Goal: Task Accomplishment & Management: Manage account settings

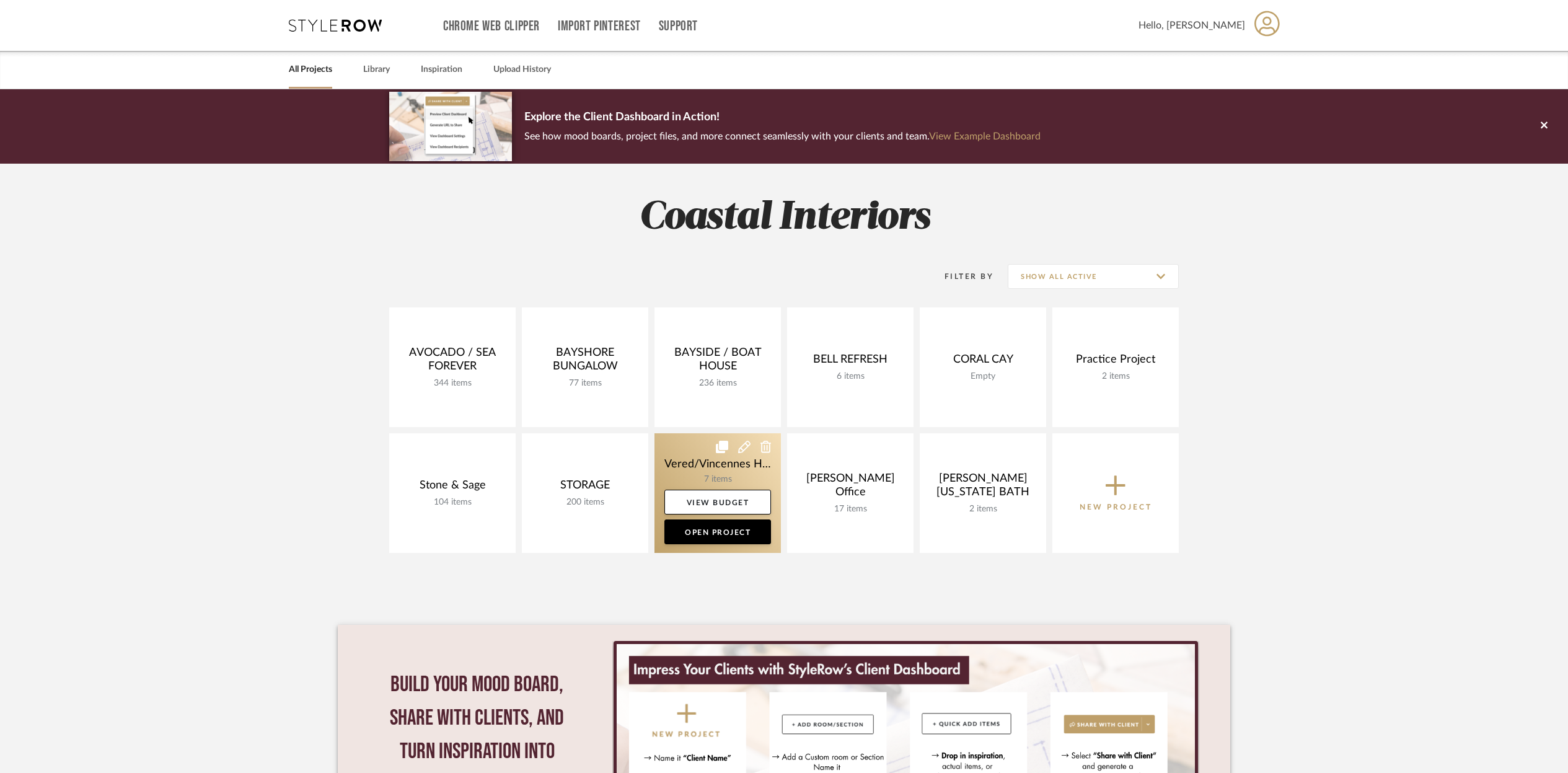
click at [690, 456] on link at bounding box center [718, 493] width 127 height 120
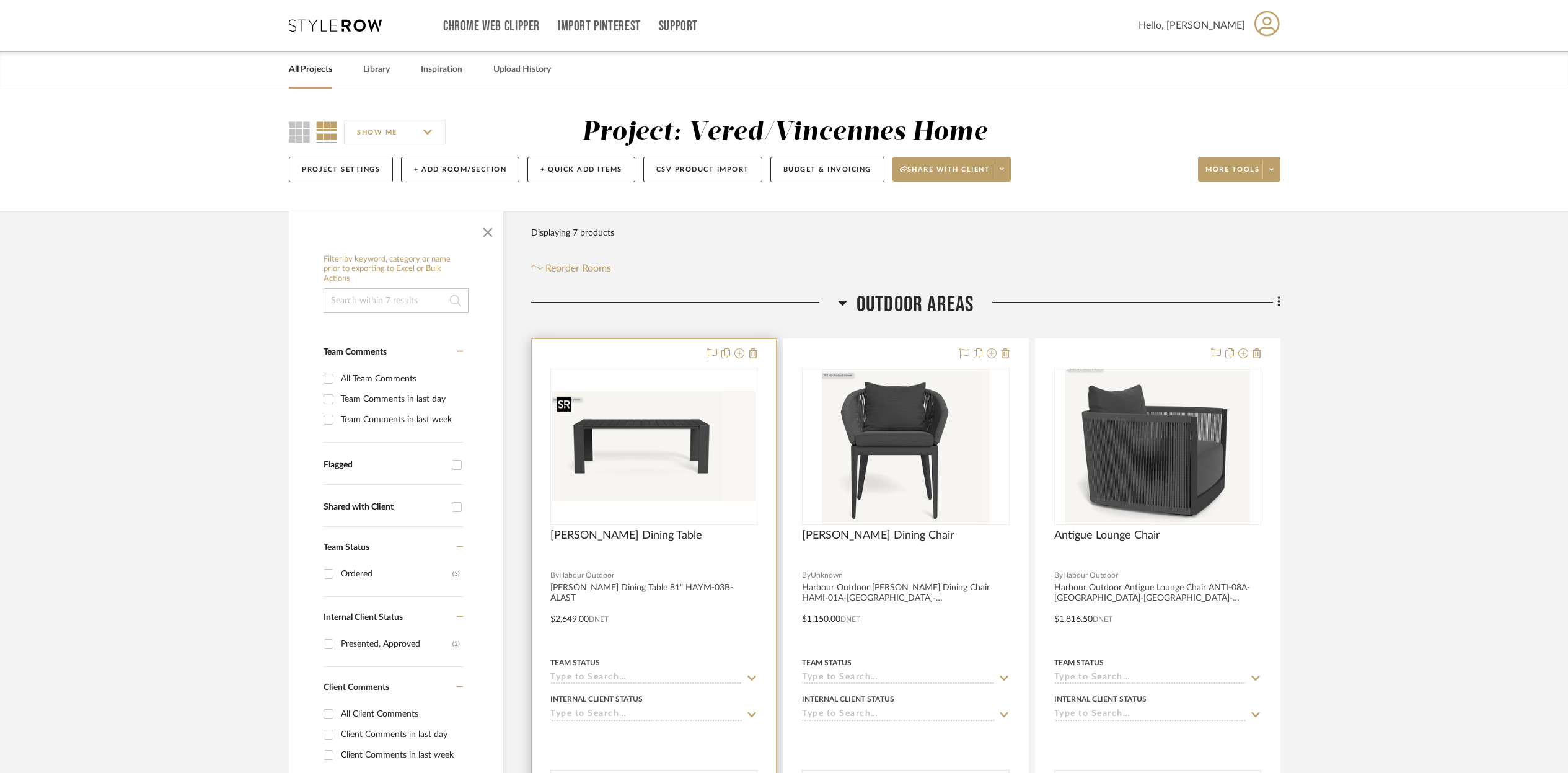
click at [637, 498] on img "0" at bounding box center [653, 446] width 205 height 109
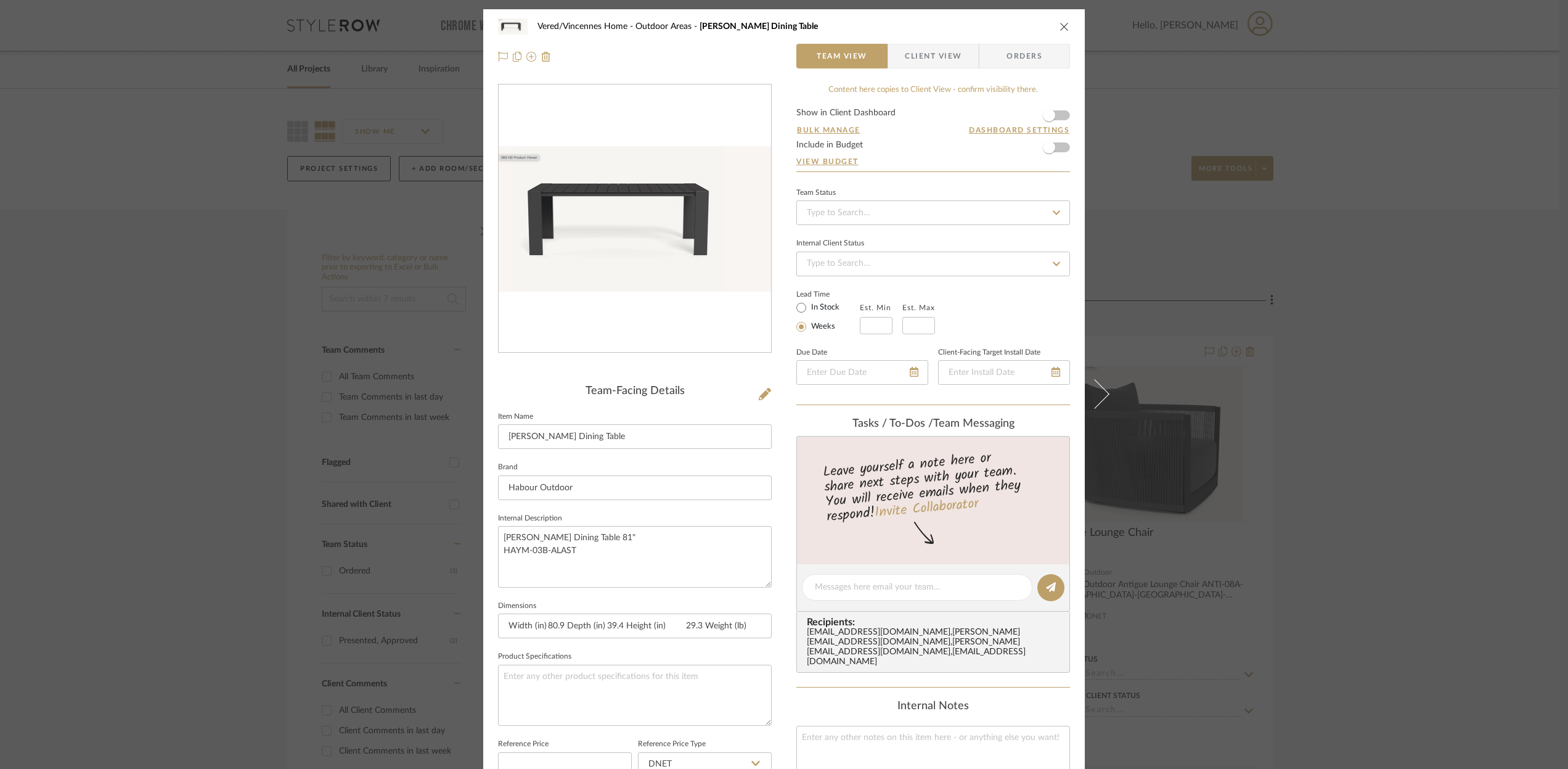
click at [1053, 212] on icon at bounding box center [1057, 213] width 8 height 5
click at [821, 281] on span "Ordered" at bounding box center [821, 276] width 32 height 9
type input "[DATE]"
type input "Ordered"
type input "[DATE]"
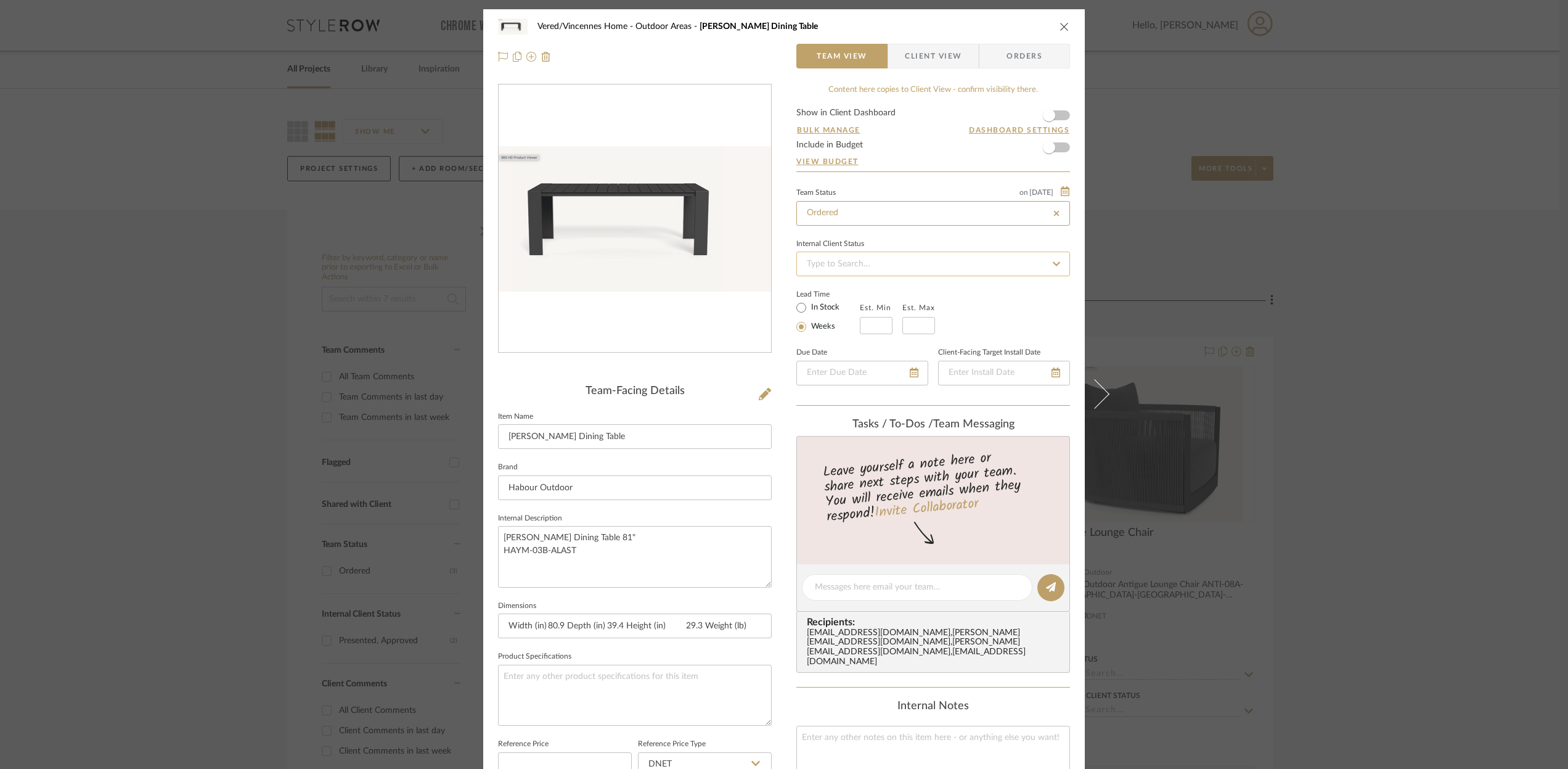
type input "Ordered"
click at [1052, 262] on icon at bounding box center [1057, 263] width 11 height 9
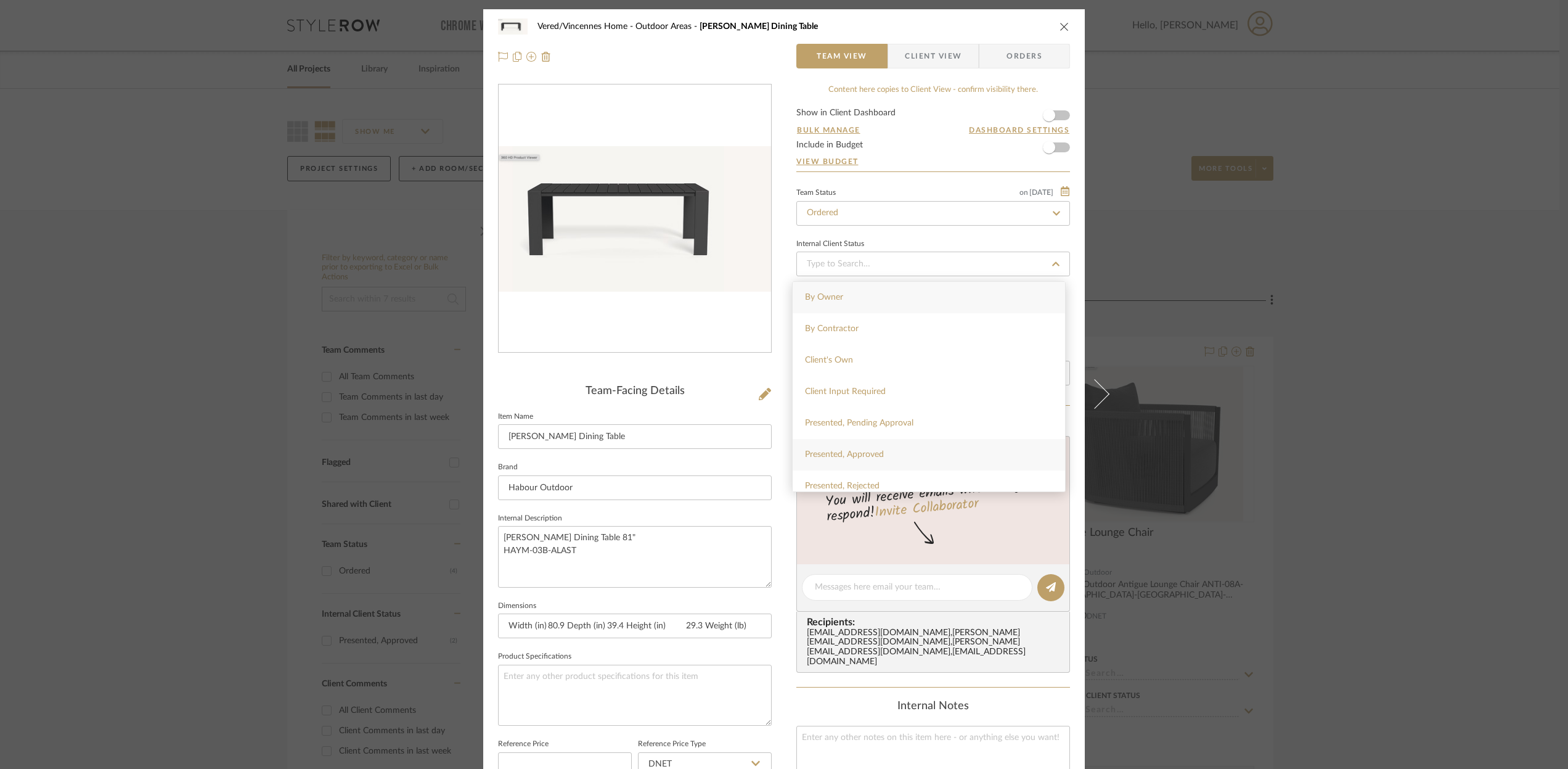
click at [825, 450] on span "Presented, Approved" at bounding box center [845, 454] width 79 height 9
type input "[DATE]"
type input "Presented, Approved"
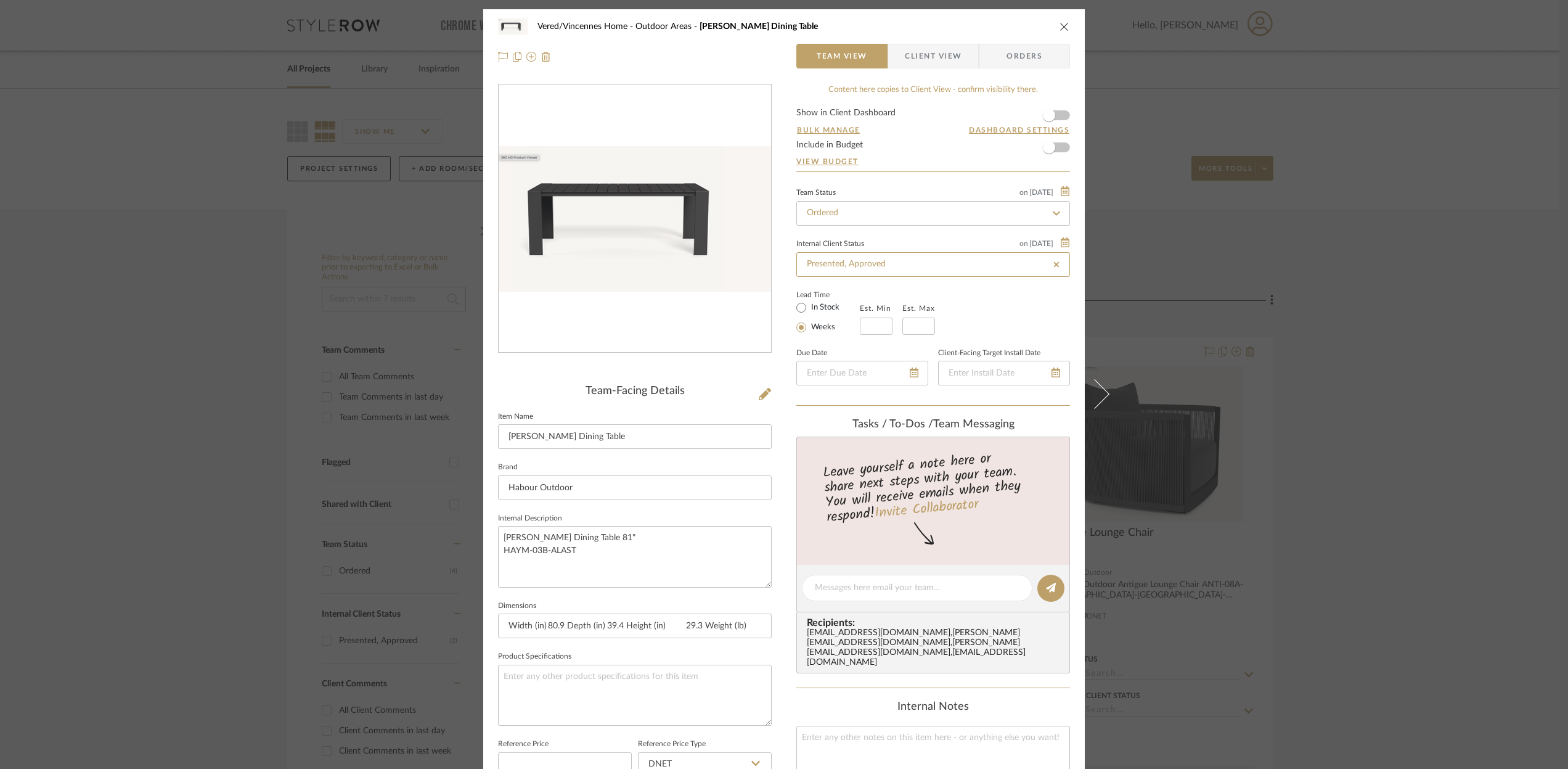
type input "[DATE]"
type input "Presented, Approved"
click at [794, 312] on input "In Stock" at bounding box center [801, 307] width 15 height 15
radio input "true"
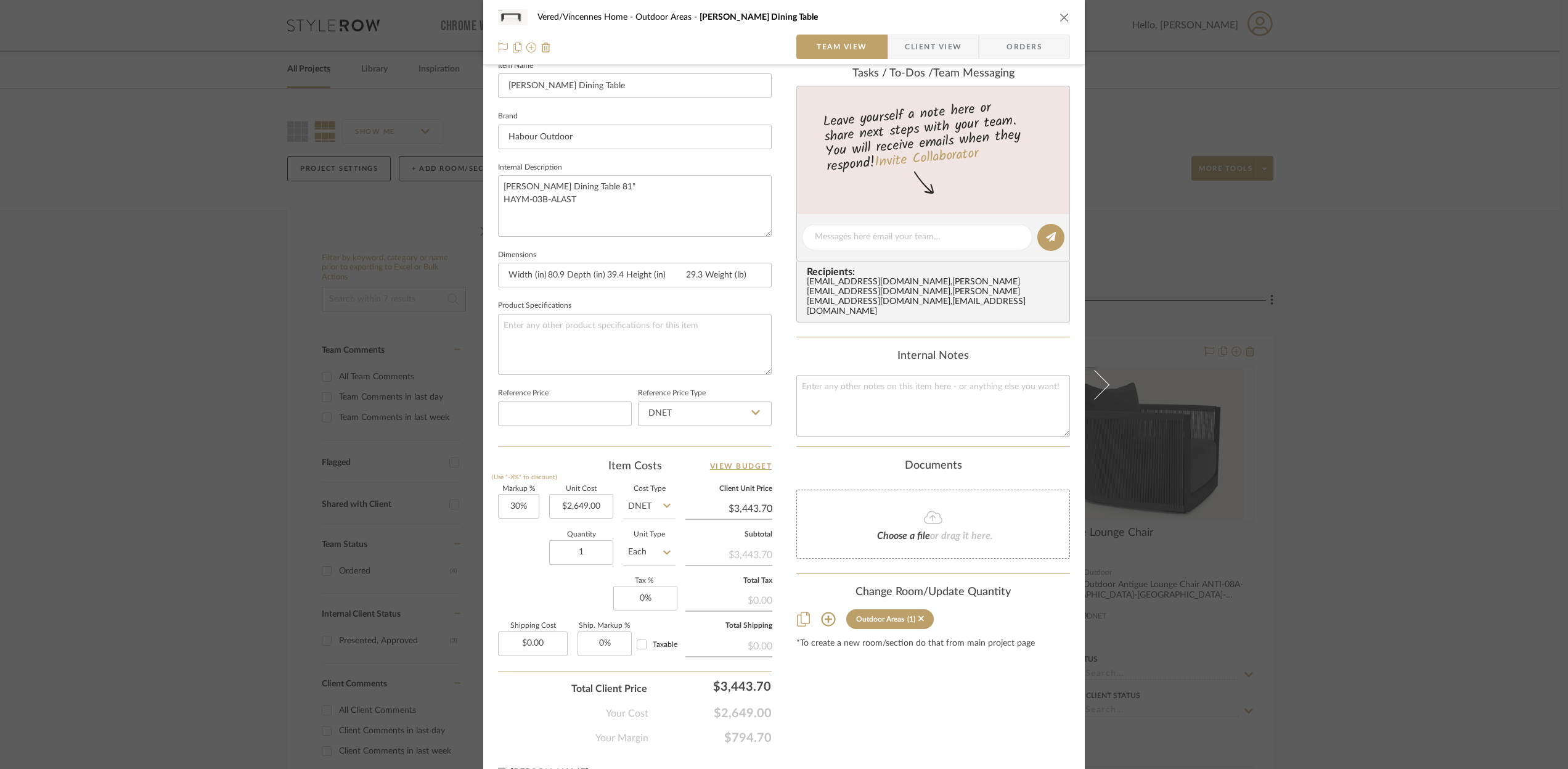
scroll to position [375, 0]
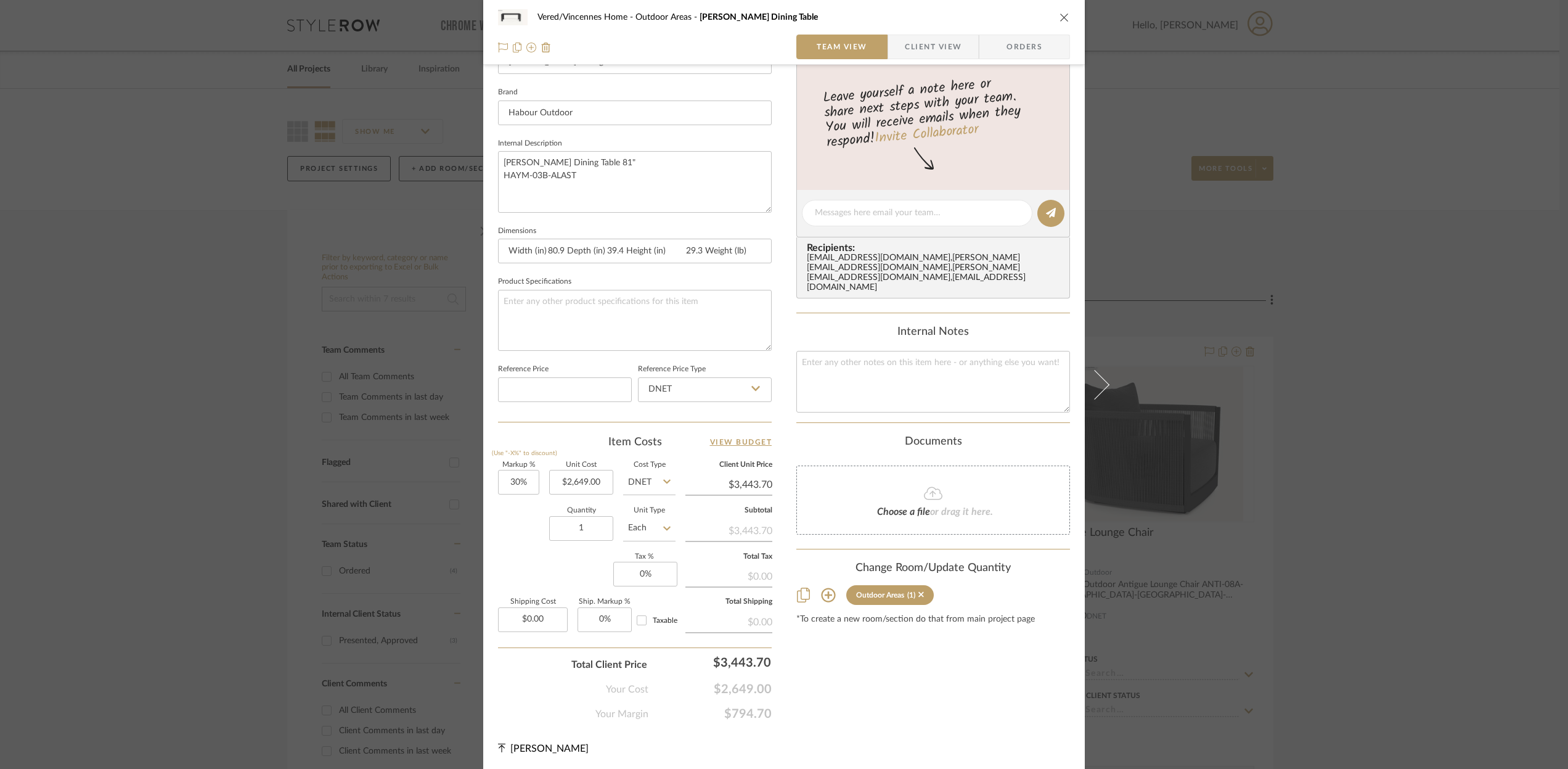
click at [1061, 18] on icon "close" at bounding box center [1064, 17] width 10 height 10
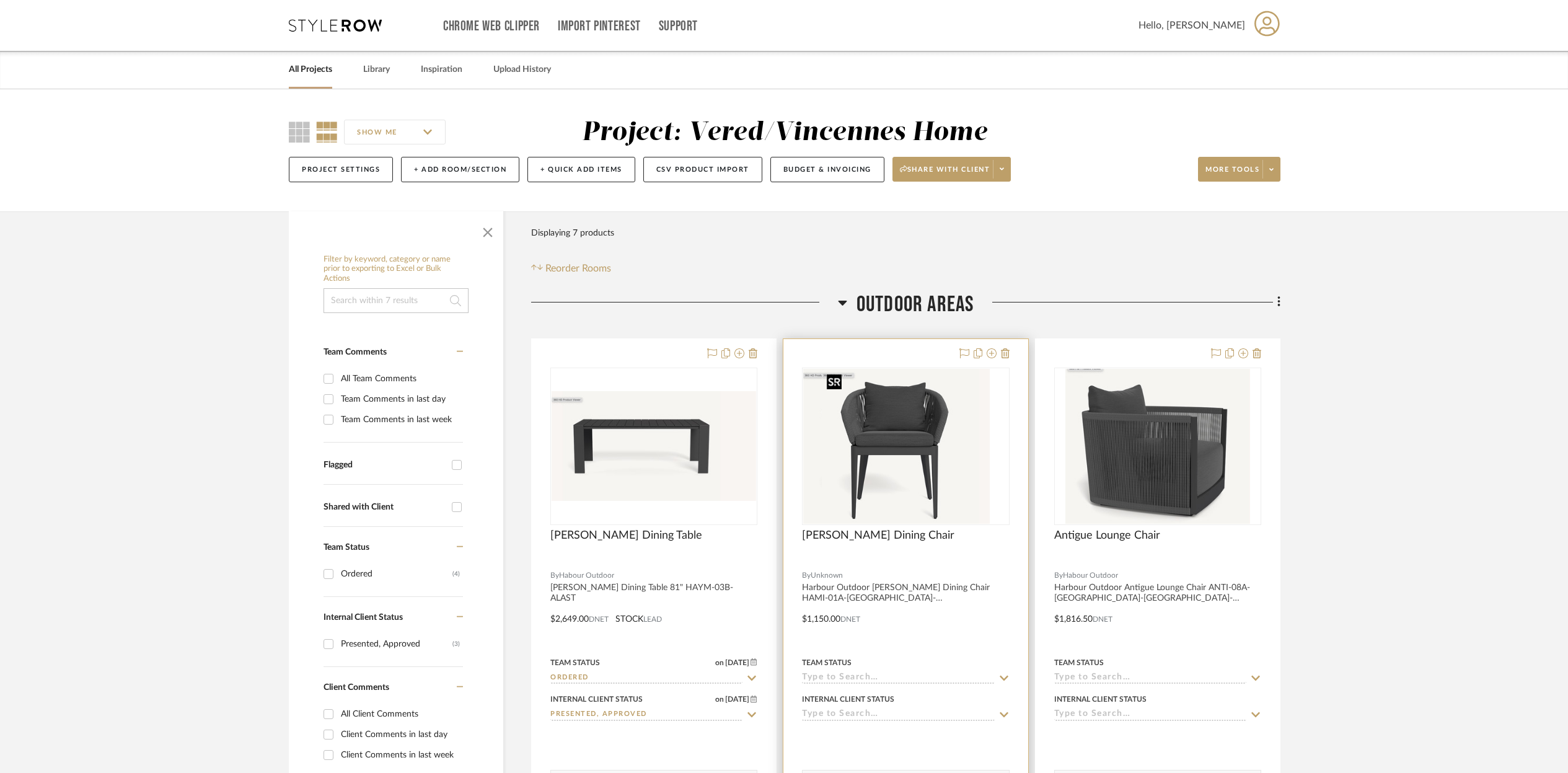
click at [908, 420] on div at bounding box center [905, 446] width 207 height 157
click at [940, 457] on img "0" at bounding box center [906, 446] width 169 height 155
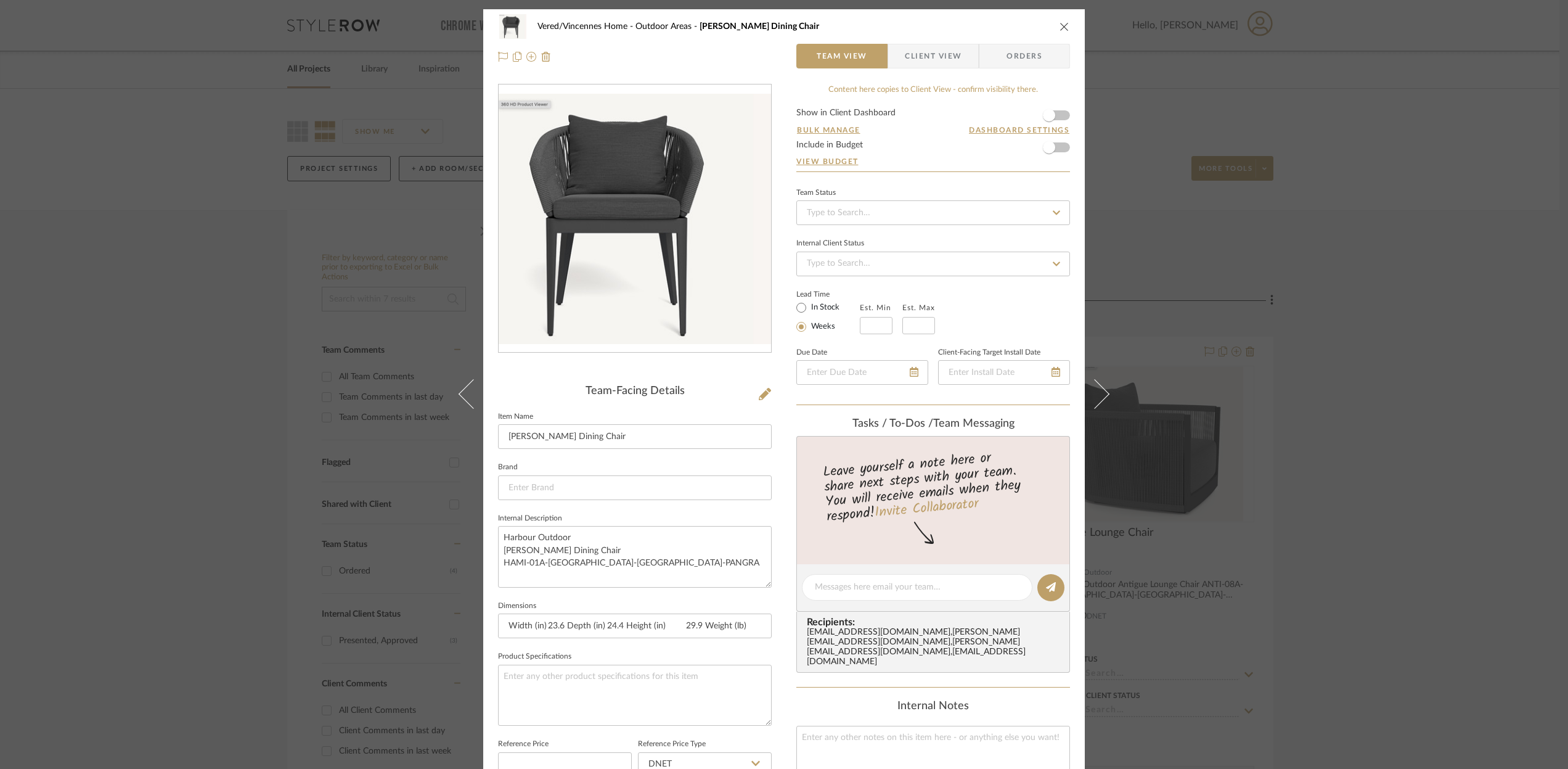
click at [1051, 211] on icon at bounding box center [1057, 212] width 11 height 9
click at [837, 281] on div "Ordered" at bounding box center [929, 277] width 272 height 32
type input "[DATE]"
type input "Ordered"
type input "[DATE]"
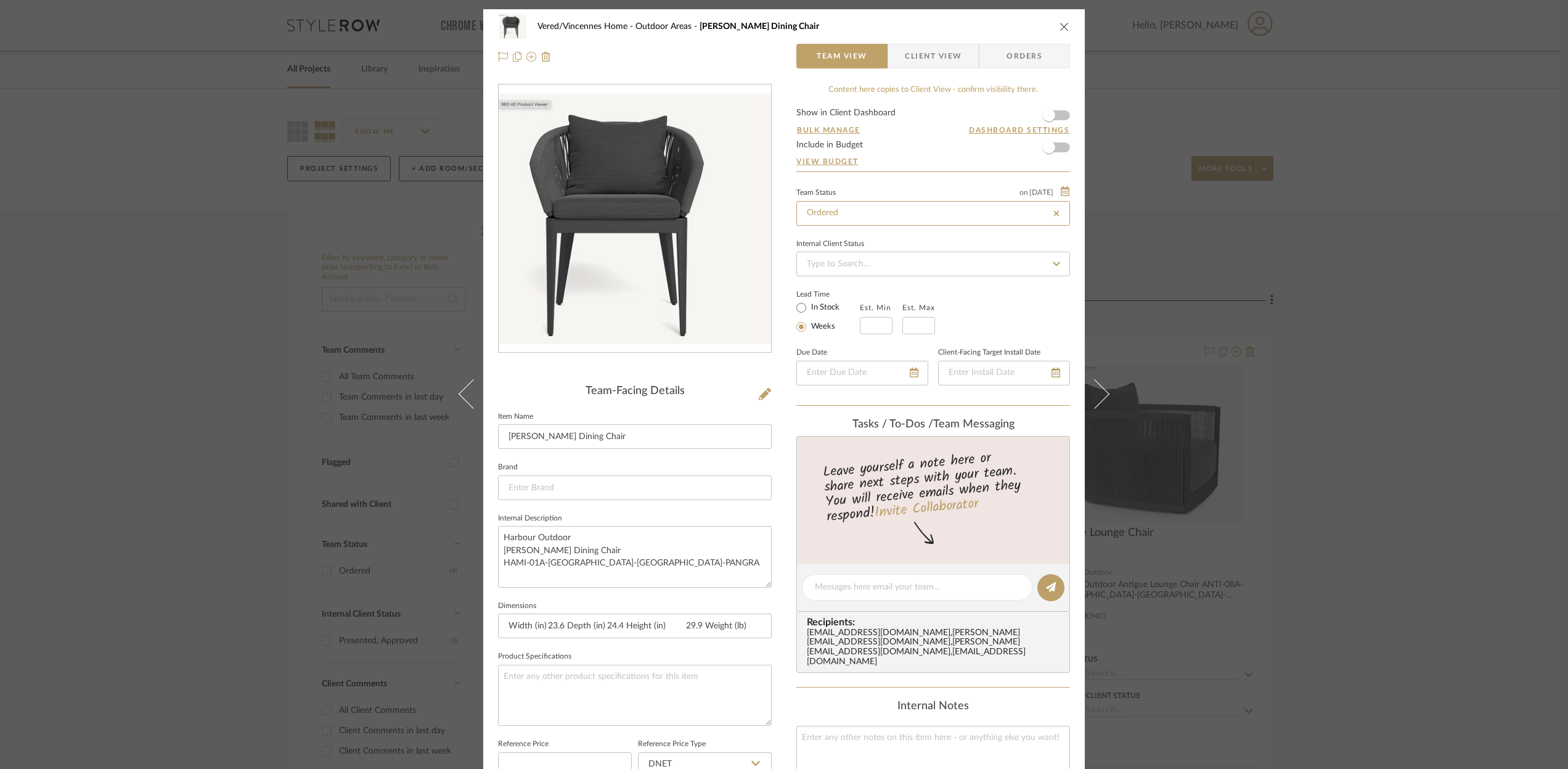
type input "Ordered"
click at [798, 305] on input "In Stock" at bounding box center [801, 307] width 15 height 15
radio input "true"
click at [1053, 259] on fa-icon at bounding box center [1056, 264] width 18 height 15
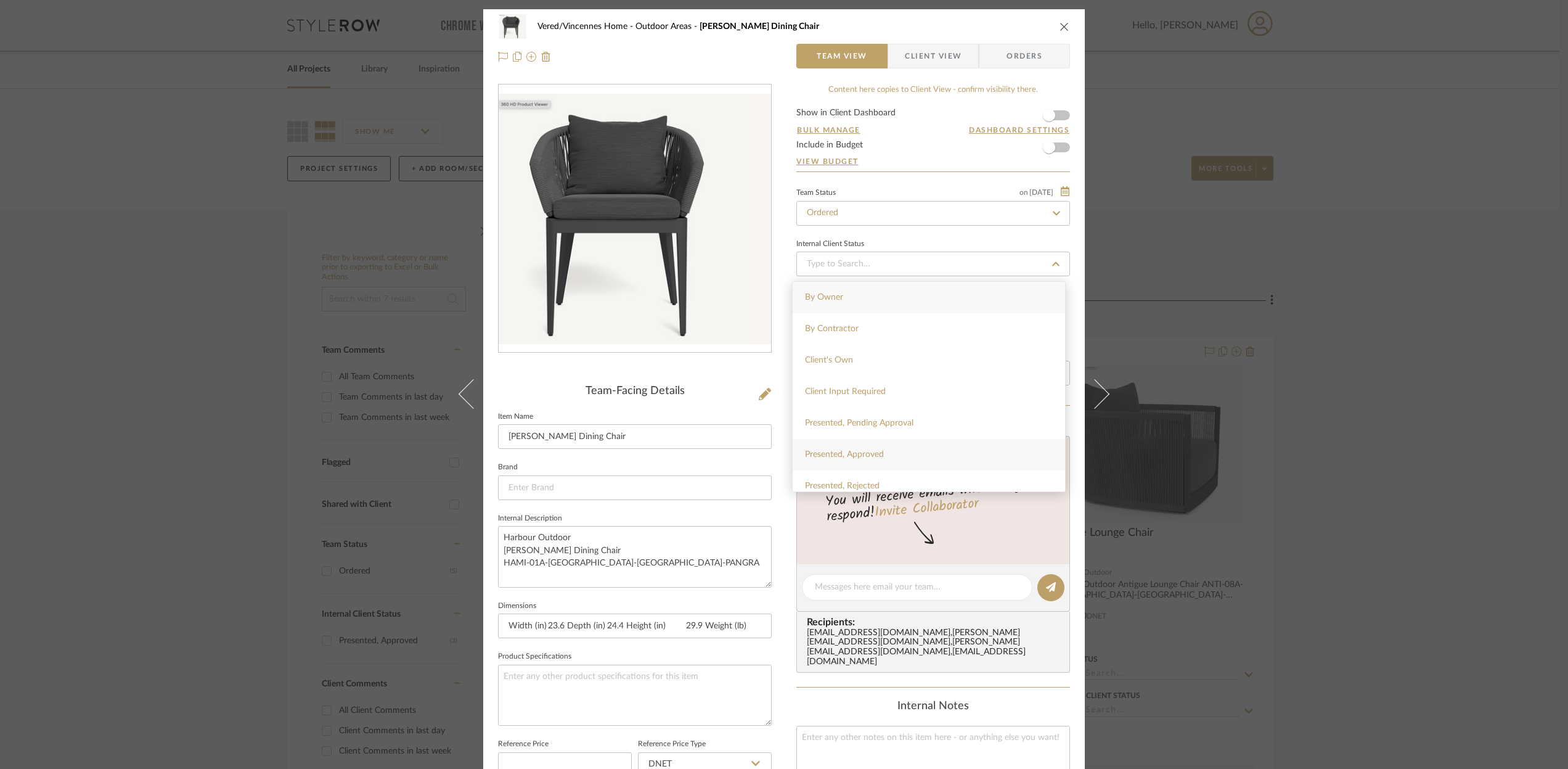
click at [852, 458] on span "Presented, Approved" at bounding box center [845, 454] width 79 height 9
type input "[DATE]"
type input "Presented, Approved"
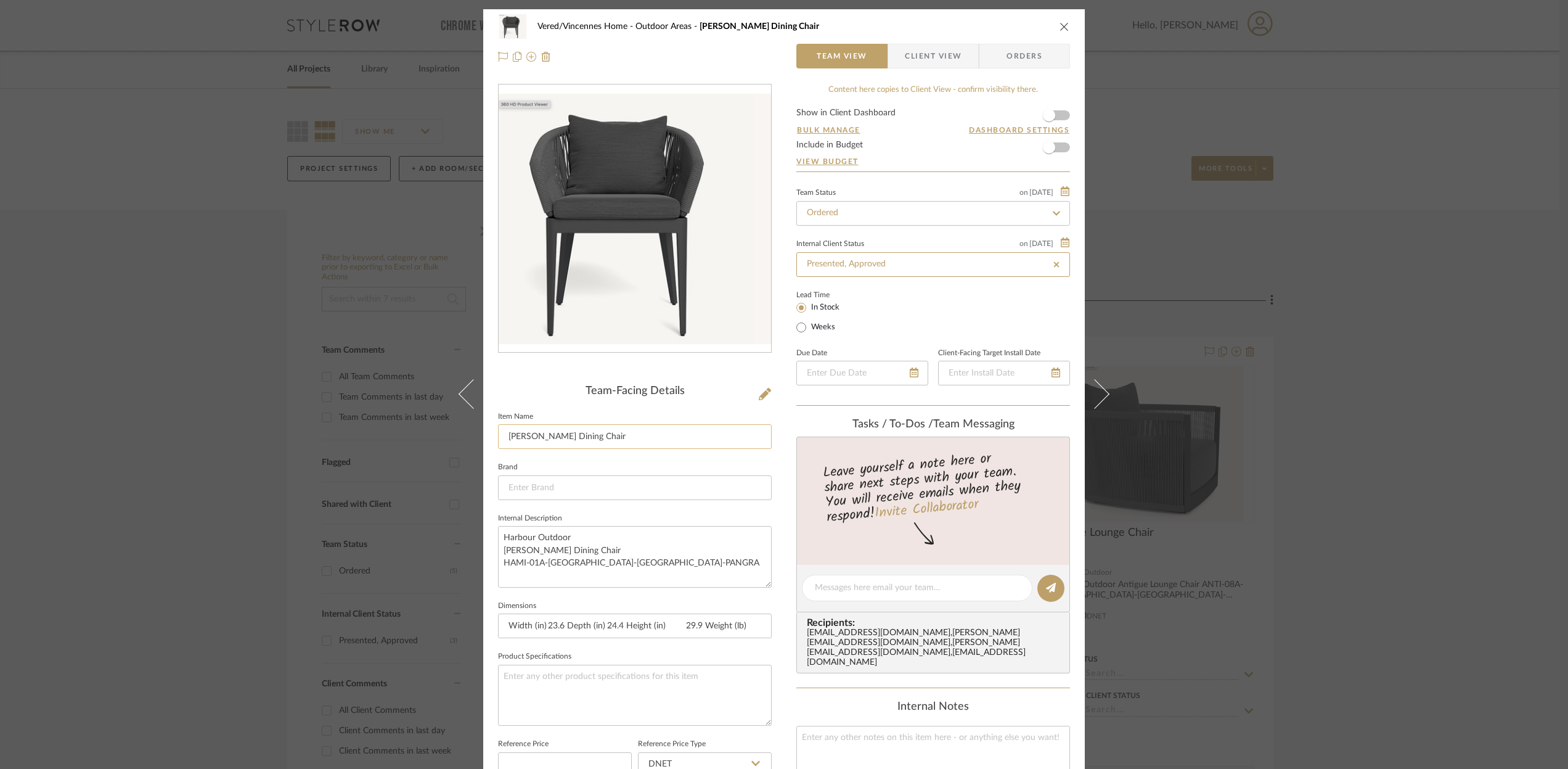
type input "[DATE]"
type input "Presented, Approved"
click at [1064, 26] on icon "close" at bounding box center [1064, 26] width 10 height 10
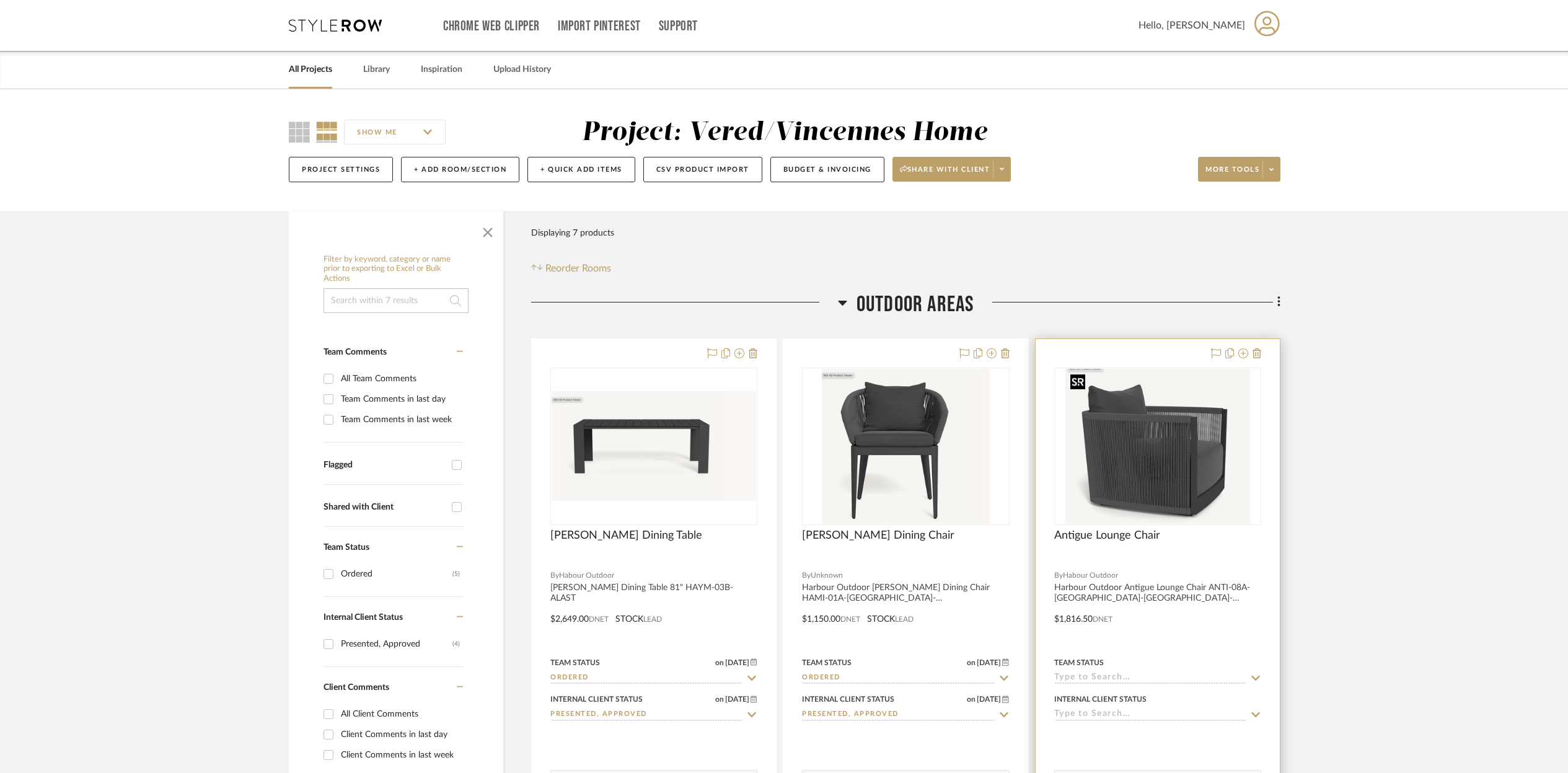
click at [1088, 407] on img "0" at bounding box center [1157, 446] width 184 height 155
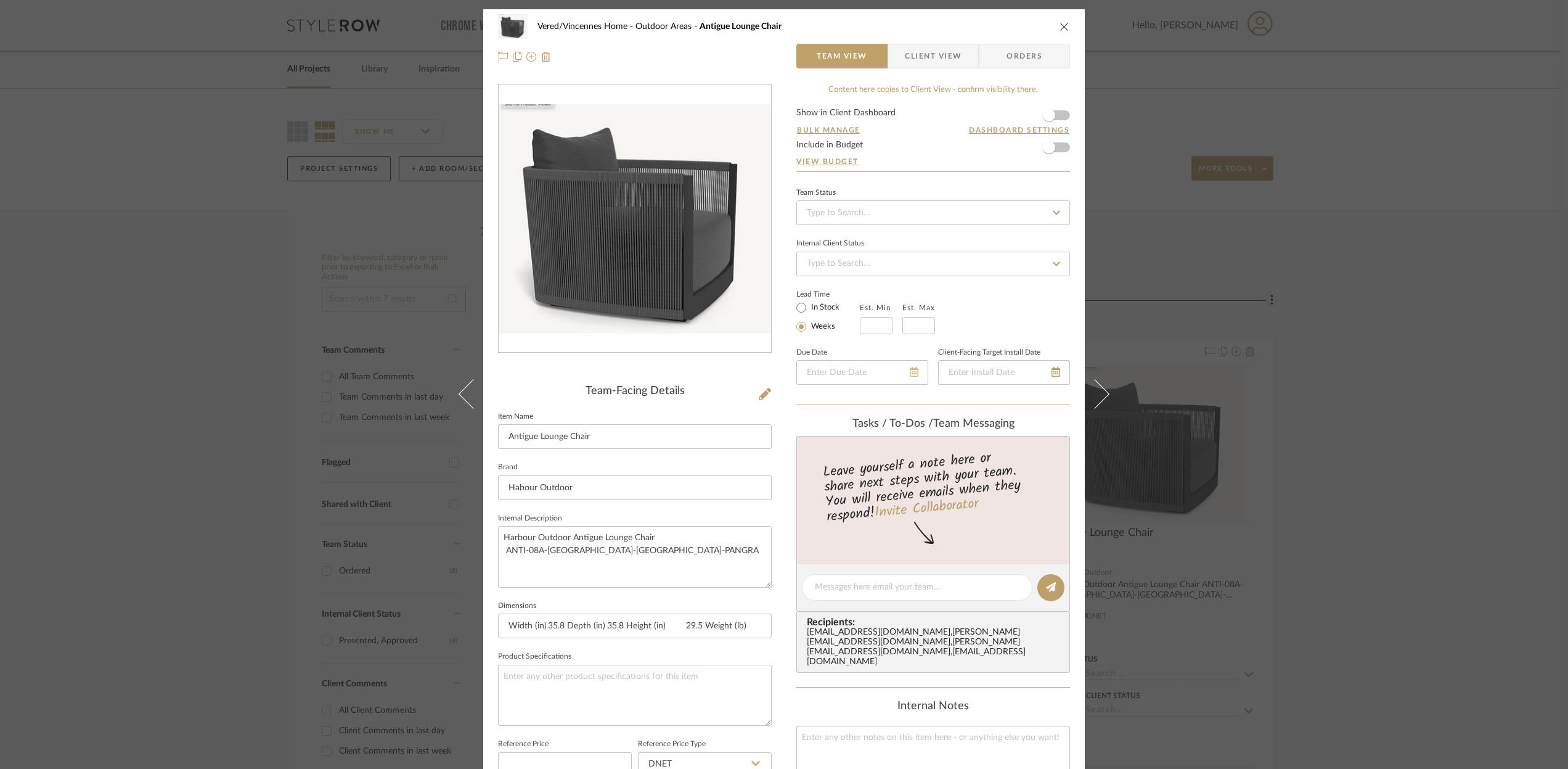
click at [913, 375] on icon at bounding box center [914, 371] width 9 height 10
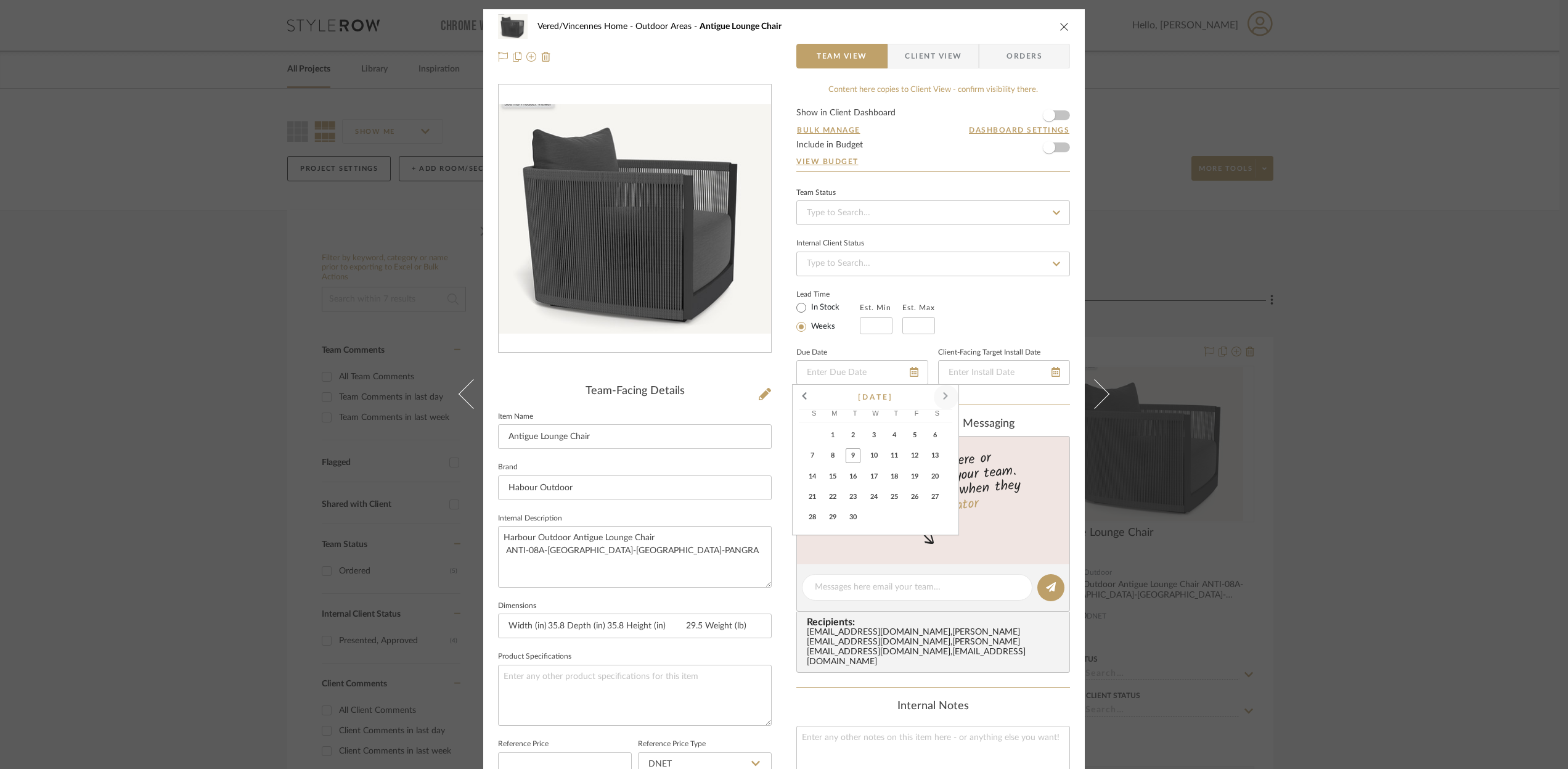
click at [945, 395] on span at bounding box center [946, 397] width 29 height 29
click at [805, 395] on span at bounding box center [805, 397] width 29 height 29
click at [945, 393] on span at bounding box center [946, 397] width 29 height 29
click at [949, 396] on span at bounding box center [946, 397] width 29 height 29
click at [855, 478] on span "11" at bounding box center [852, 476] width 15 height 15
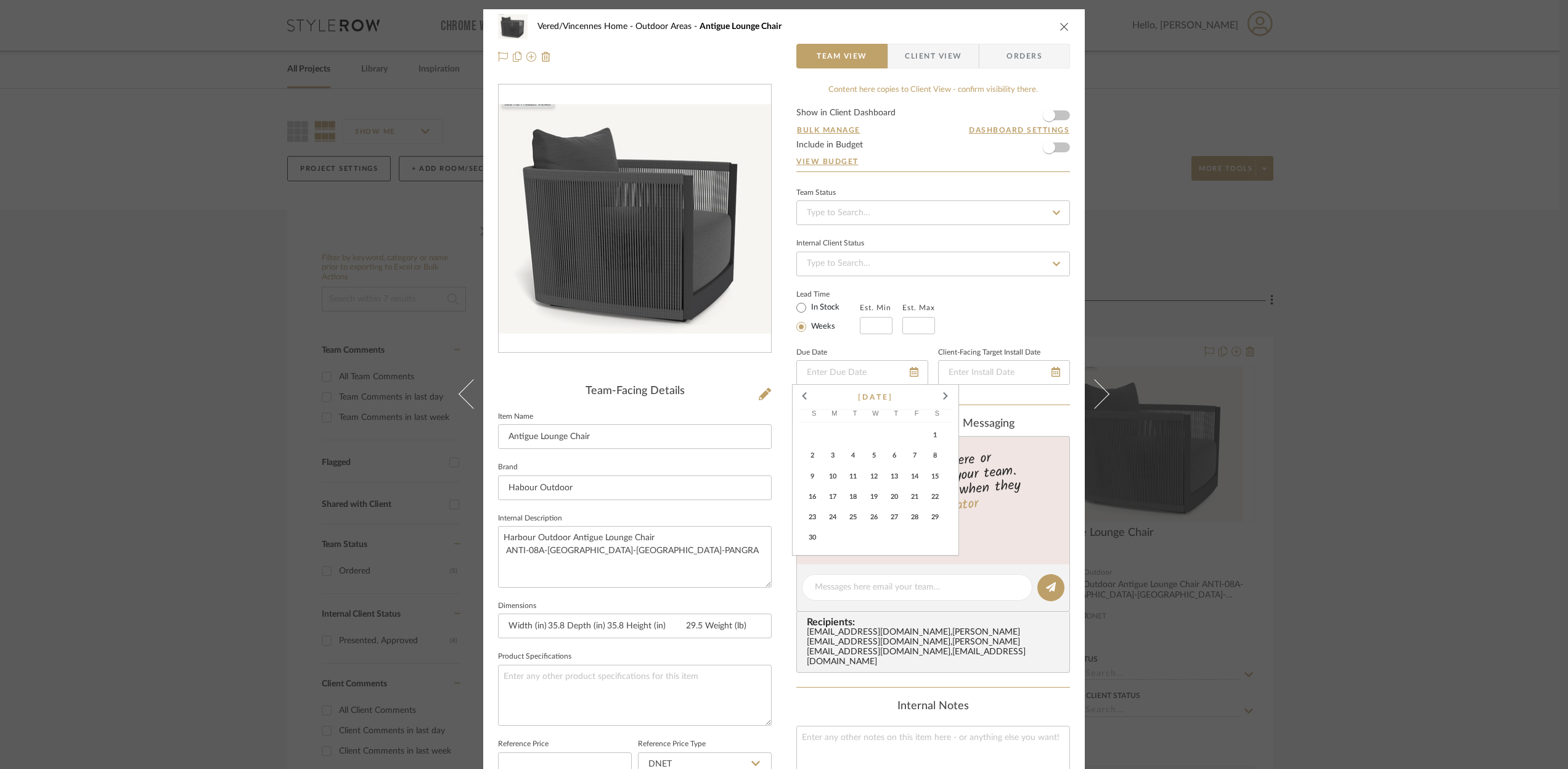
type input "[DATE]"
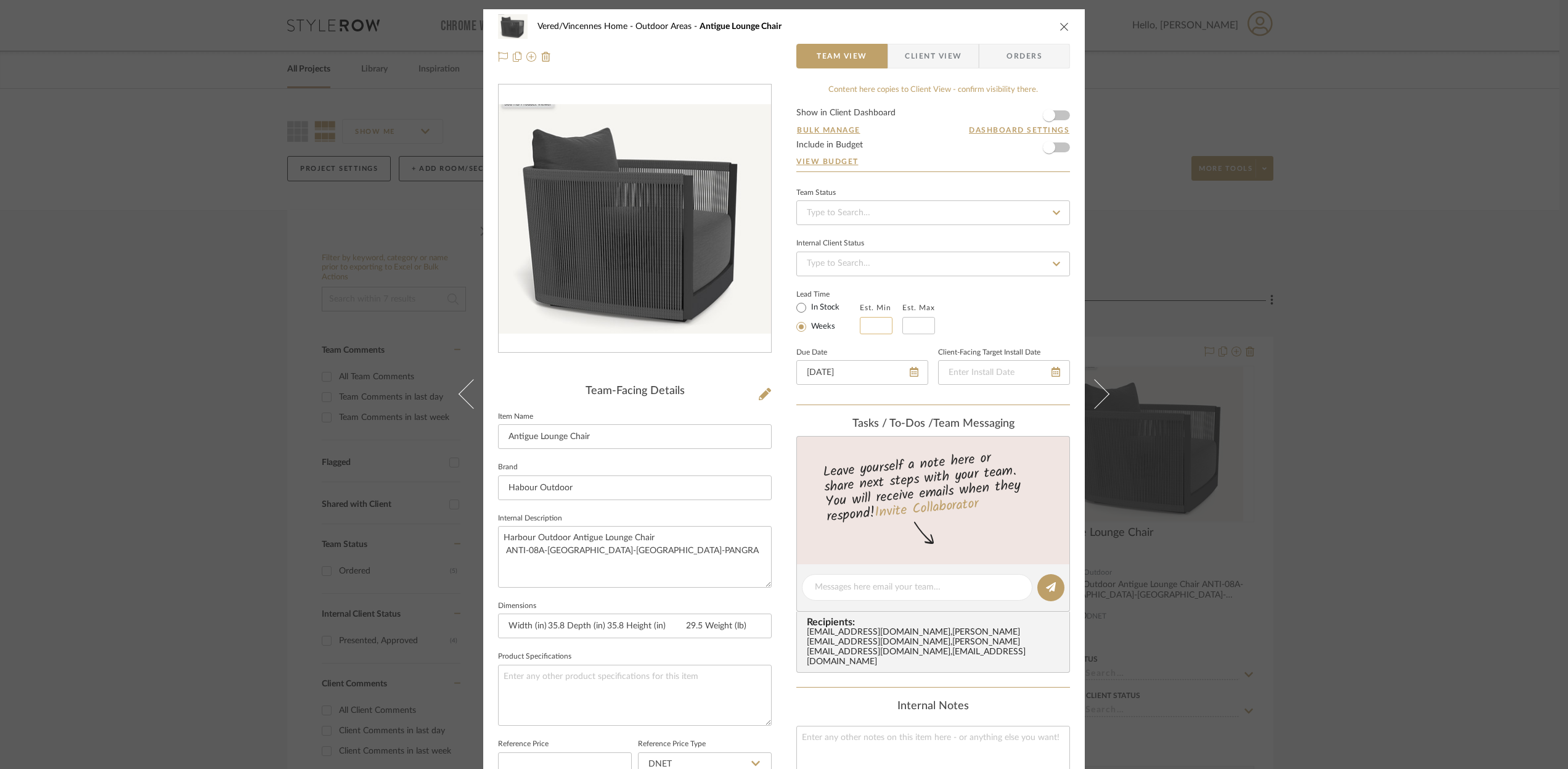
click at [873, 328] on input "text" at bounding box center [876, 326] width 32 height 17
type input "8"
type input "9"
click at [924, 324] on input at bounding box center [919, 326] width 32 height 17
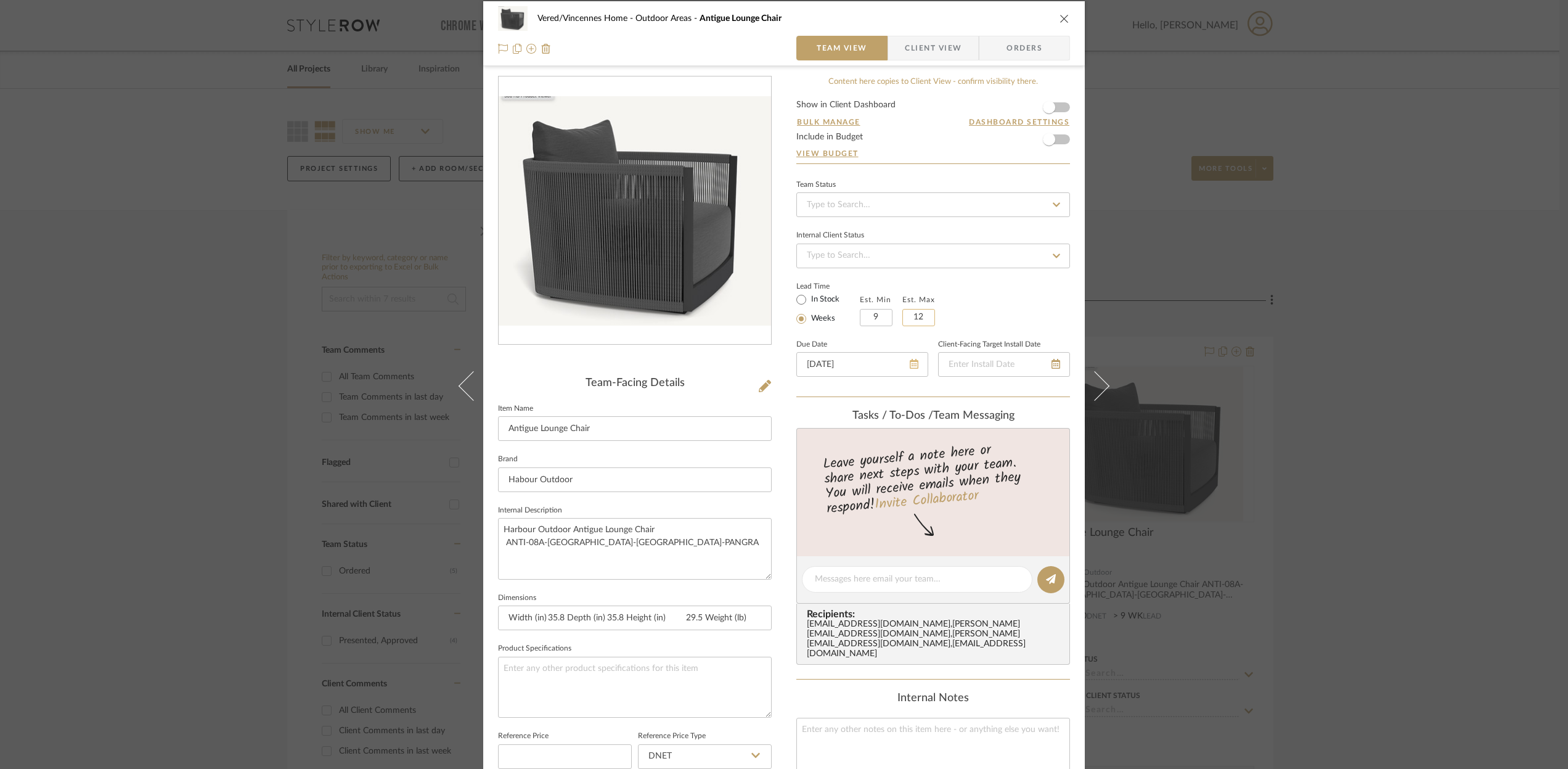
type input "12"
click at [910, 366] on icon at bounding box center [914, 364] width 9 height 10
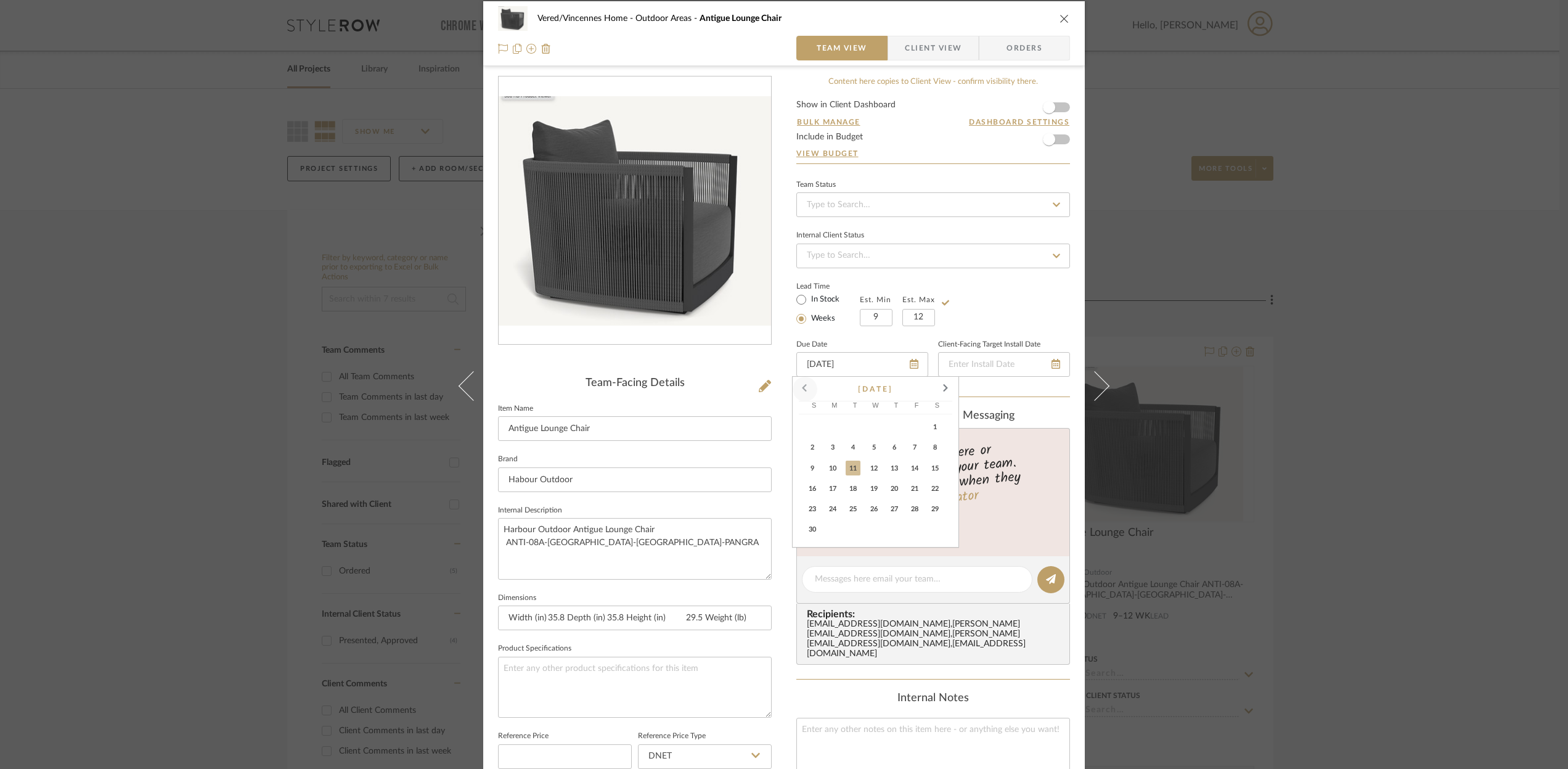
click at [804, 390] on span at bounding box center [805, 389] width 29 height 29
drag, startPoint x: 866, startPoint y: 366, endPoint x: 885, endPoint y: 360, distance: 19.9
click at [863, 361] on input "[DATE]" at bounding box center [863, 364] width 132 height 25
type input "[DATE]"
click at [949, 388] on span at bounding box center [946, 389] width 29 height 29
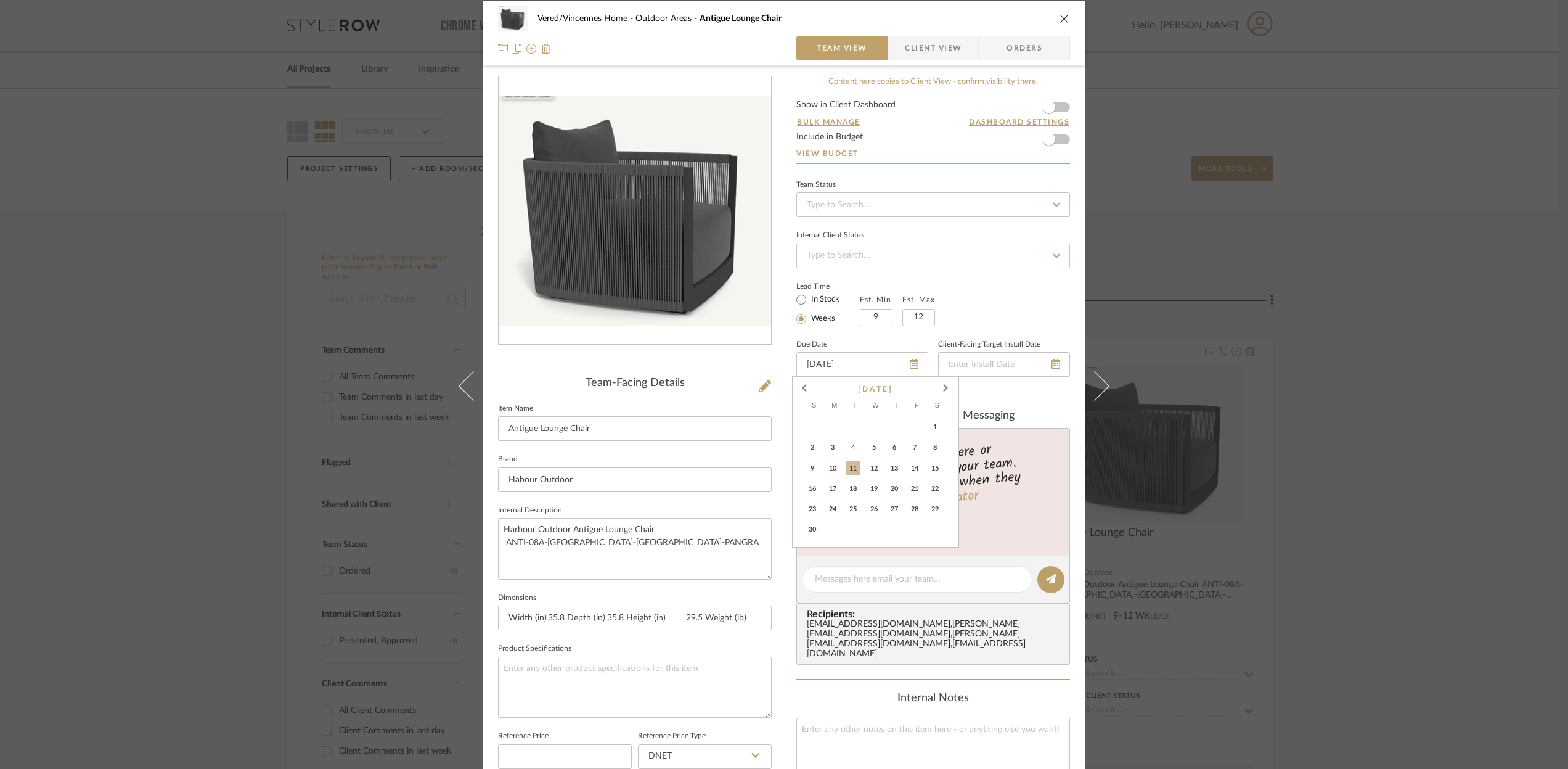
click at [970, 309] on div "Lead Time In Stock Weeks Est. Min 9 Est. Max 12" at bounding box center [934, 302] width 274 height 48
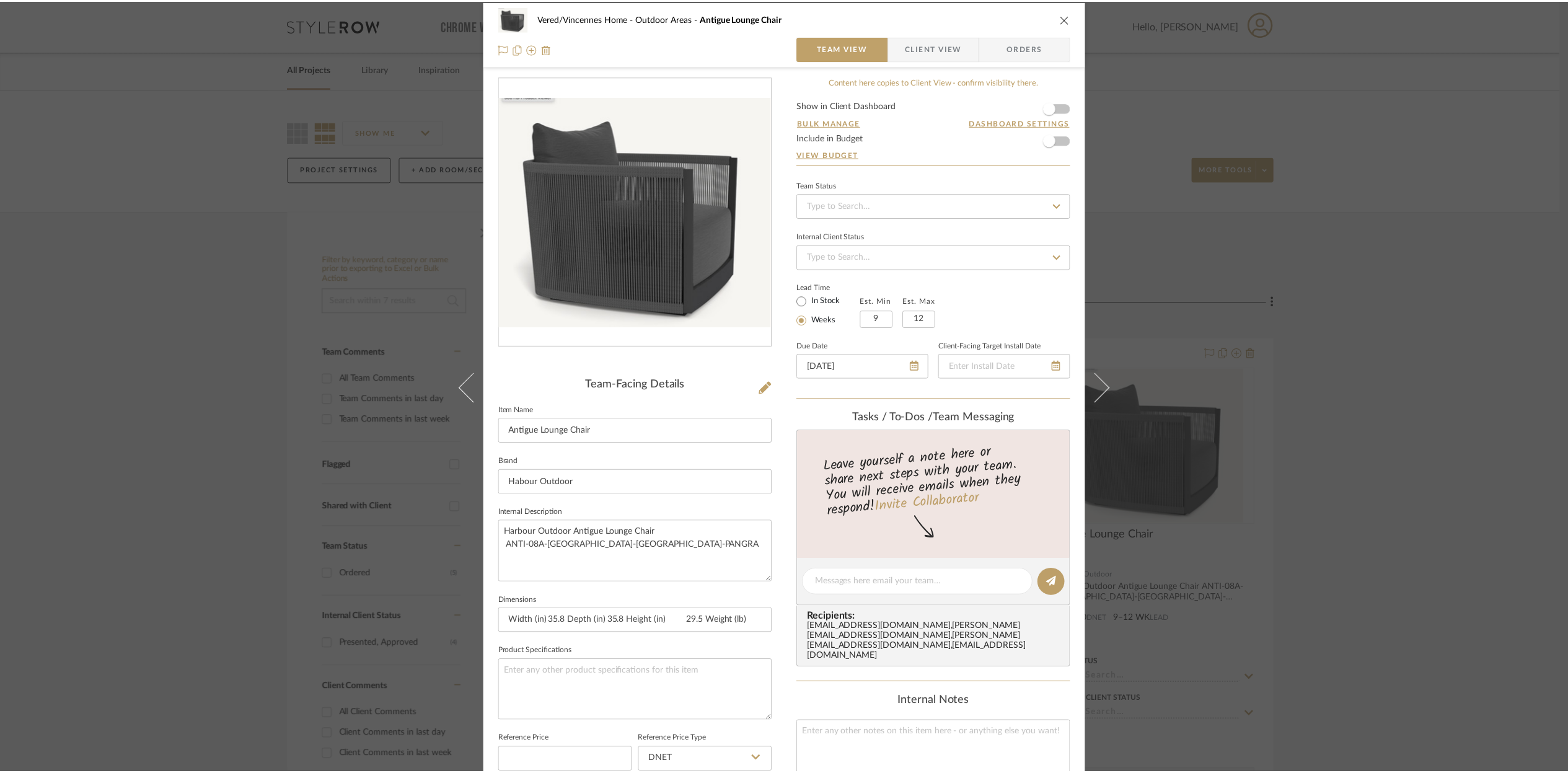
scroll to position [11, 0]
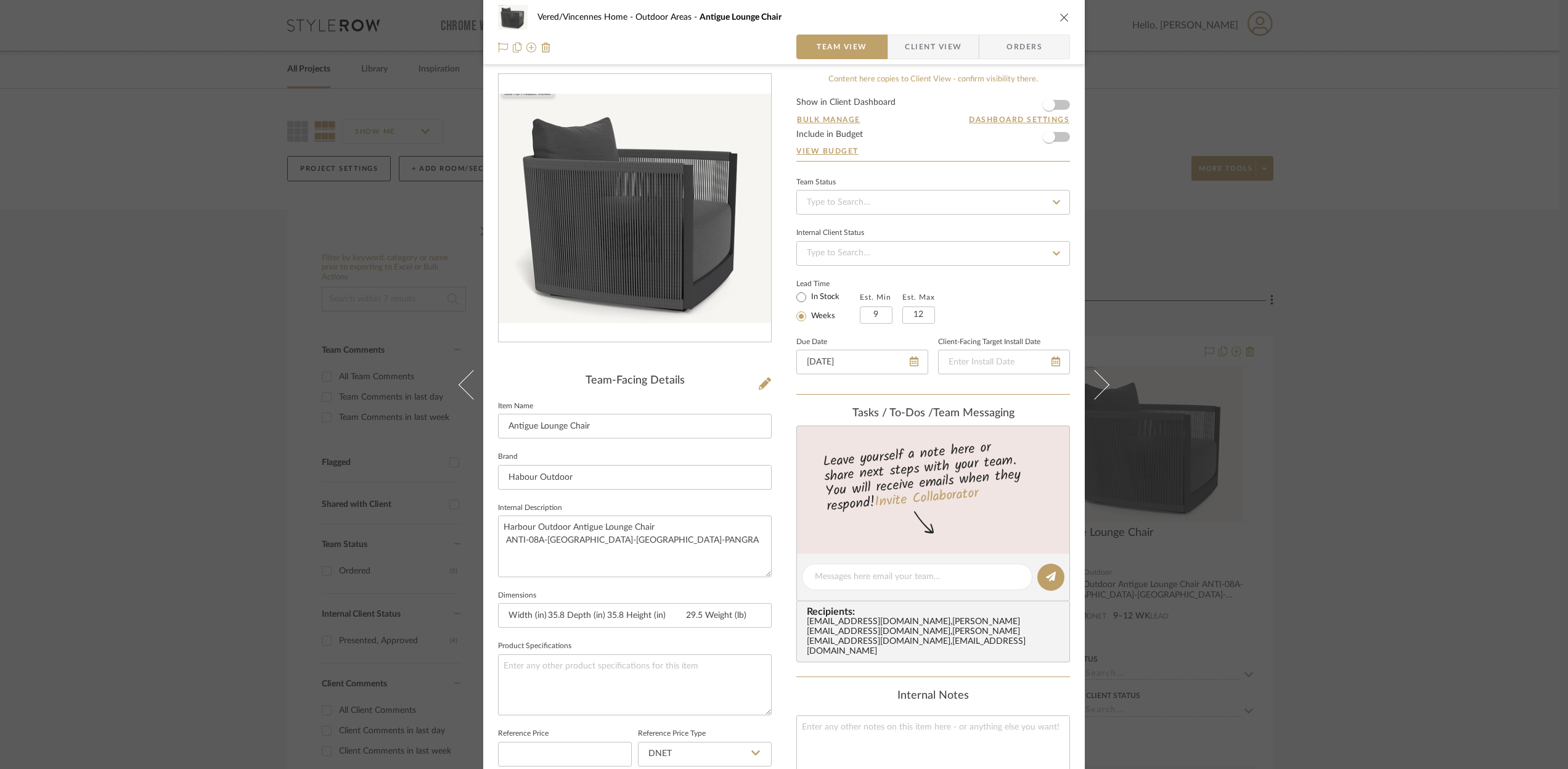
click at [1054, 199] on icon at bounding box center [1057, 202] width 11 height 9
click at [842, 267] on div "Ordered" at bounding box center [929, 266] width 272 height 32
type input "[DATE]"
type input "Ordered"
type input "[DATE]"
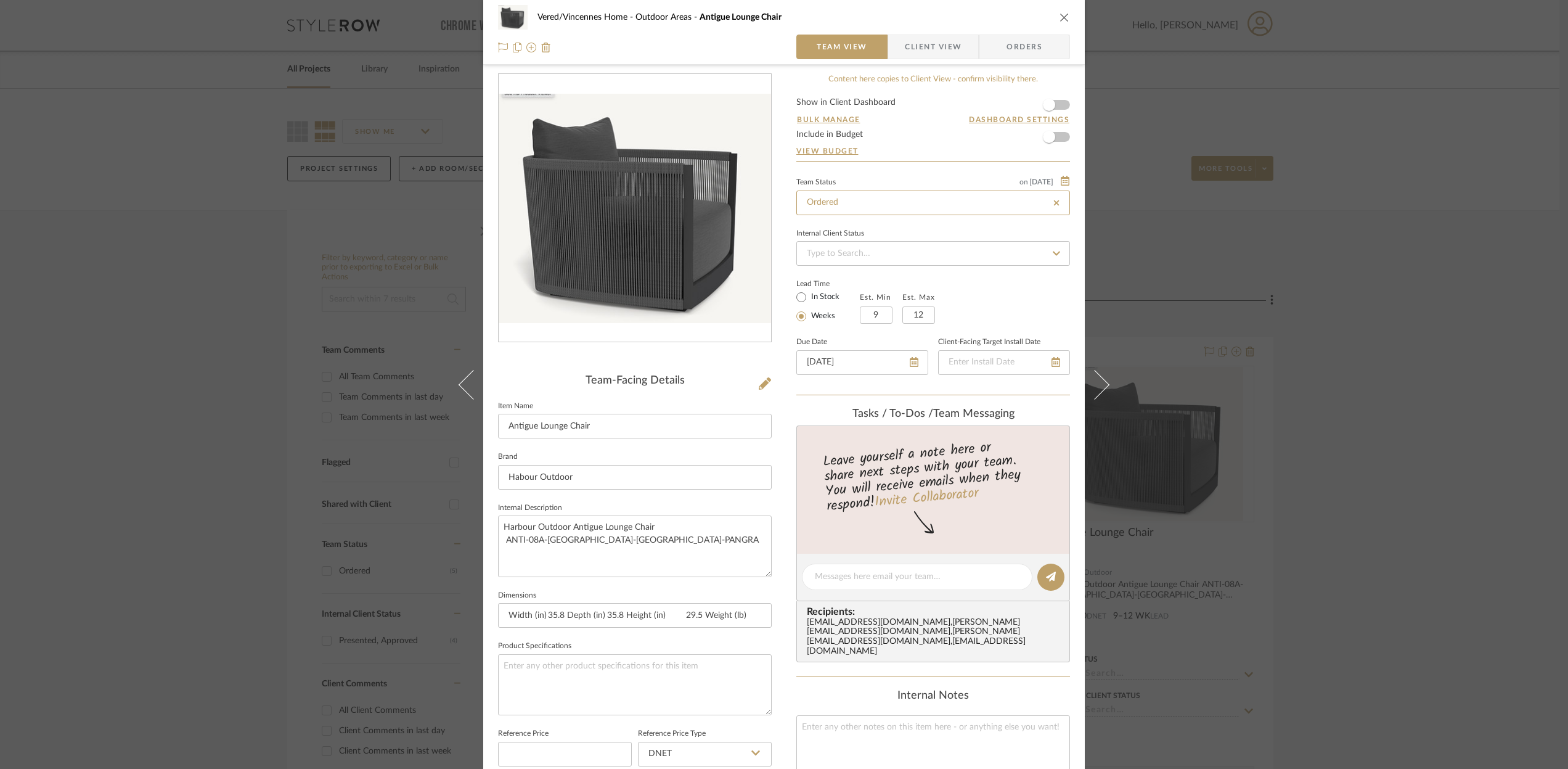
type input "Ordered"
click at [832, 256] on input at bounding box center [934, 254] width 274 height 25
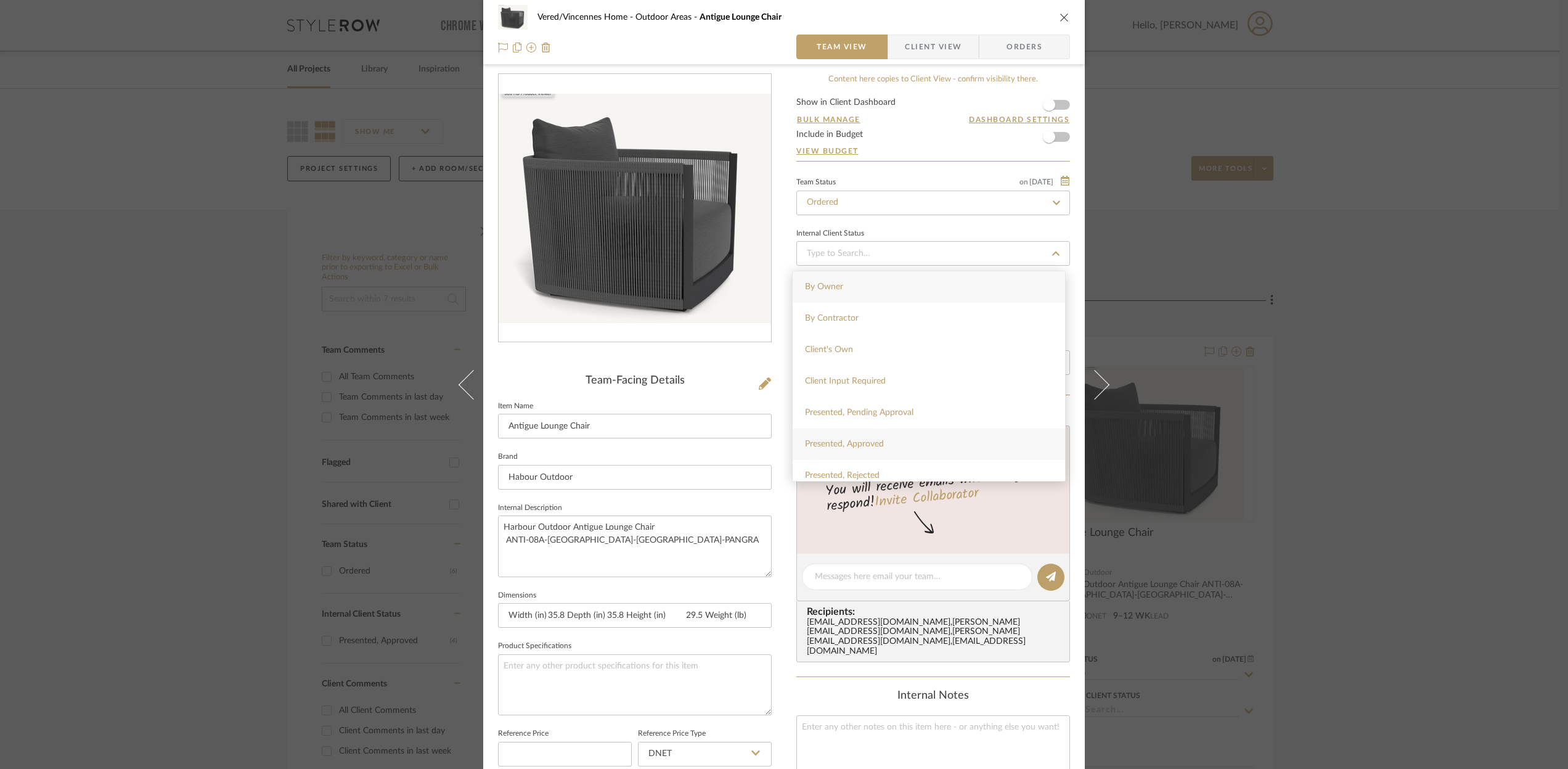
click at [879, 439] on span "Presented, Approved" at bounding box center [845, 443] width 79 height 9
type input "[DATE]"
type input "Presented, Approved"
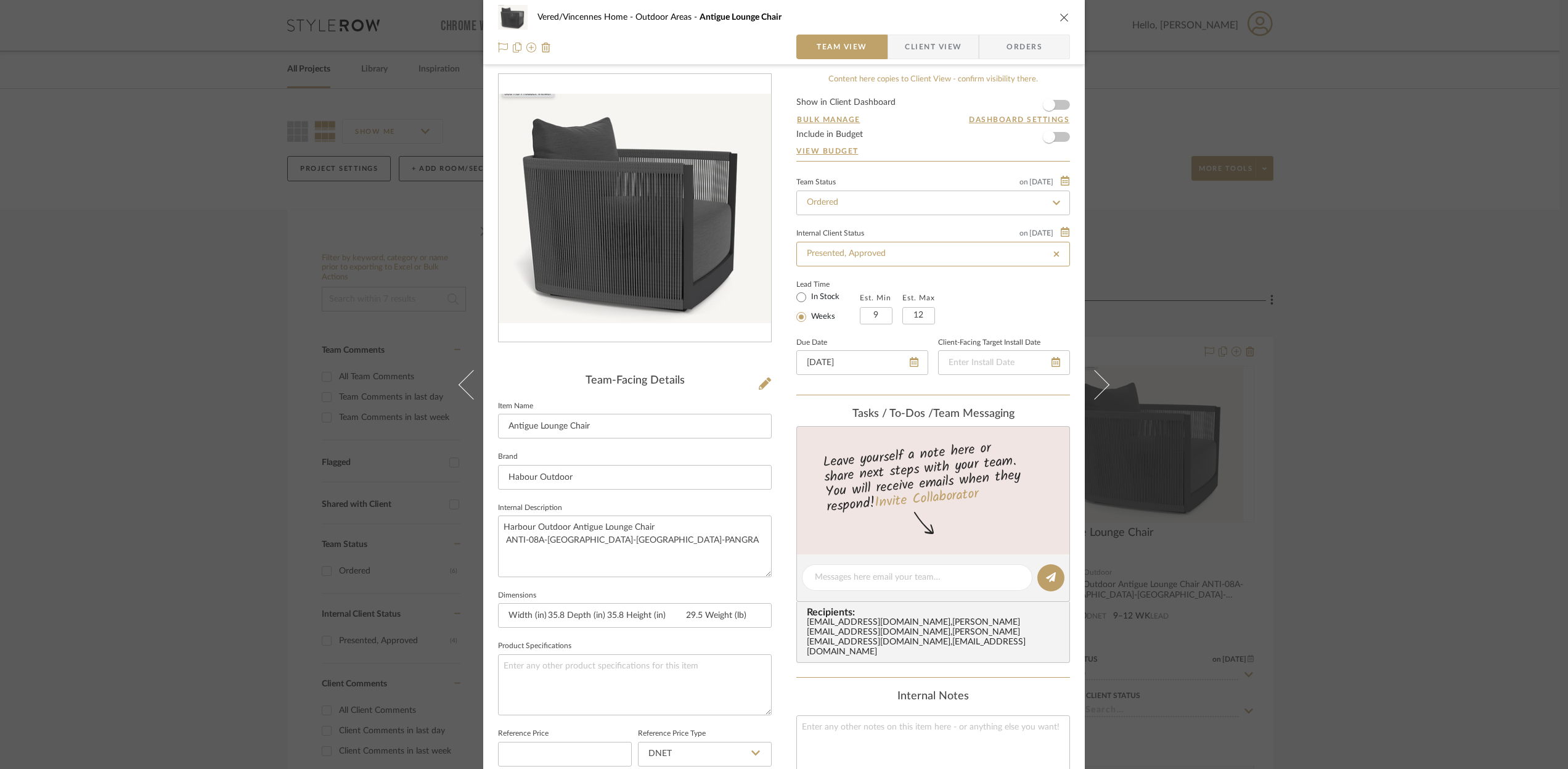
type input "[DATE]"
type input "Presented, Approved"
click at [1061, 18] on icon "close" at bounding box center [1064, 17] width 10 height 10
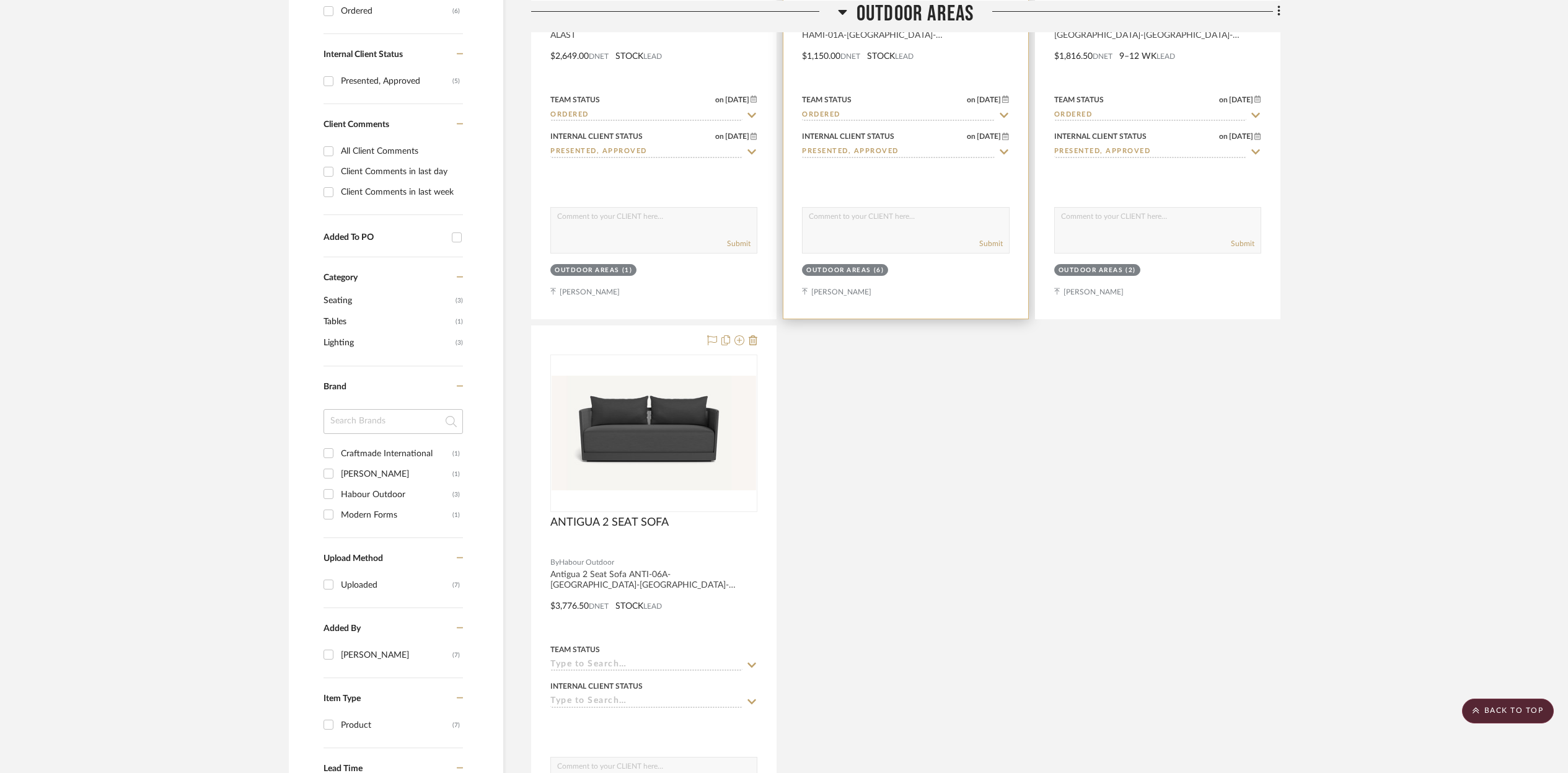
scroll to position [576, 0]
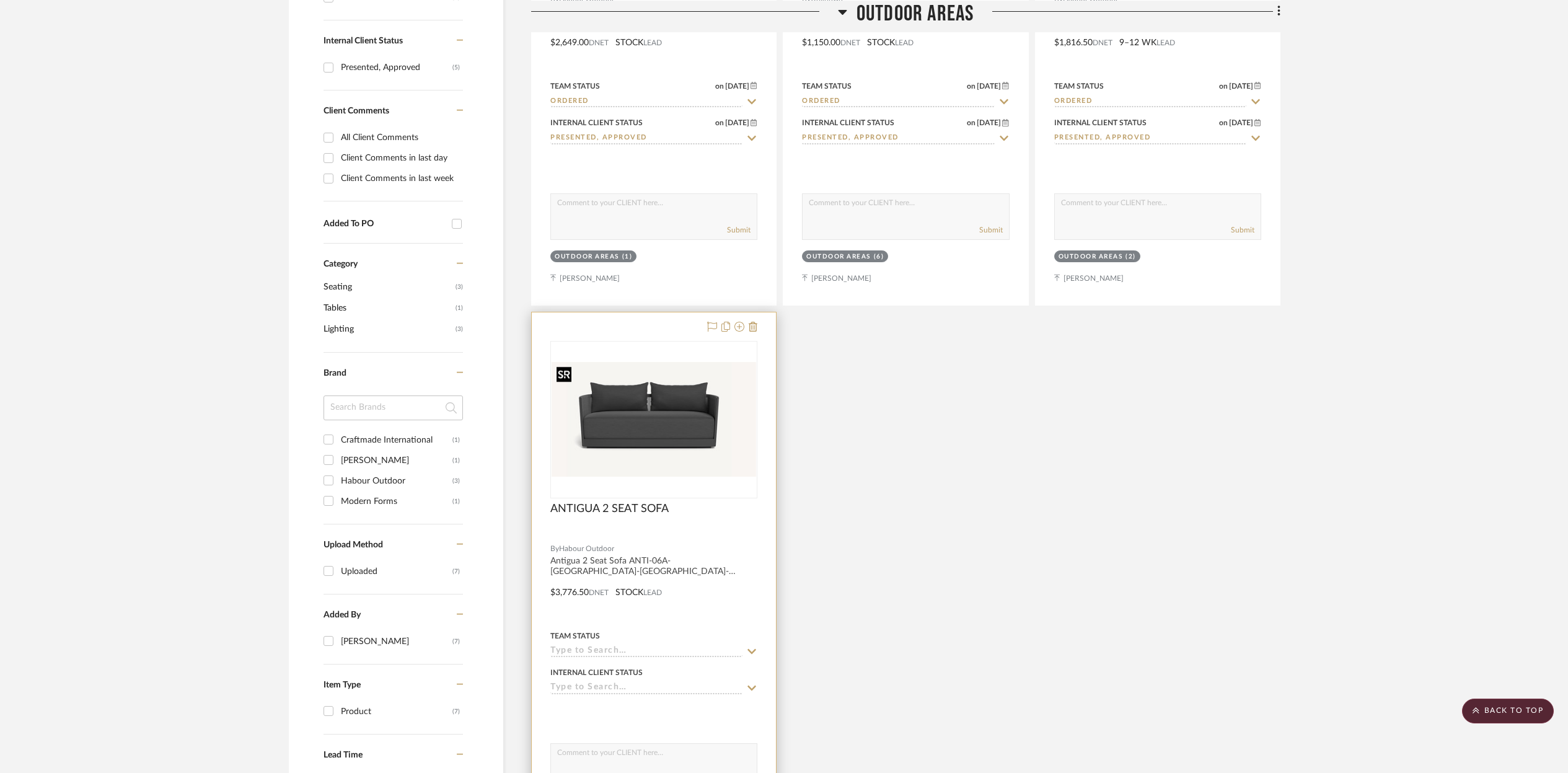
click at [0, 0] on img at bounding box center [0, 0] width 0 height 0
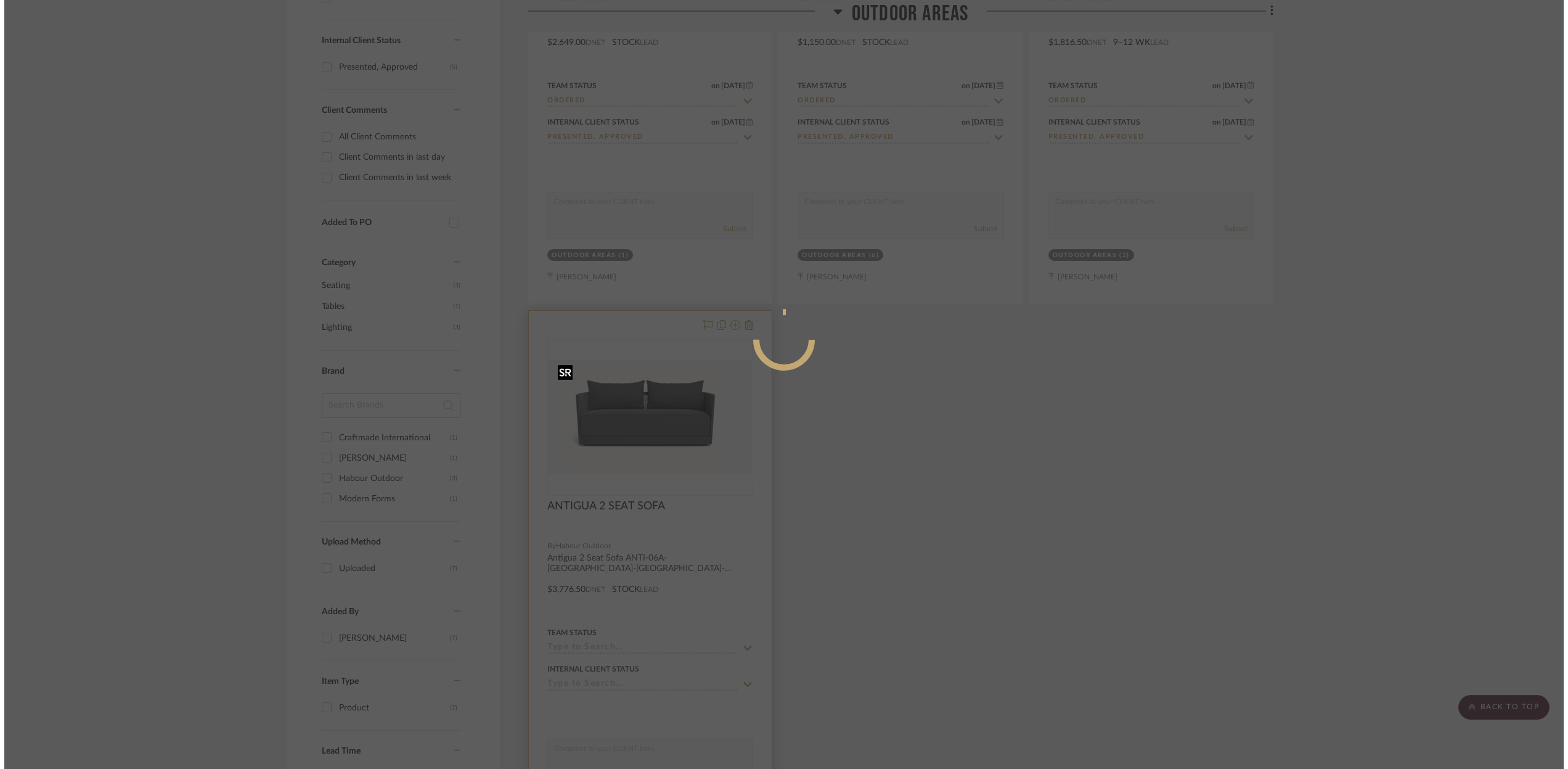
scroll to position [0, 0]
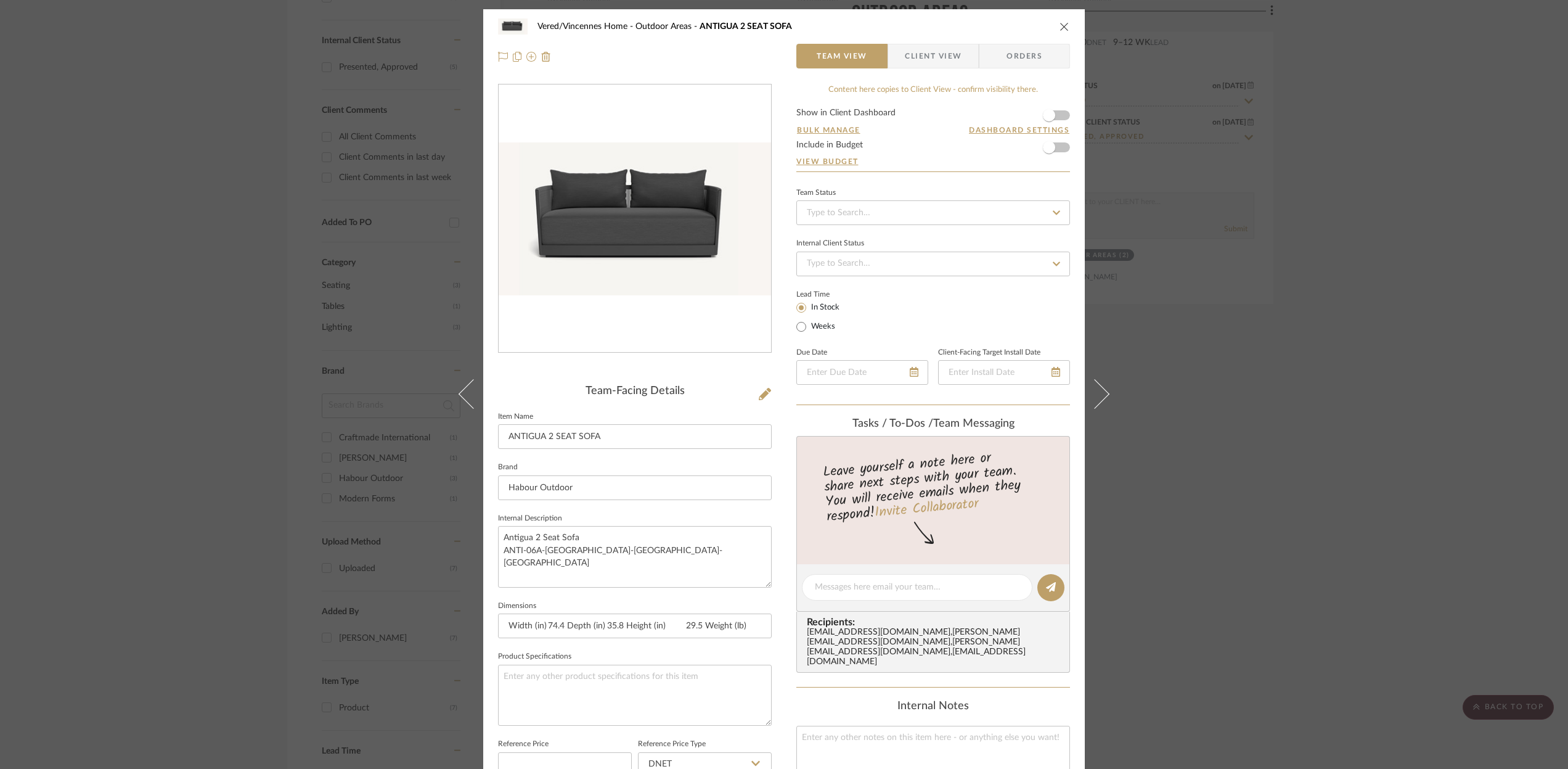
click at [1051, 211] on icon at bounding box center [1057, 212] width 11 height 9
click at [818, 280] on span "Ordered" at bounding box center [821, 276] width 32 height 9
type input "[DATE]"
type input "Ordered"
type input "[DATE]"
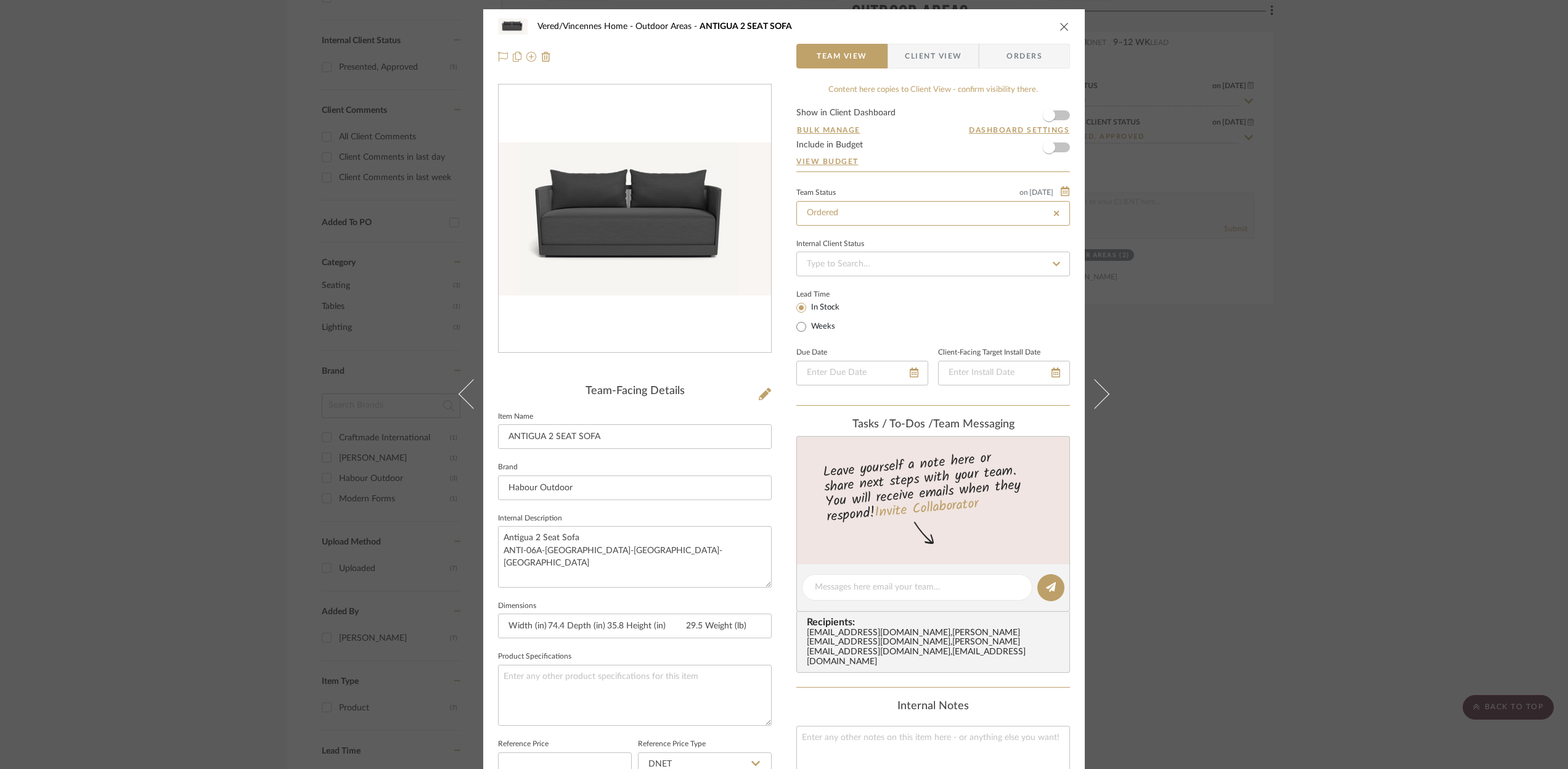
type input "Ordered"
click at [1052, 261] on icon at bounding box center [1057, 263] width 11 height 9
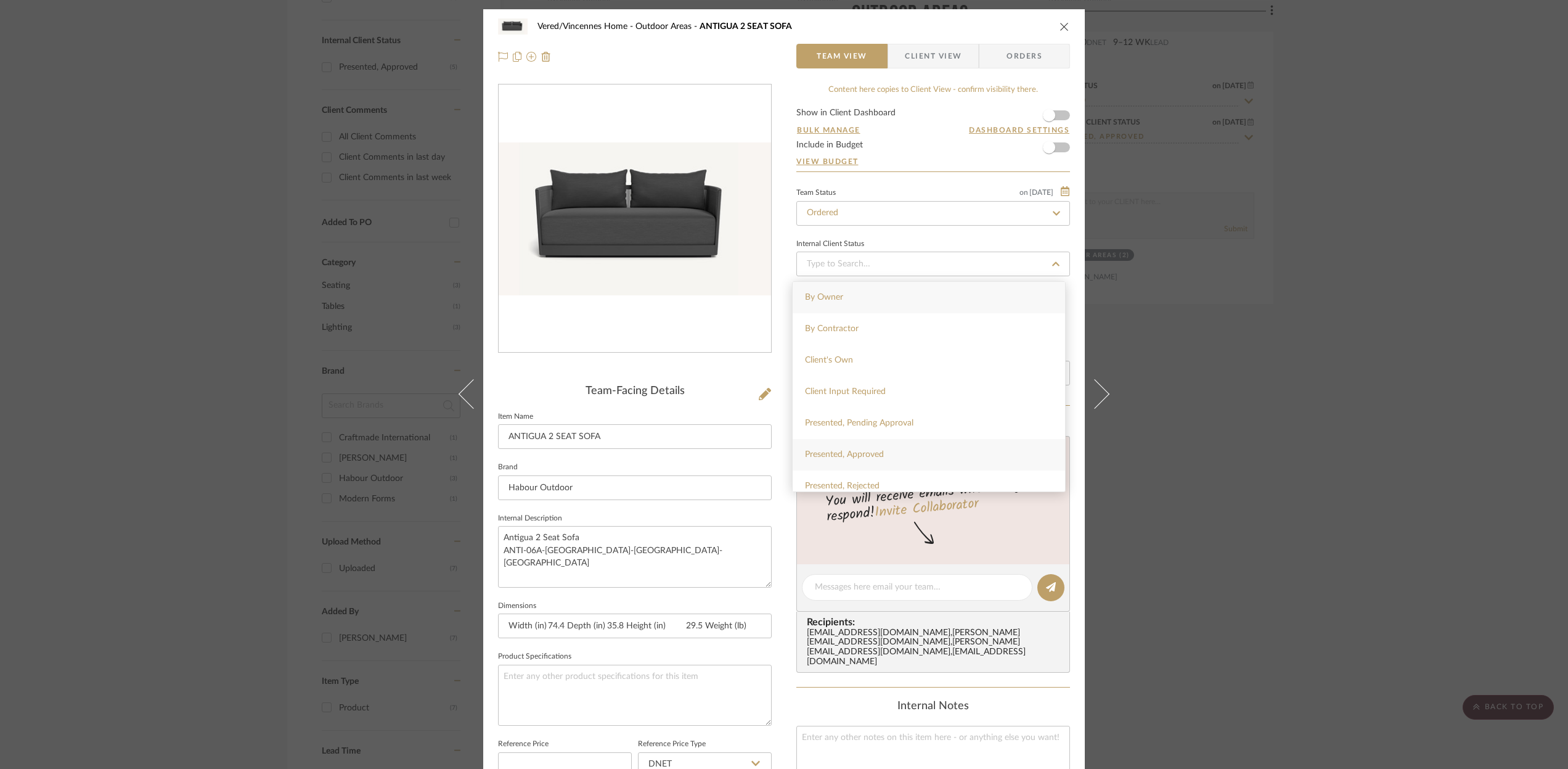
click at [845, 450] on span "Presented, Approved" at bounding box center [845, 454] width 79 height 9
type input "[DATE]"
type input "Presented, Approved"
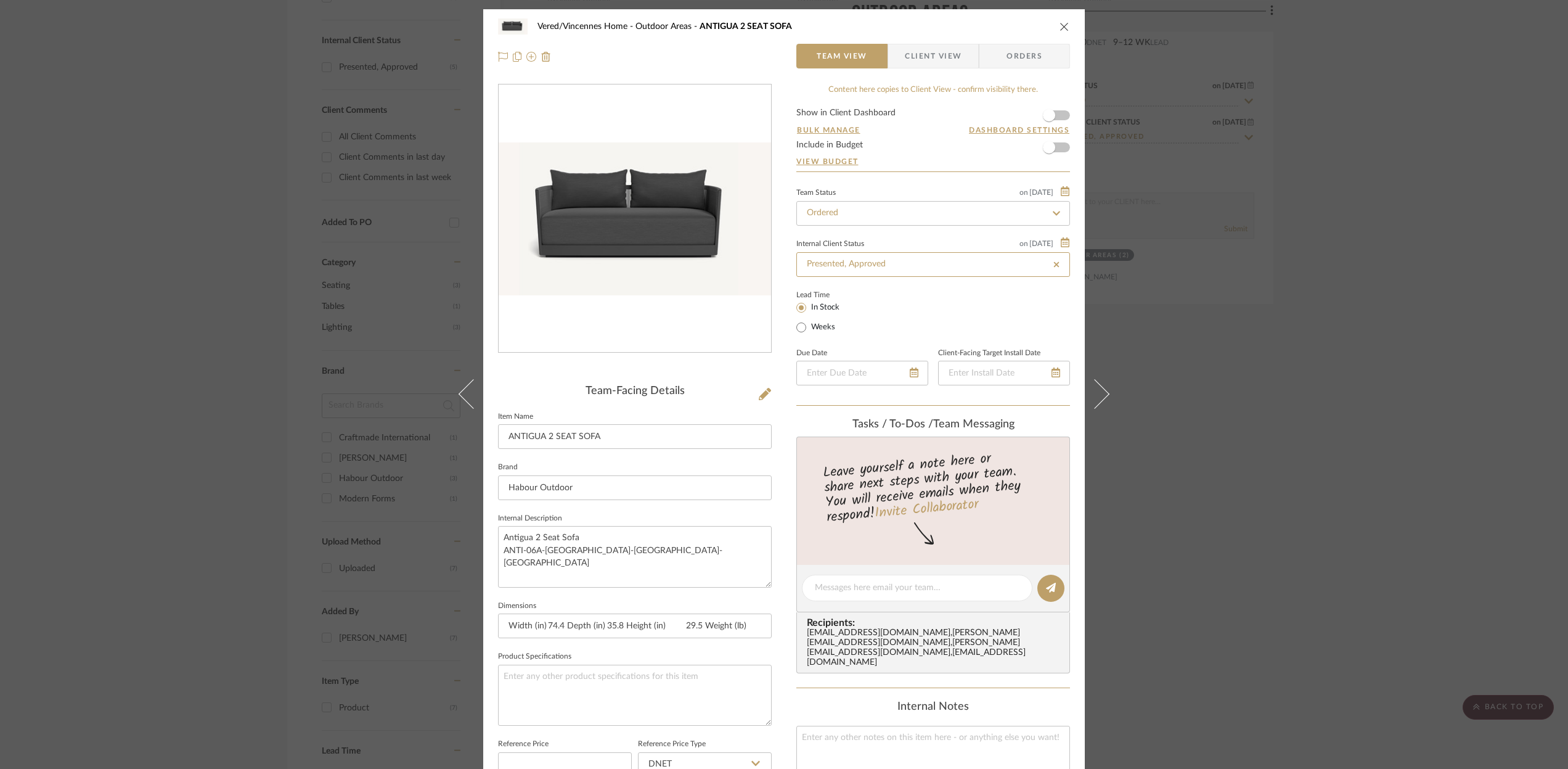
type input "[DATE]"
type input "Presented, Approved"
click at [1063, 29] on icon "close" at bounding box center [1064, 26] width 10 height 10
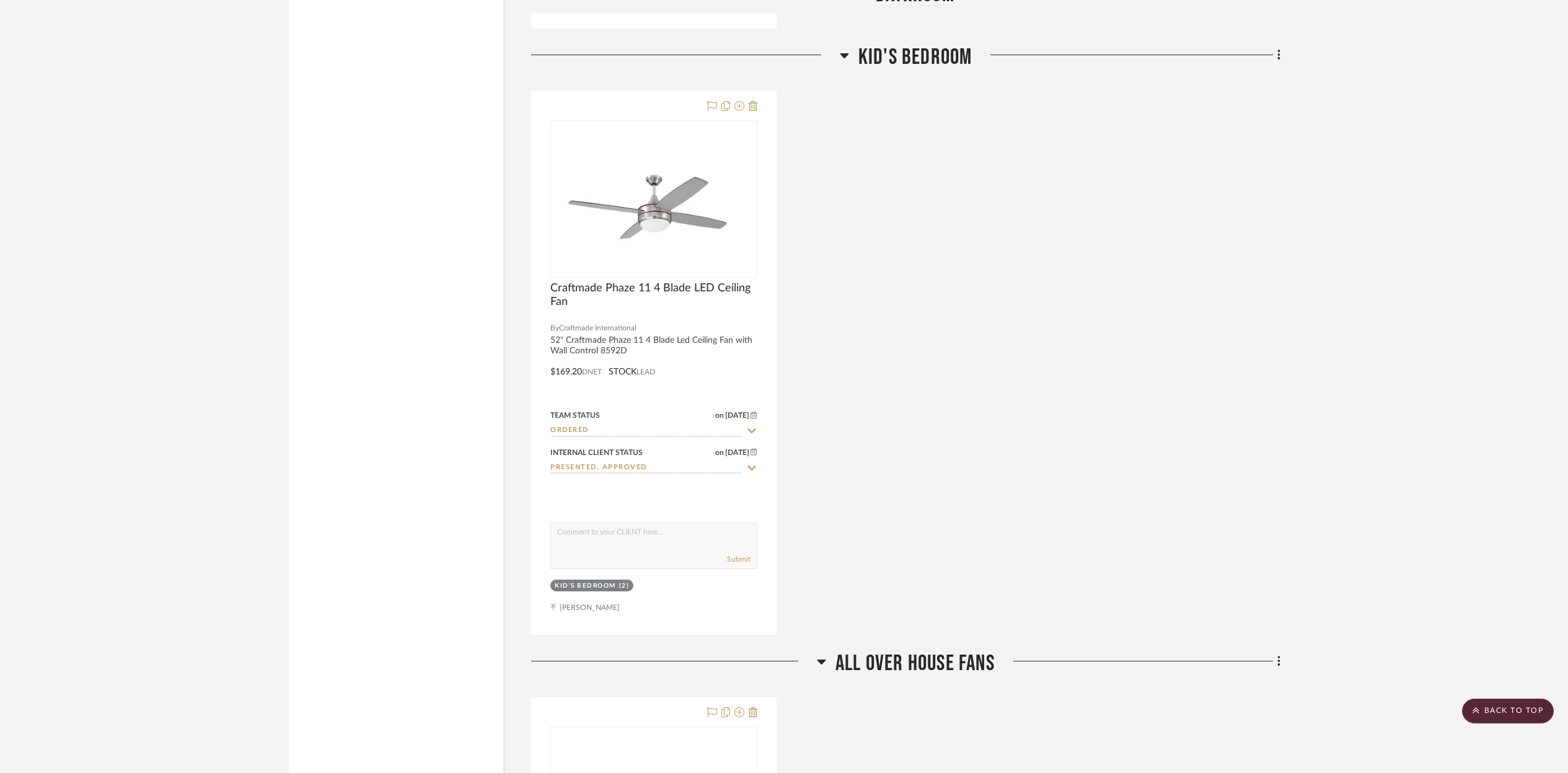
scroll to position [2006, 0]
click at [1277, 55] on icon at bounding box center [1279, 58] width 4 height 14
click at [1203, 208] on span "Add Room Below" at bounding box center [1221, 206] width 66 height 11
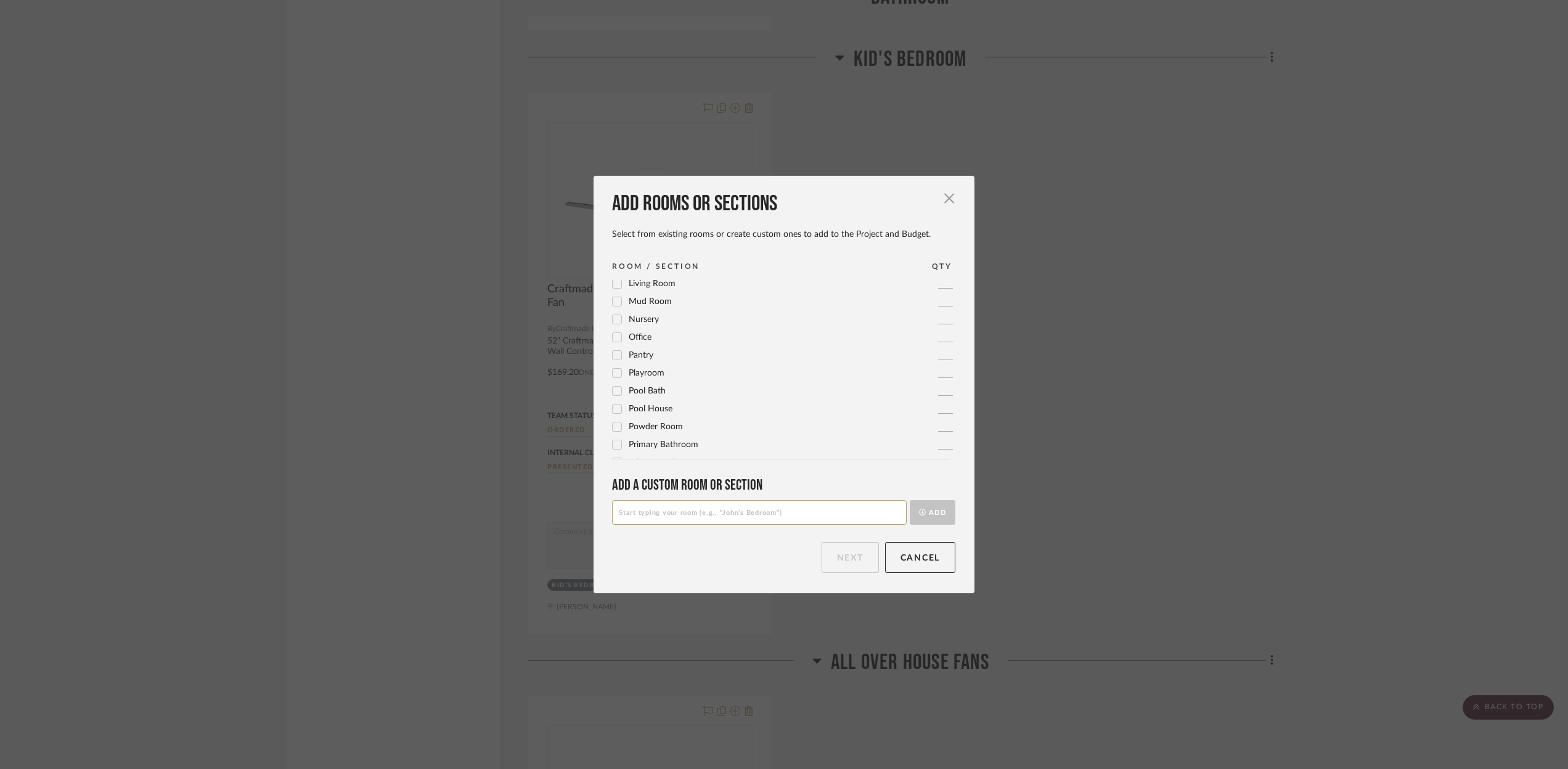
scroll to position [412, 0]
click at [945, 203] on span "button" at bounding box center [949, 198] width 25 height 25
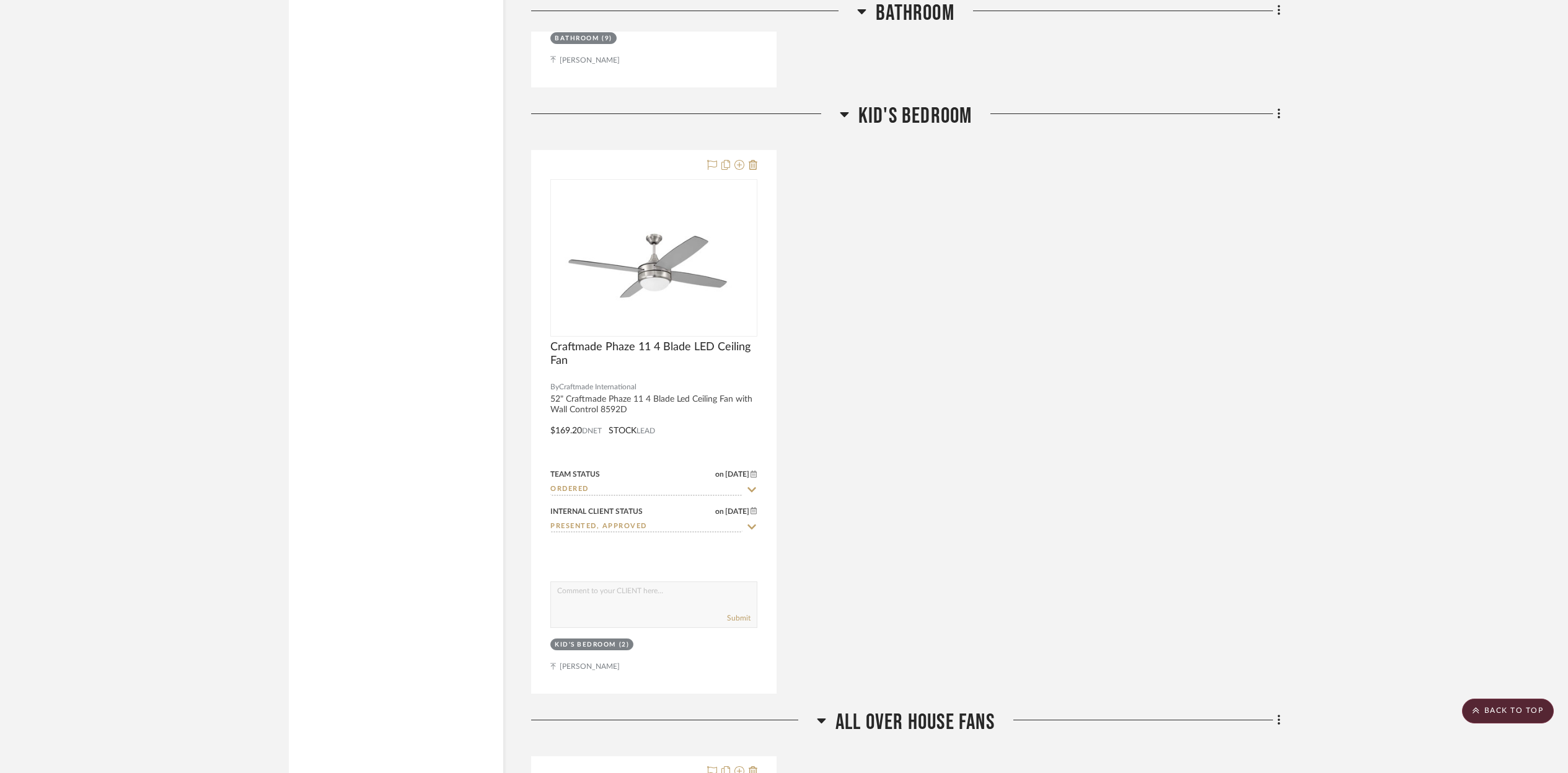
scroll to position [1948, 0]
click at [1280, 113] on icon at bounding box center [1279, 117] width 4 height 14
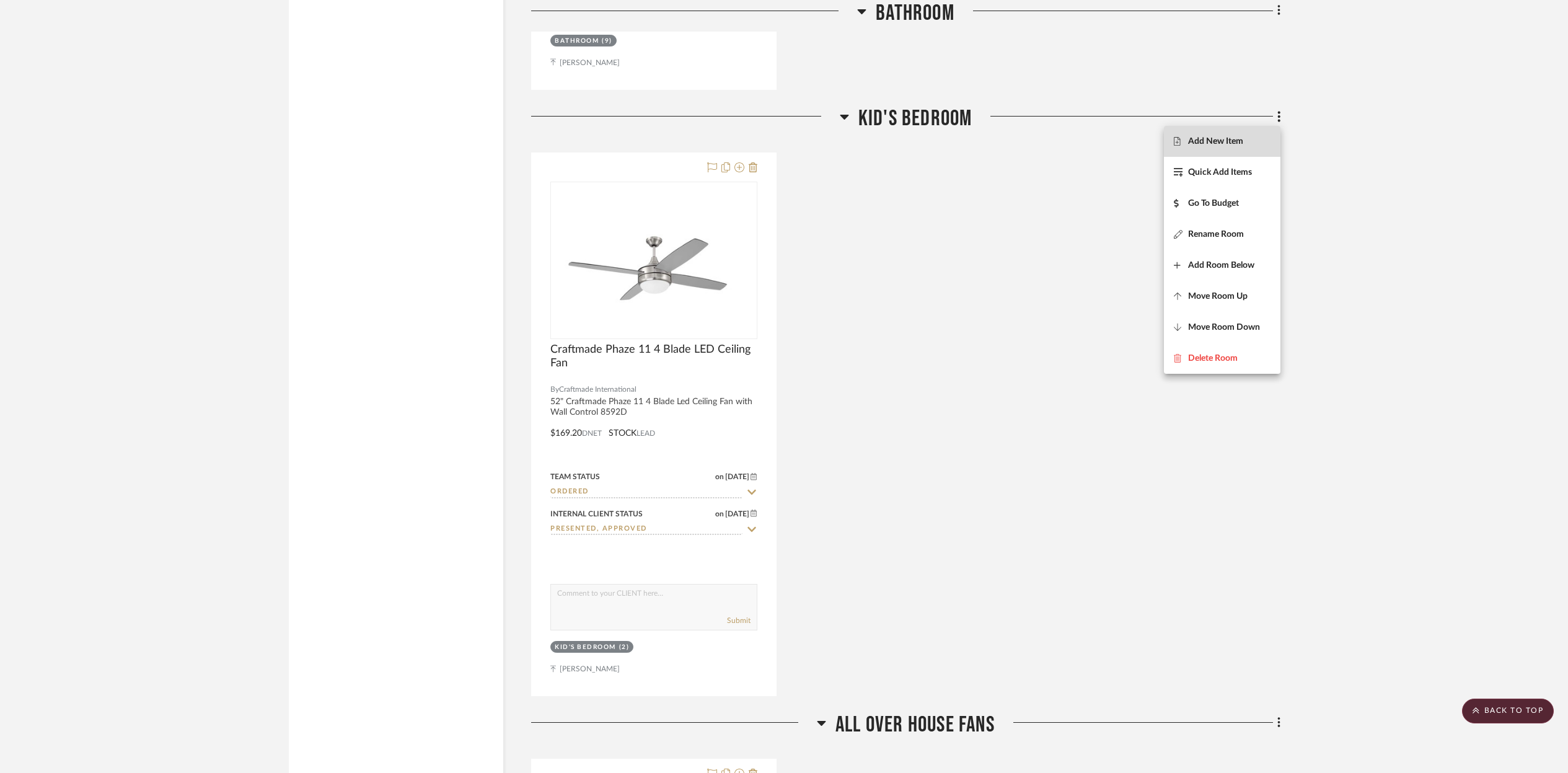
click at [1195, 145] on span "Add New Item" at bounding box center [1216, 142] width 55 height 11
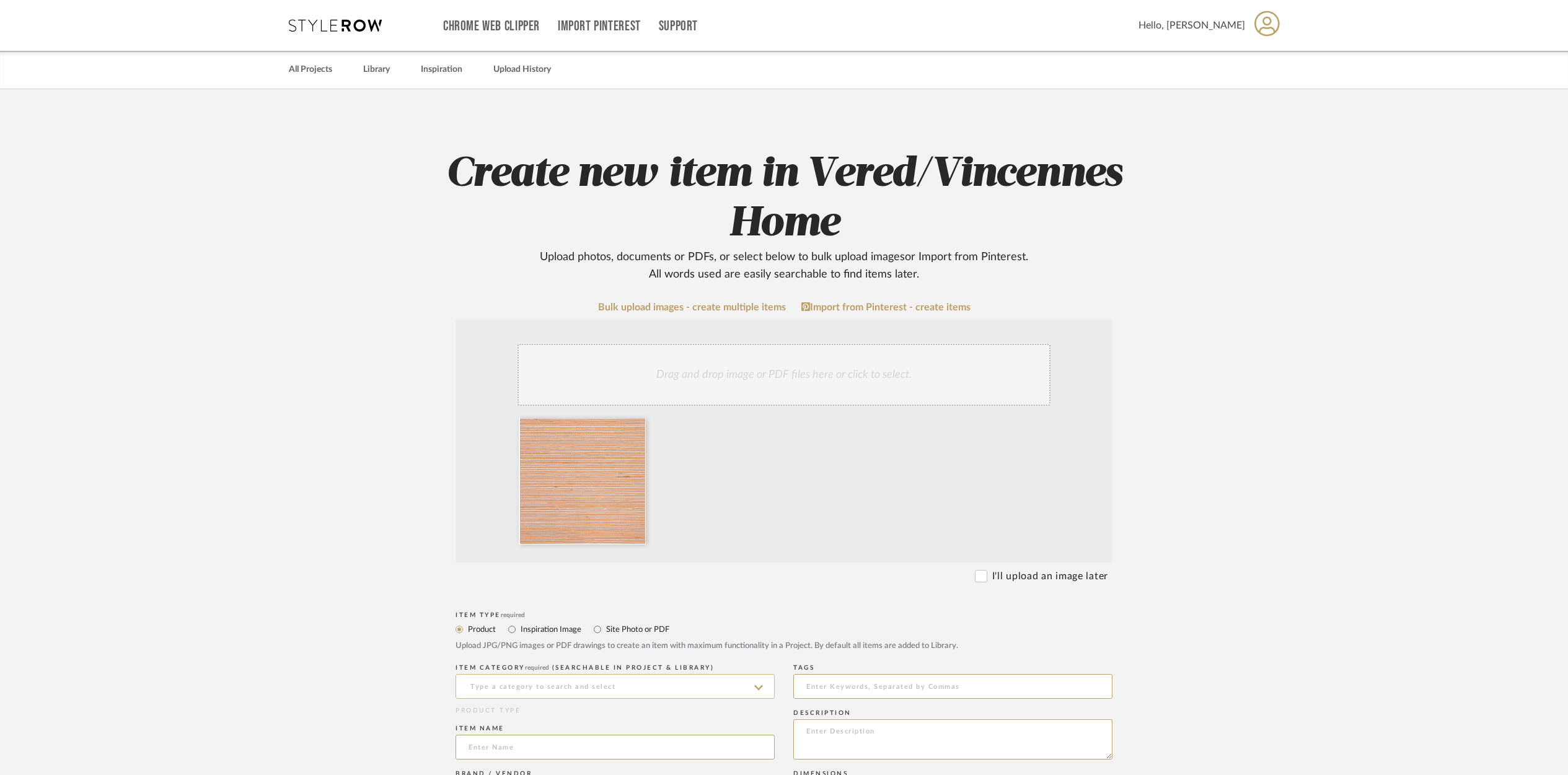
click at [499, 687] on input at bounding box center [615, 686] width 319 height 25
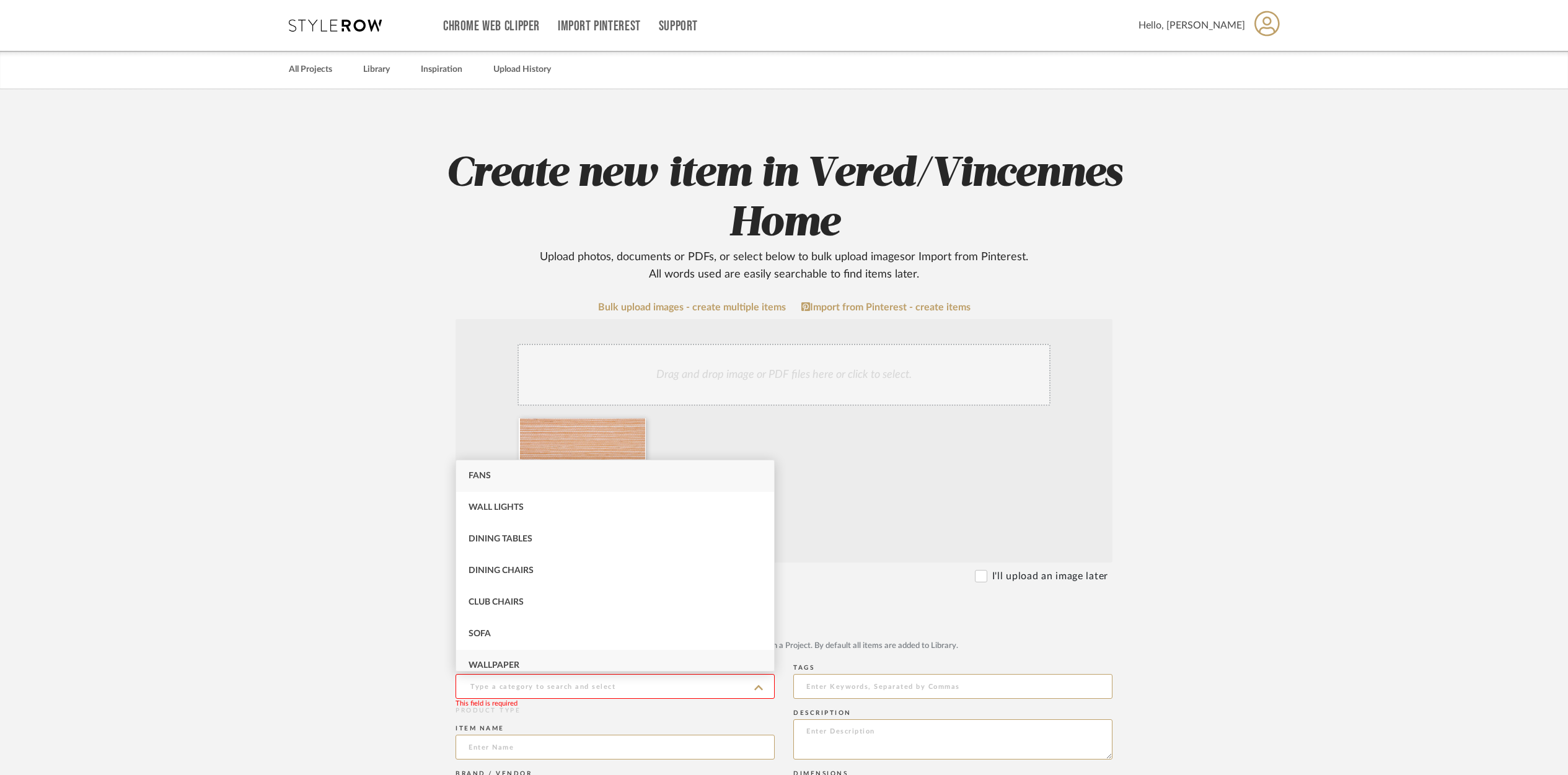
click at [502, 666] on span "Wallpaper" at bounding box center [493, 665] width 51 height 9
type input "Wallpaper"
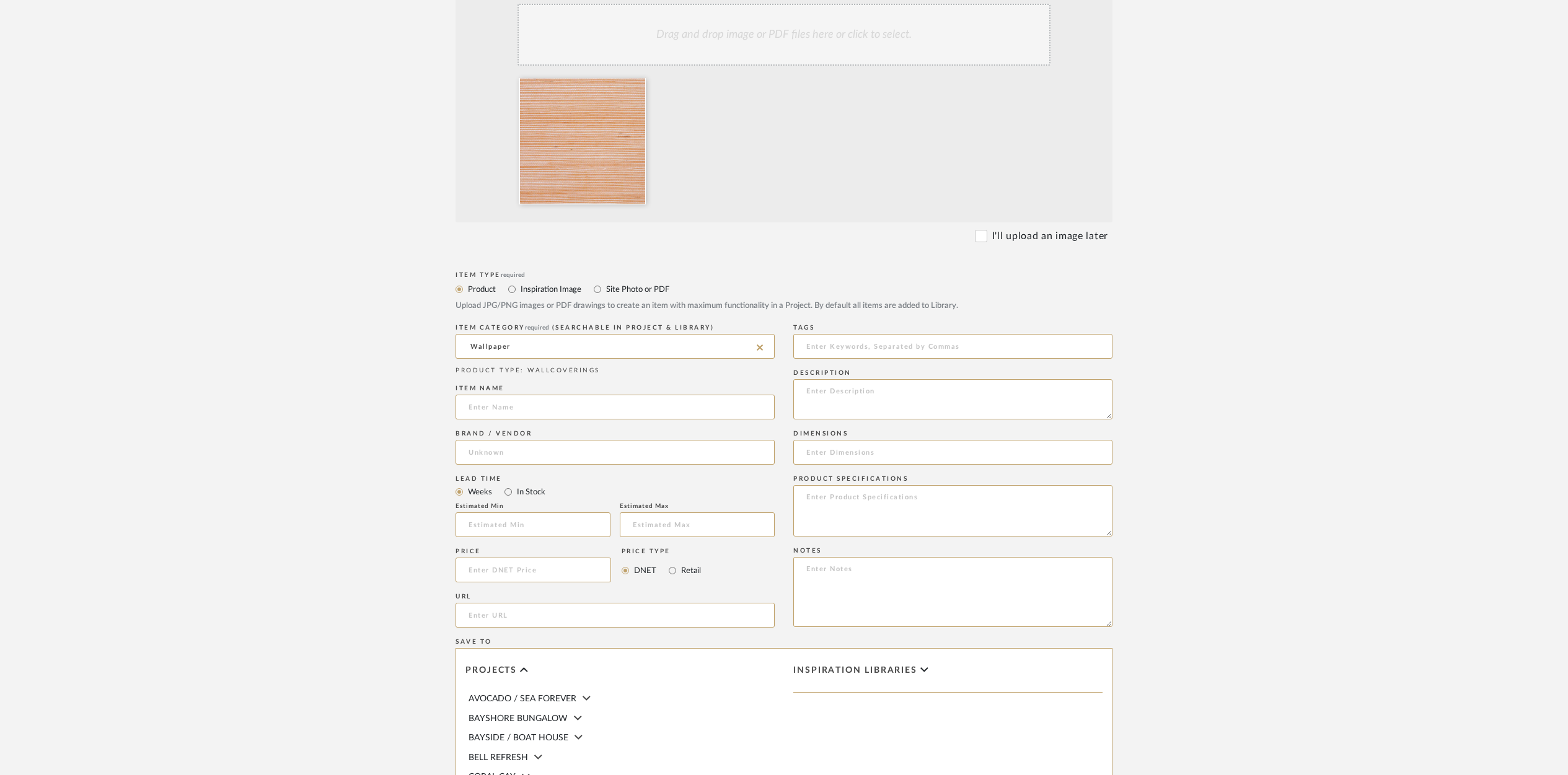
scroll to position [343, 0]
click at [487, 401] on input at bounding box center [615, 404] width 319 height 25
type input "Bermuda Hwwmp 11/[PERSON_NAME]"
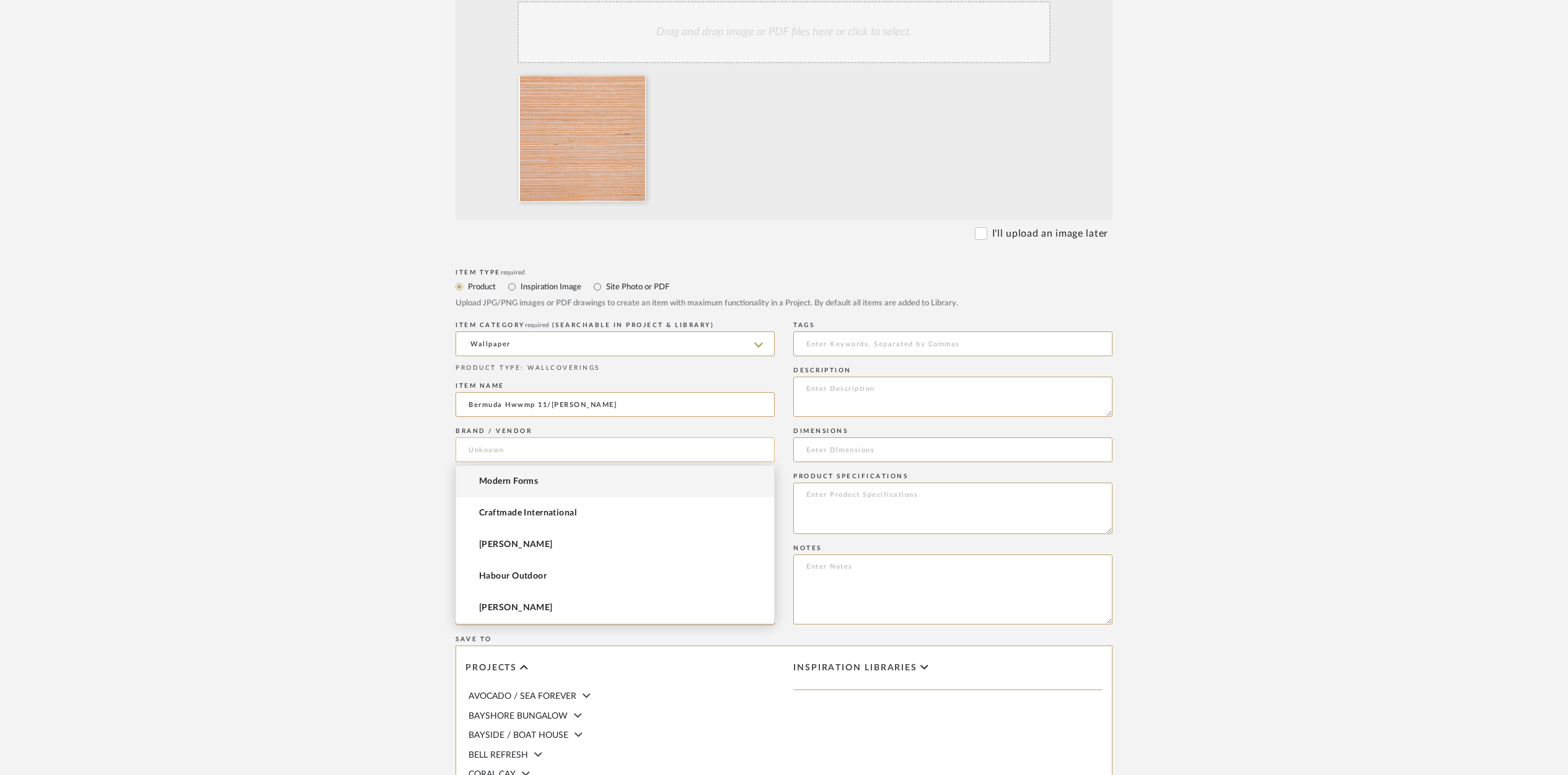
click at [468, 453] on input at bounding box center [615, 450] width 319 height 25
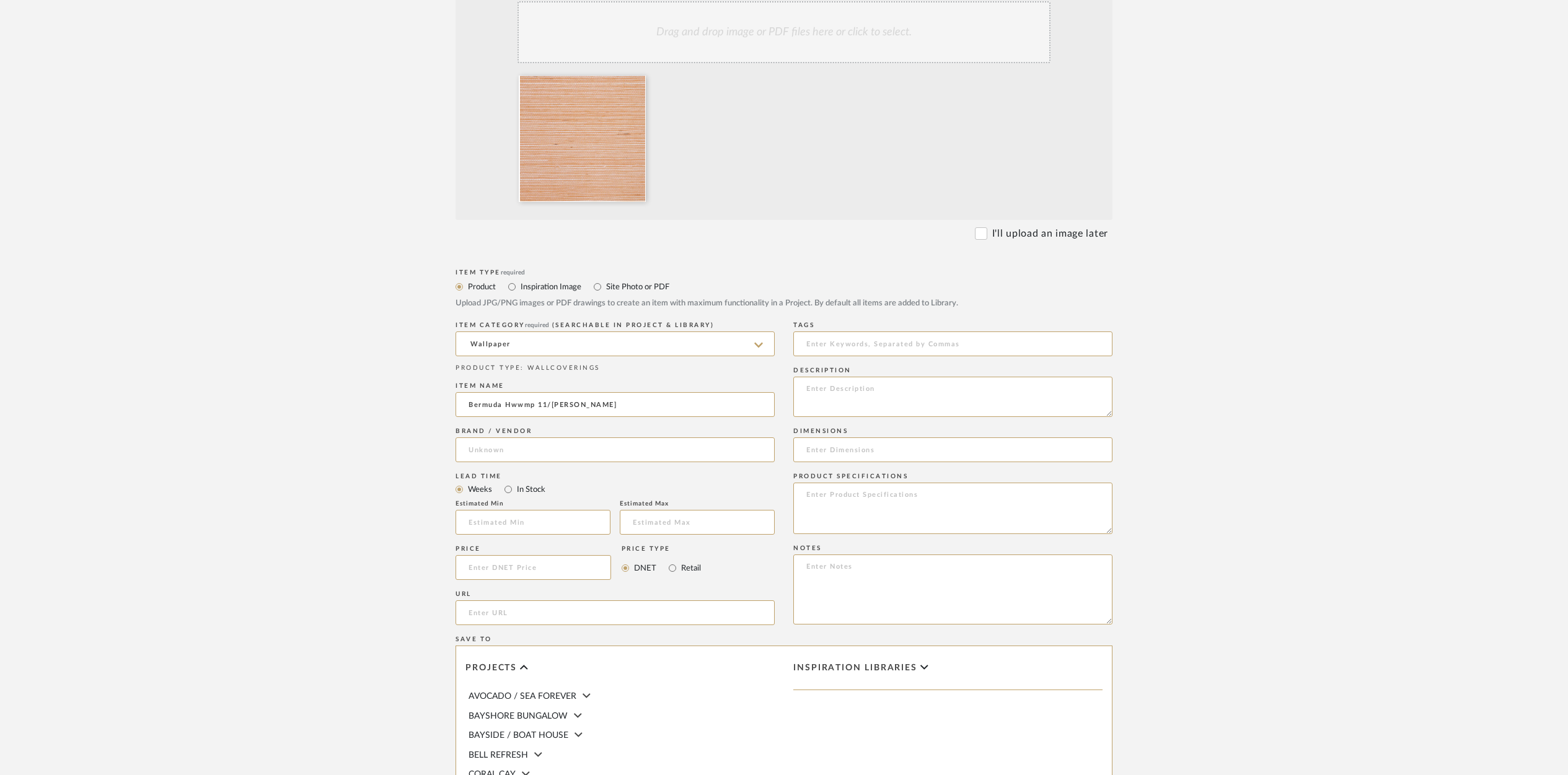
click at [515, 432] on body "Chrome Web Clipper Import Pinterest Support All Projects Library Inspiration Up…" at bounding box center [784, 44] width 1568 height 775
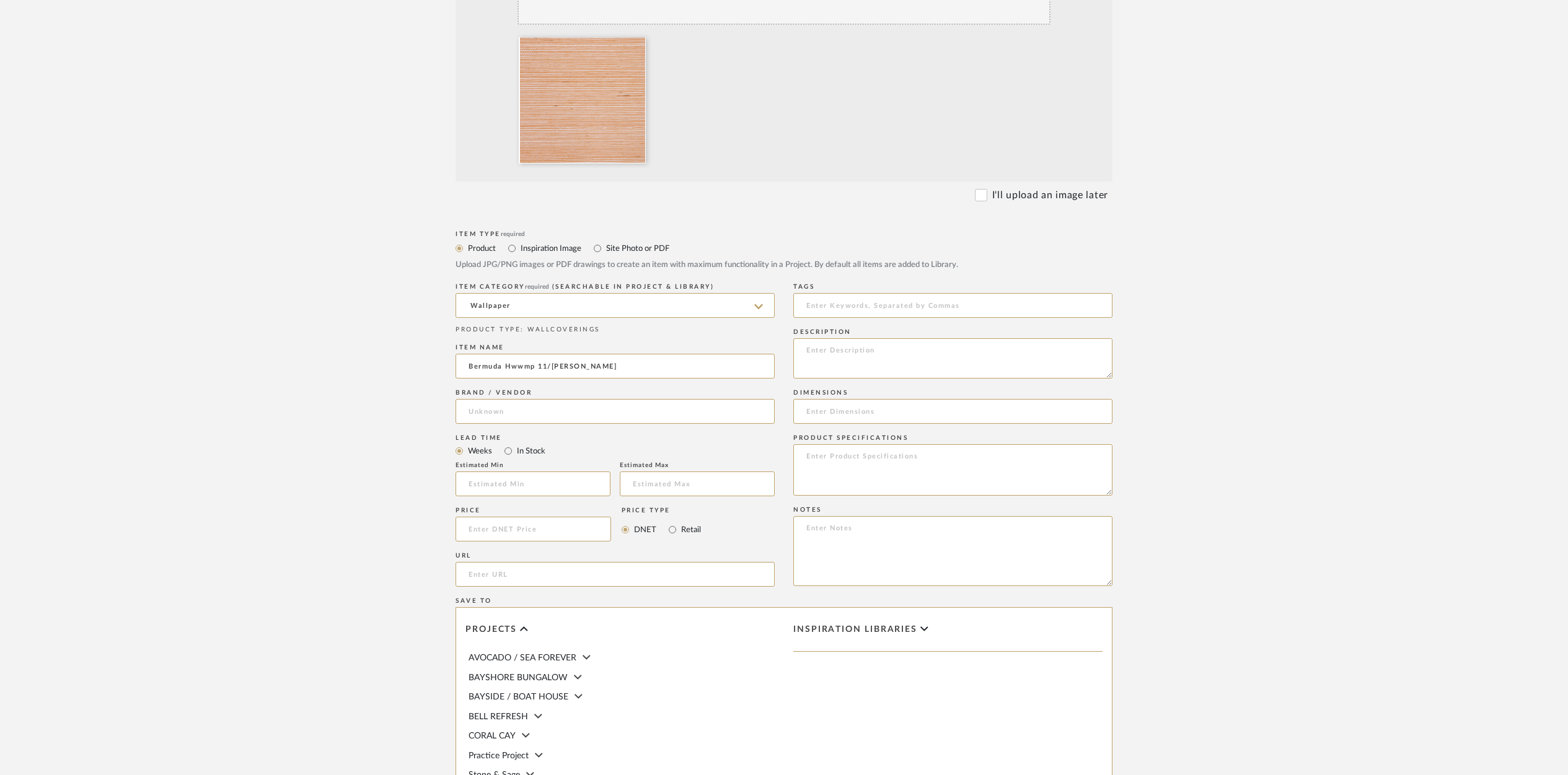
scroll to position [391, 0]
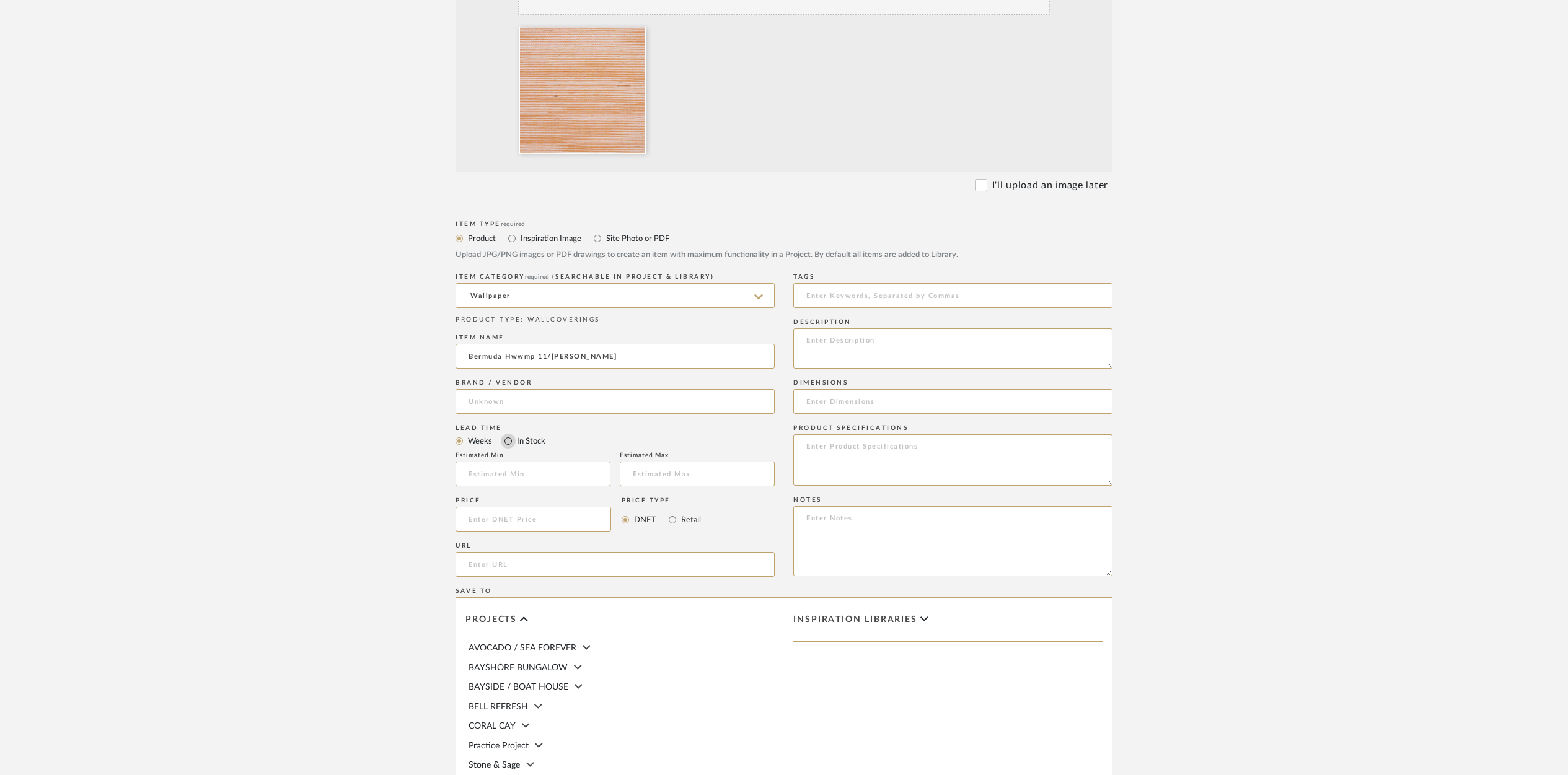
click at [509, 442] on input "In Stock" at bounding box center [508, 441] width 15 height 15
radio input "true"
click at [478, 524] on input at bounding box center [534, 519] width 156 height 25
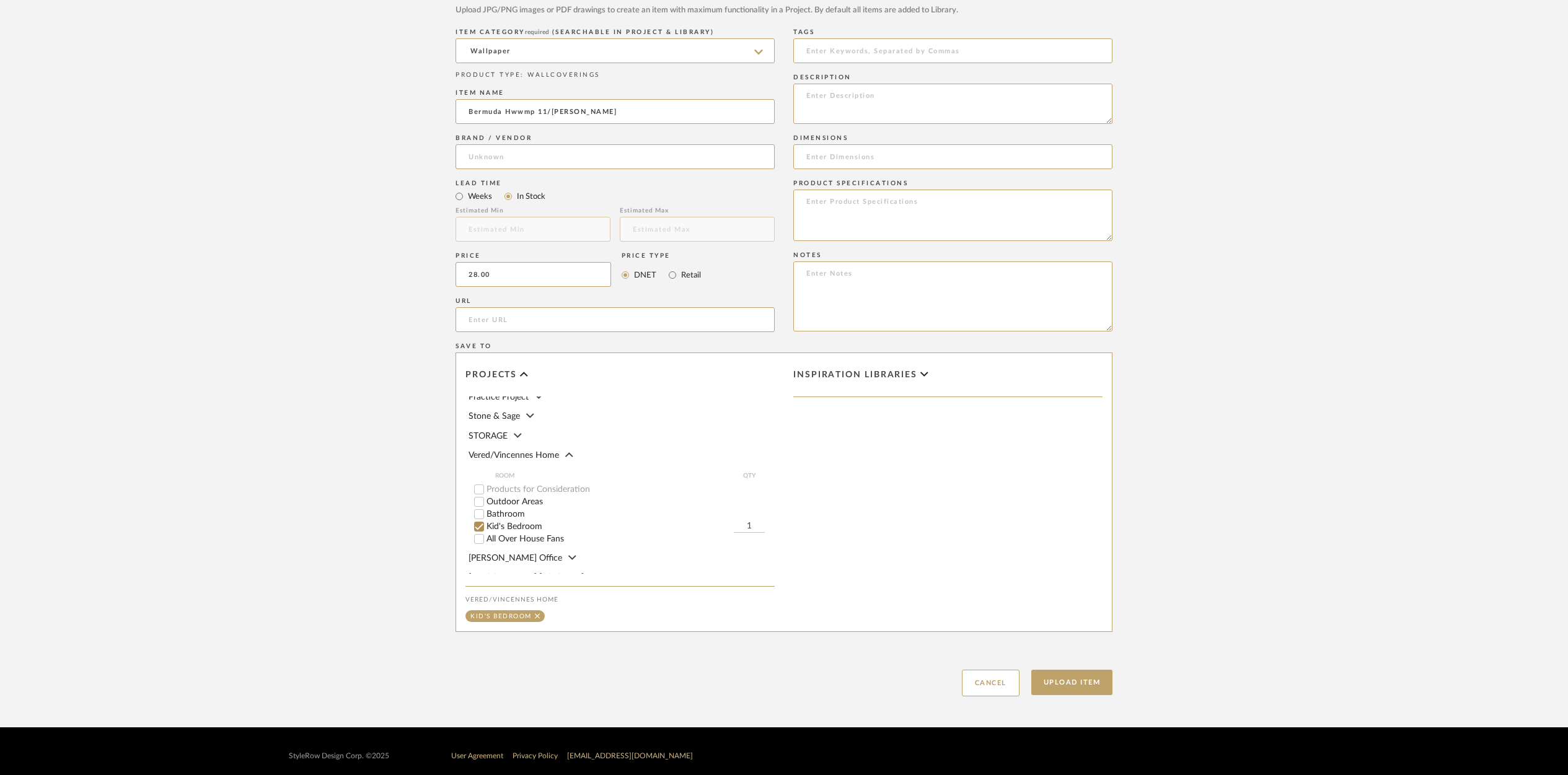
scroll to position [645, 0]
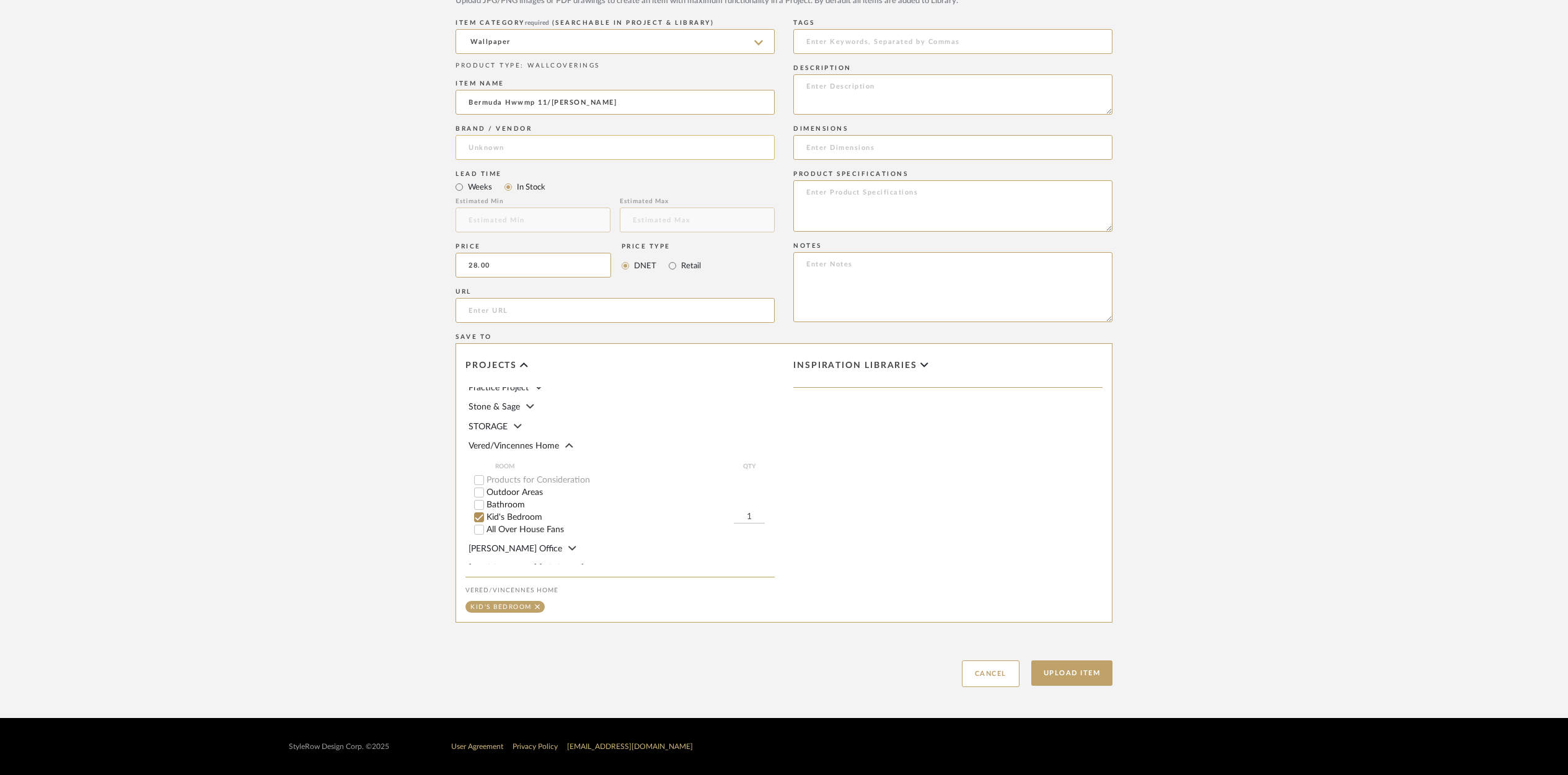
type input "$28.00"
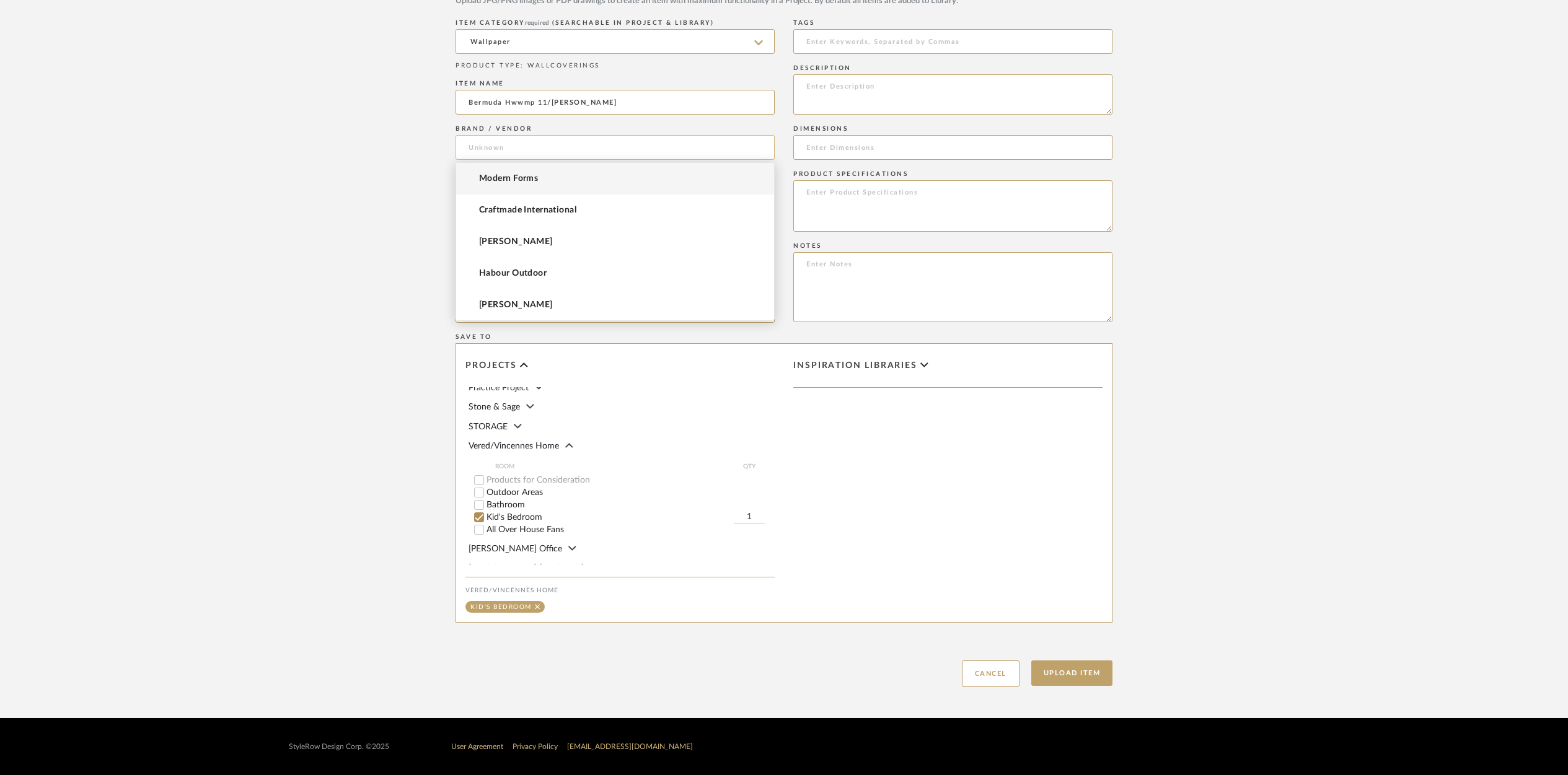
click at [498, 145] on input at bounding box center [615, 148] width 319 height 25
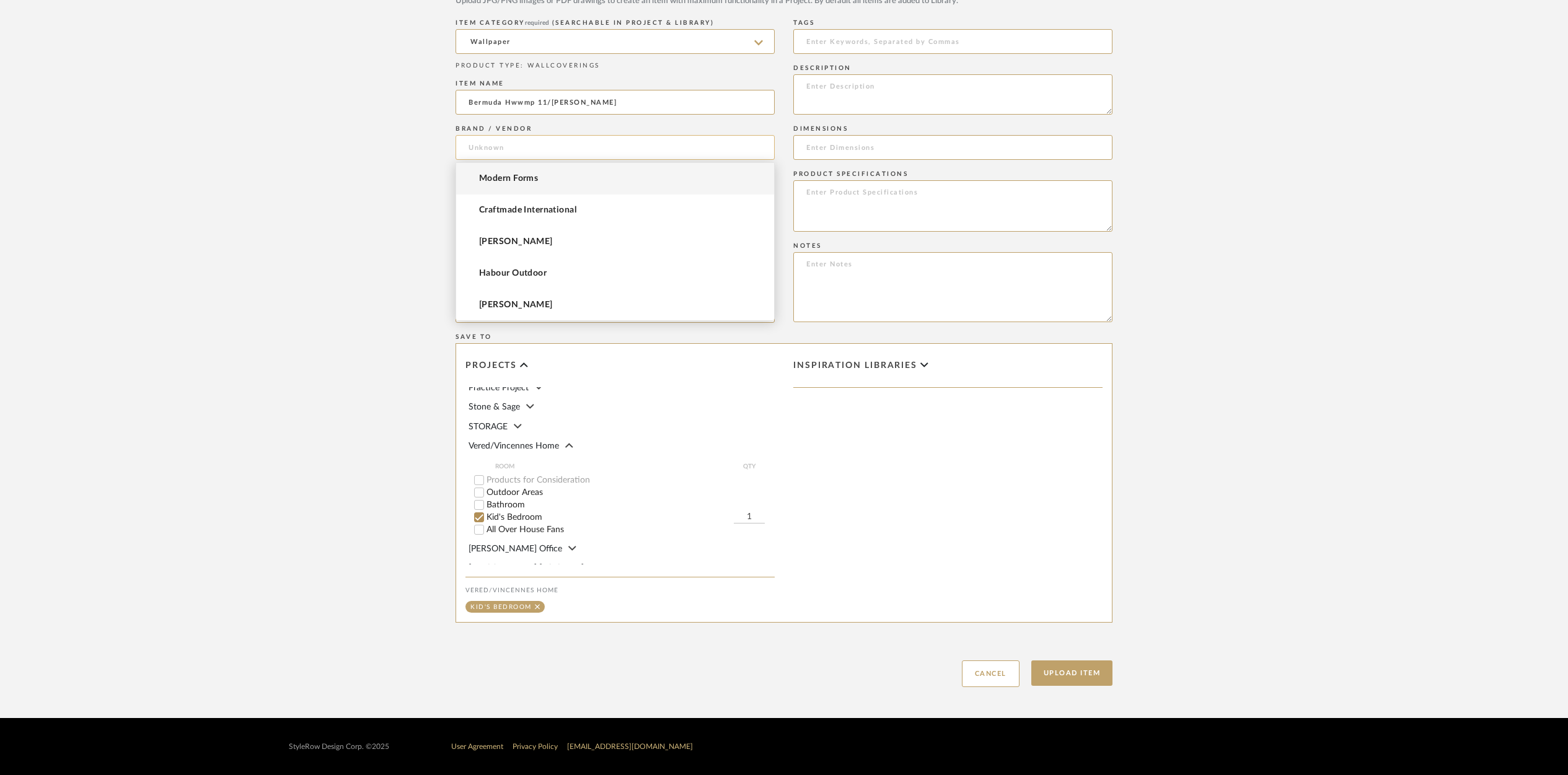
click at [485, 146] on input at bounding box center [615, 148] width 319 height 25
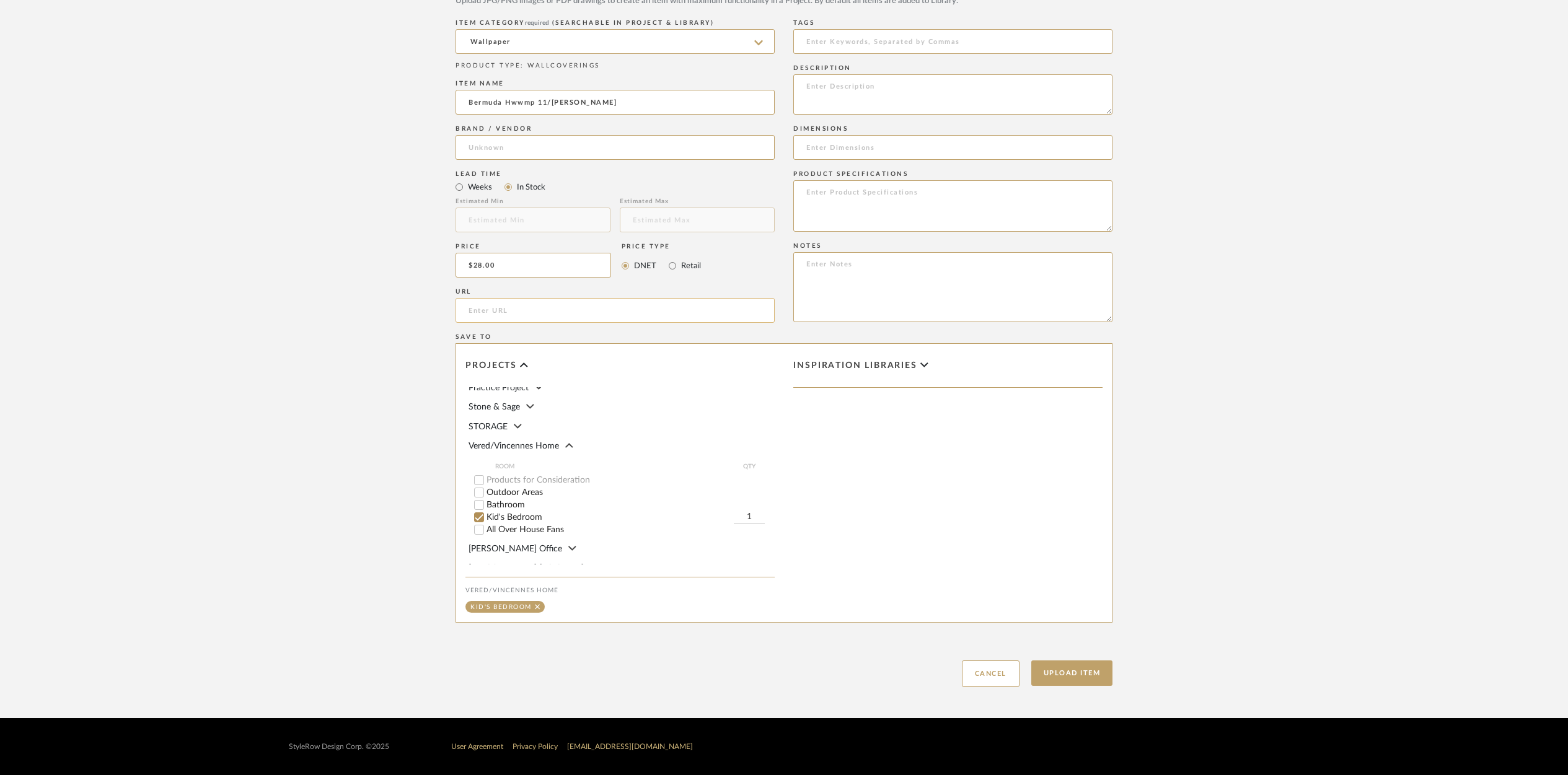
click at [487, 162] on div "Brand / Vendor" at bounding box center [615, 145] width 319 height 45
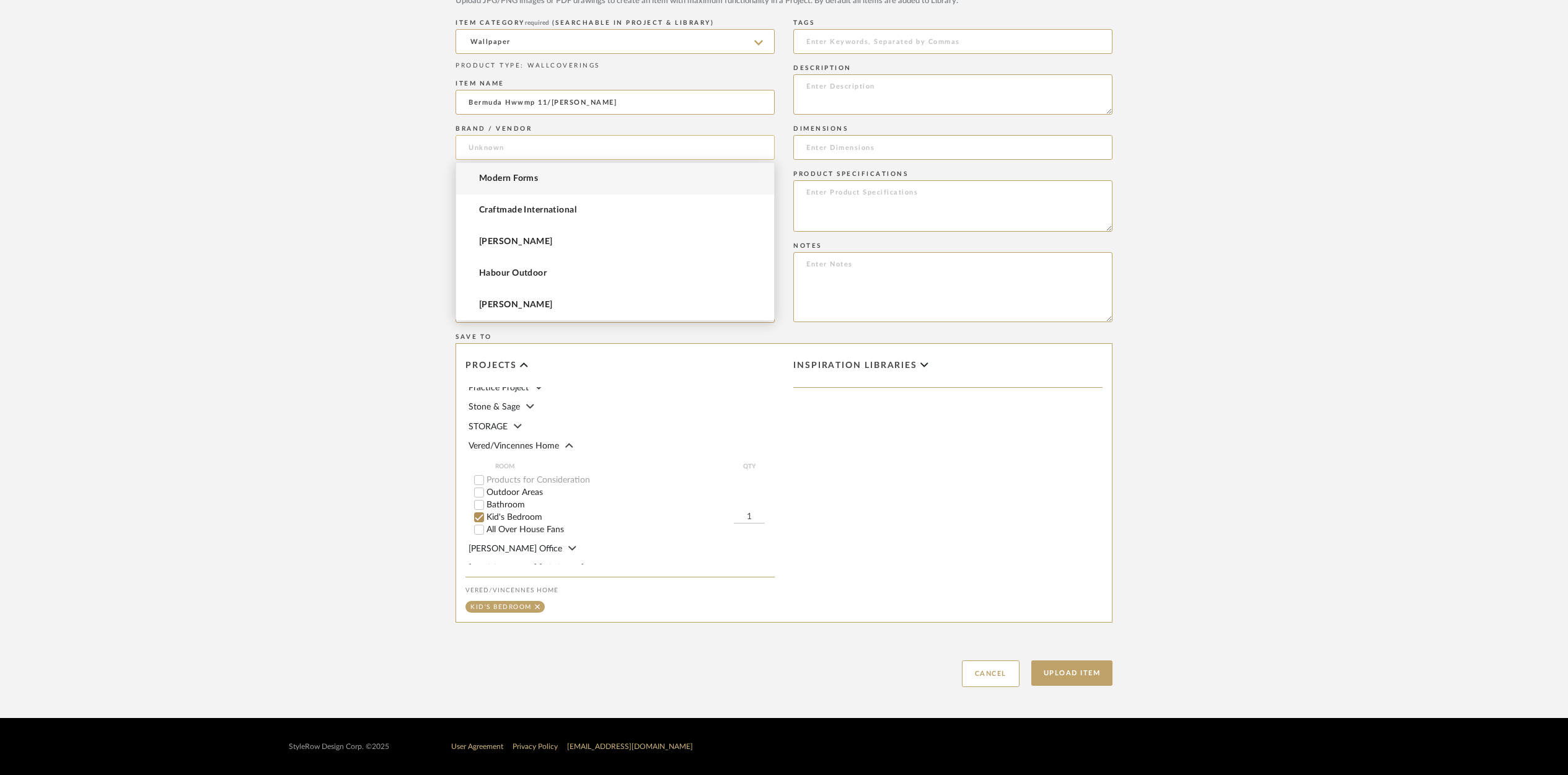
click at [485, 148] on input at bounding box center [615, 148] width 319 height 25
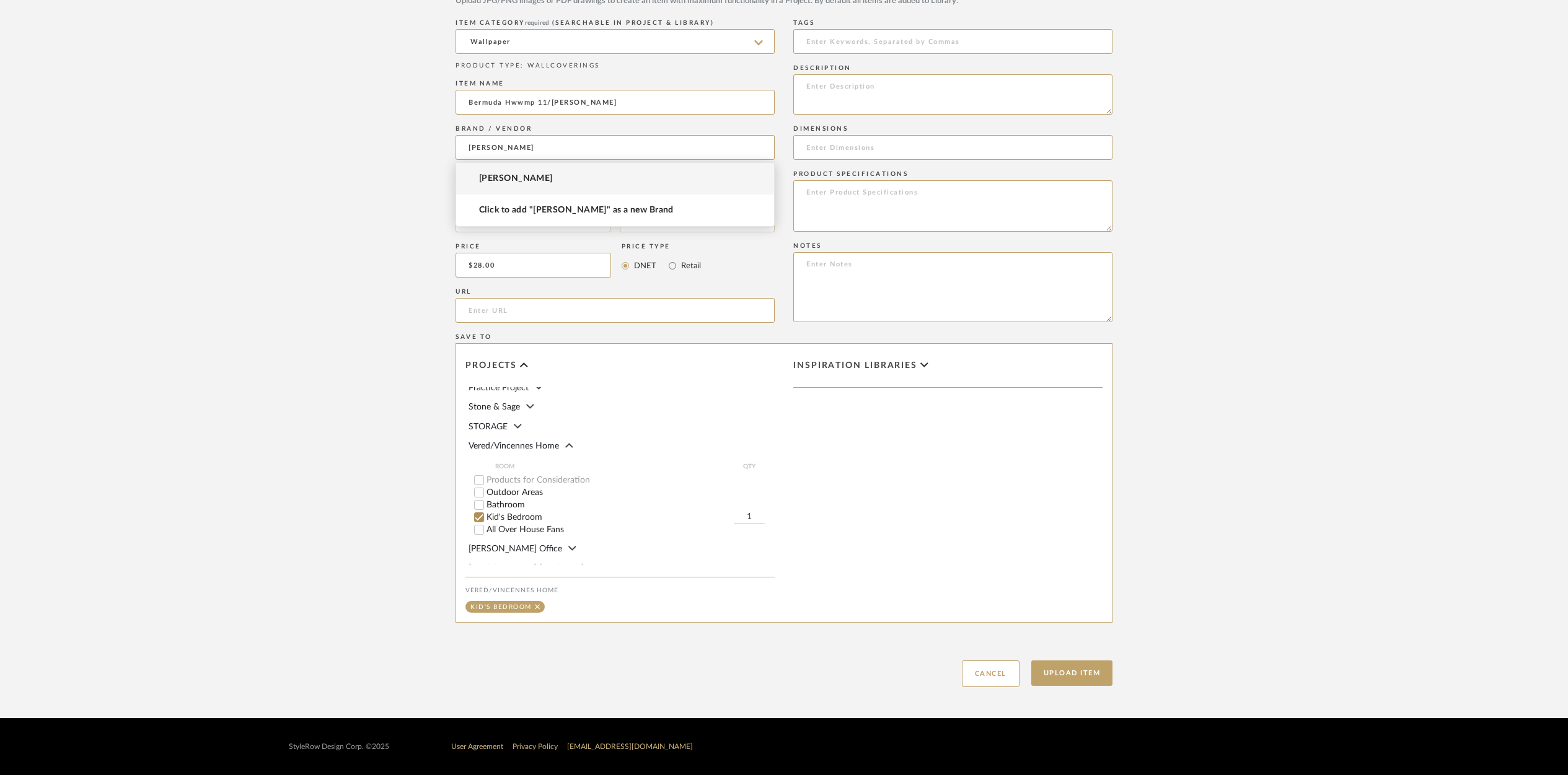
type input "[PERSON_NAME]"
click at [499, 179] on mat-radio-group "Weeks In Stock" at bounding box center [615, 187] width 319 height 16
click at [494, 151] on input at bounding box center [615, 148] width 319 height 25
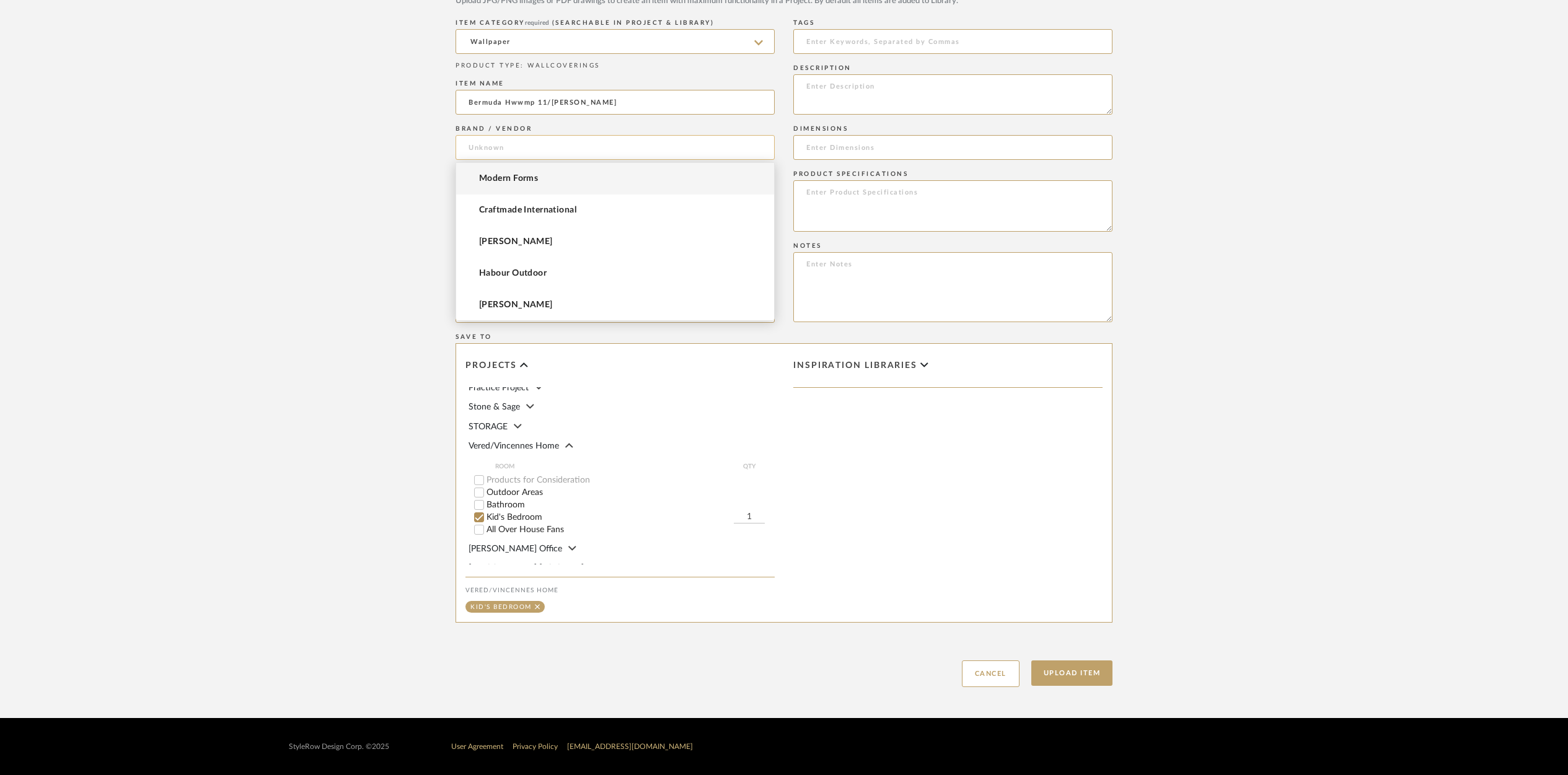
scroll to position [645, 0]
click at [489, 309] on span "[PERSON_NAME]" at bounding box center [516, 305] width 74 height 11
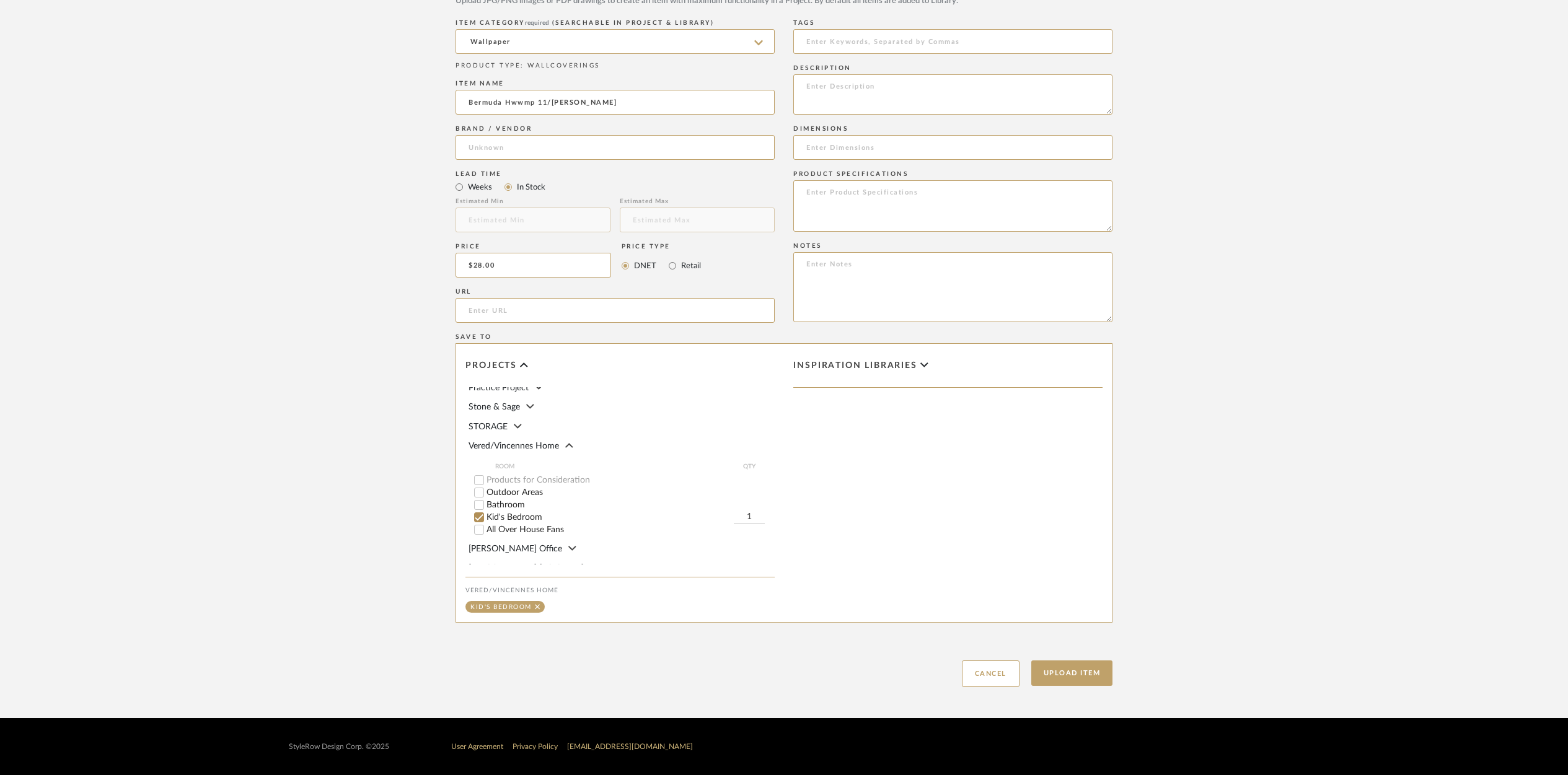
type input "[PERSON_NAME]"
click at [835, 88] on textarea at bounding box center [953, 95] width 319 height 40
type textarea "Bermuda Hemp 11 5522 [PERSON_NAME] 36" w pre trimmed 8yd min"
click at [839, 149] on input at bounding box center [953, 148] width 319 height 25
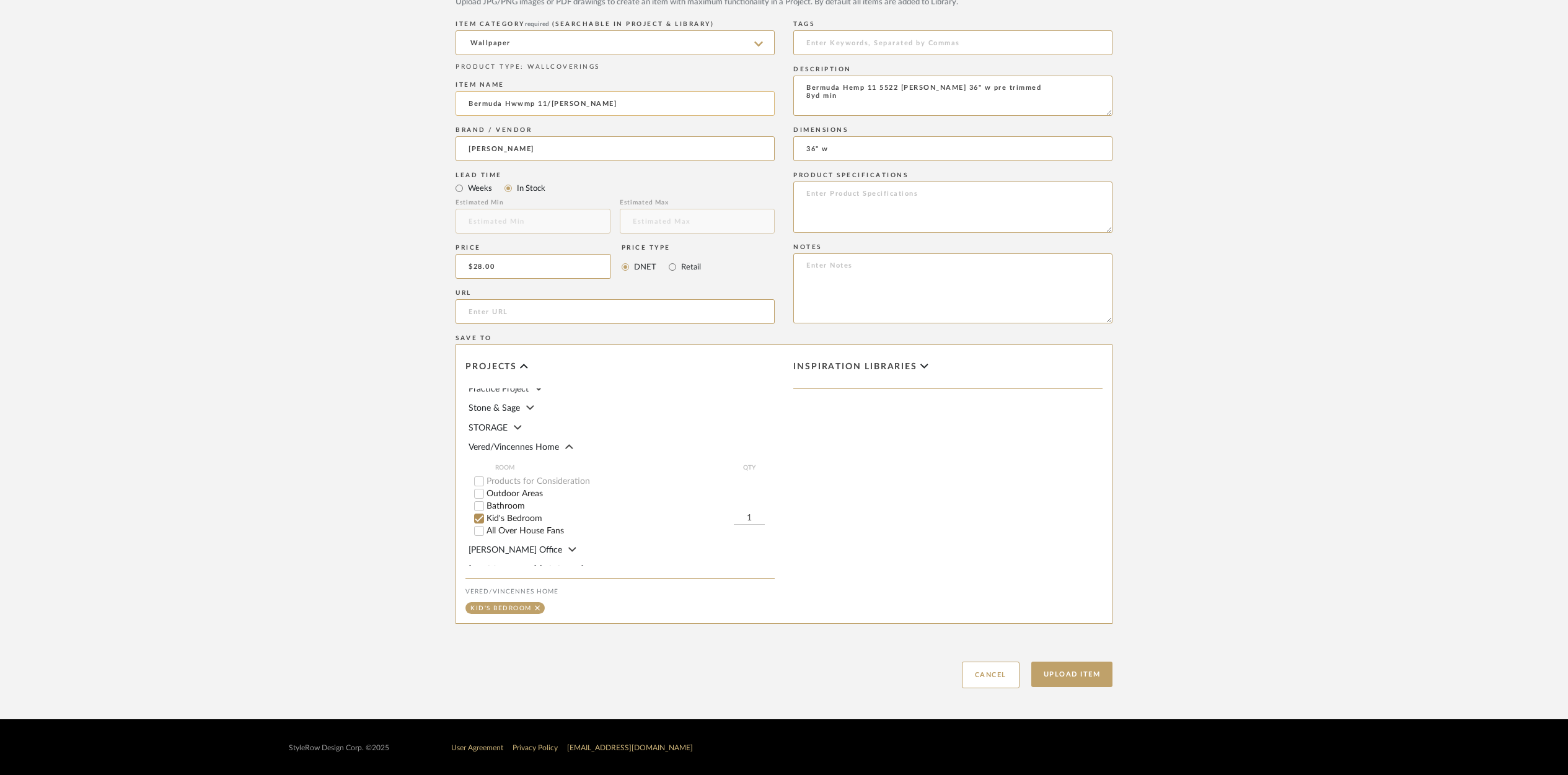
type input "36" w"
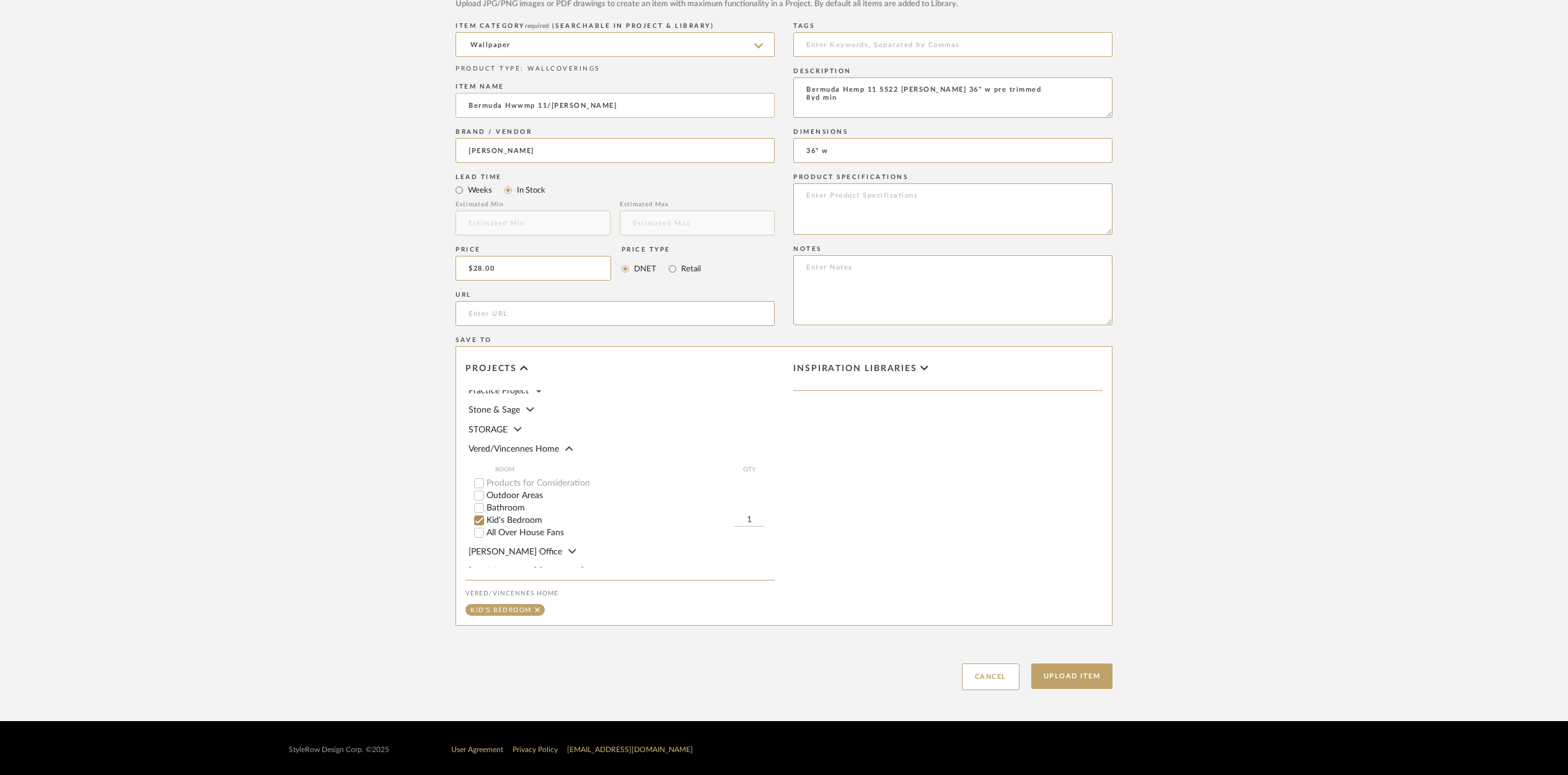
click at [523, 103] on input "Bermuda Hwwmp 11/[PERSON_NAME]" at bounding box center [615, 106] width 319 height 25
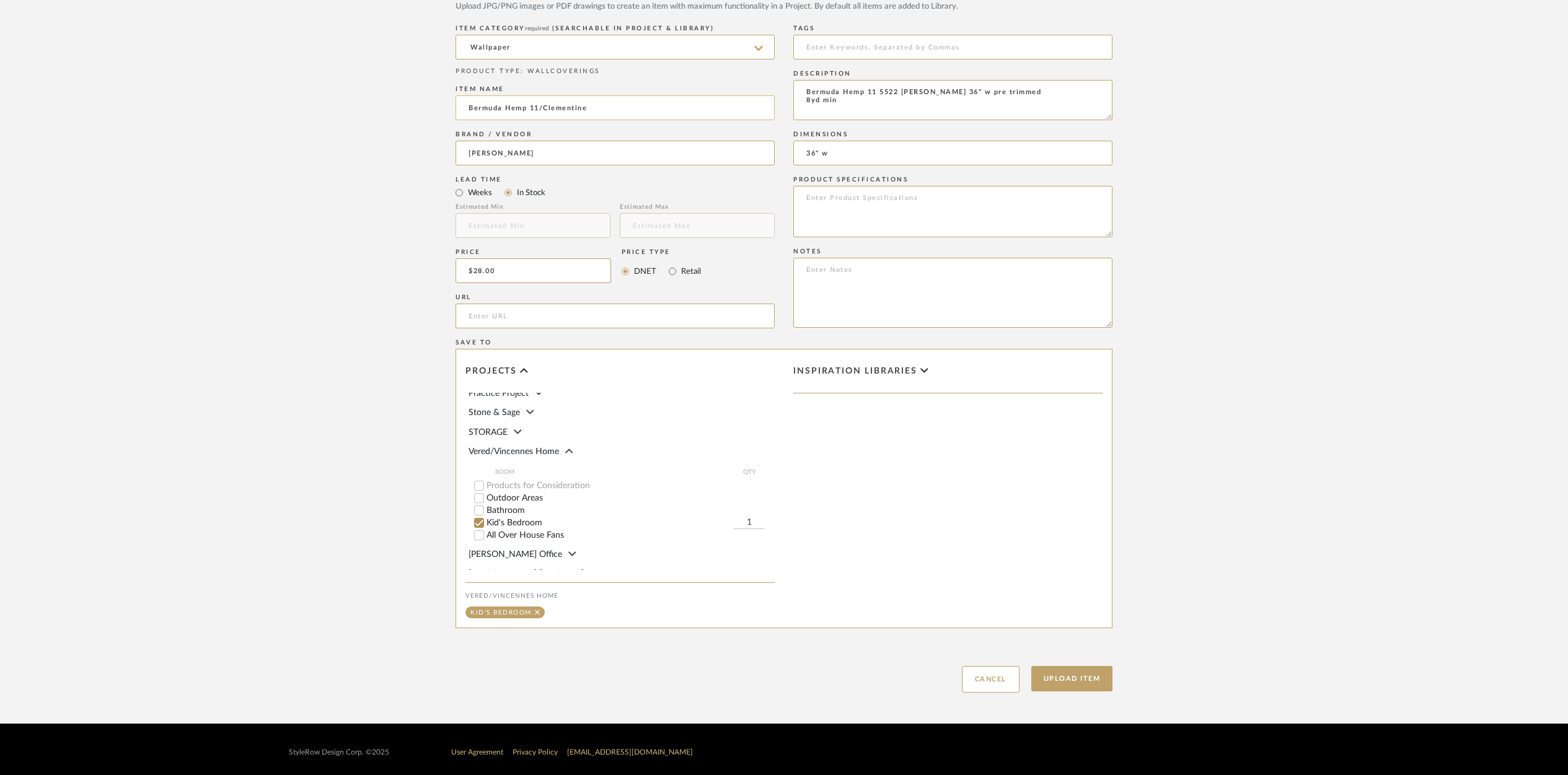
scroll to position [637, 0]
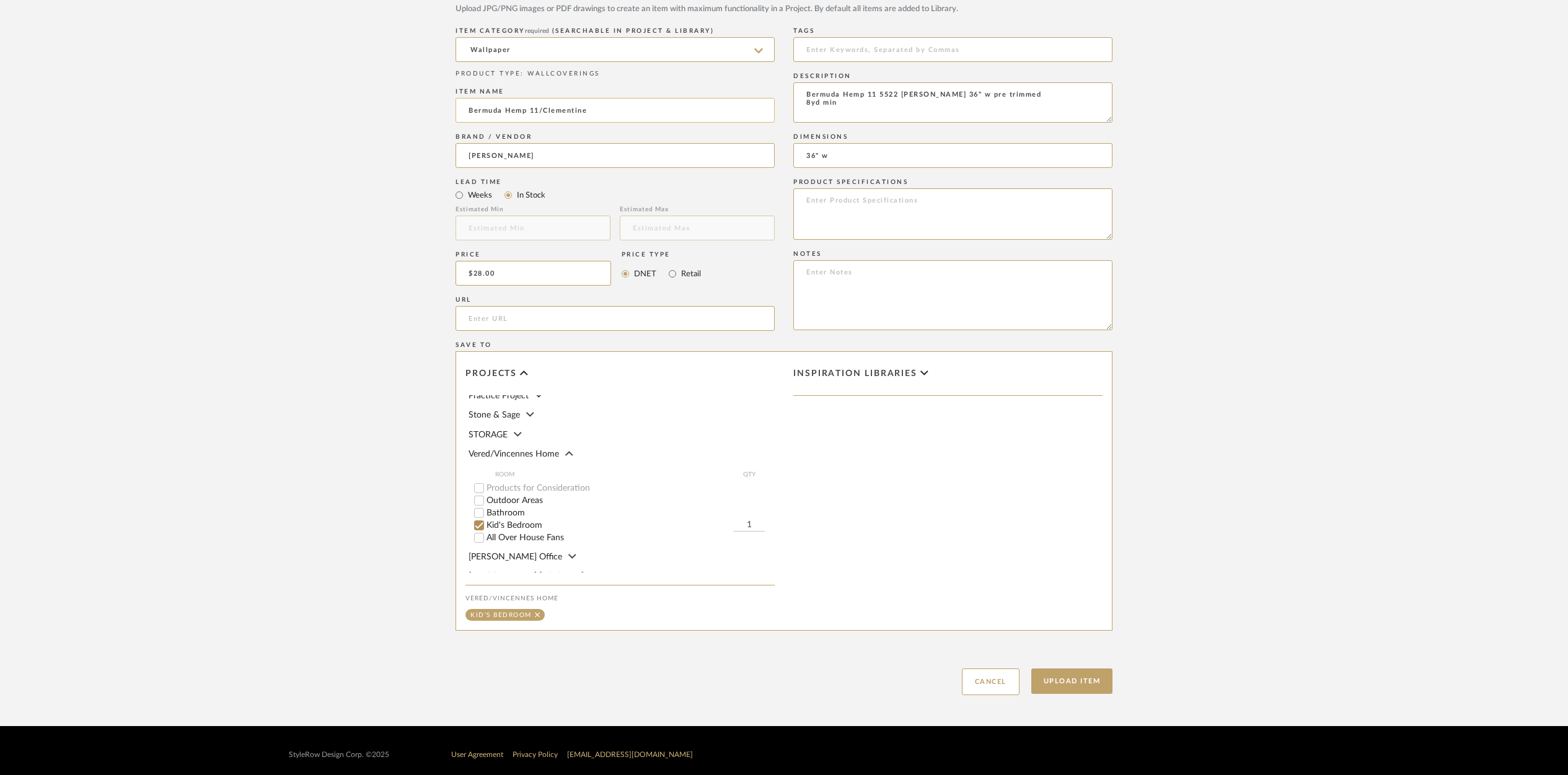
click at [467, 99] on input "Bermuda Hemp 11/Clementine" at bounding box center [615, 110] width 319 height 25
type input "[PERSON_NAME]'s RM Bermuda Hemp 11/[PERSON_NAME]"
click at [1076, 693] on button "Upload Item" at bounding box center [1072, 681] width 82 height 26
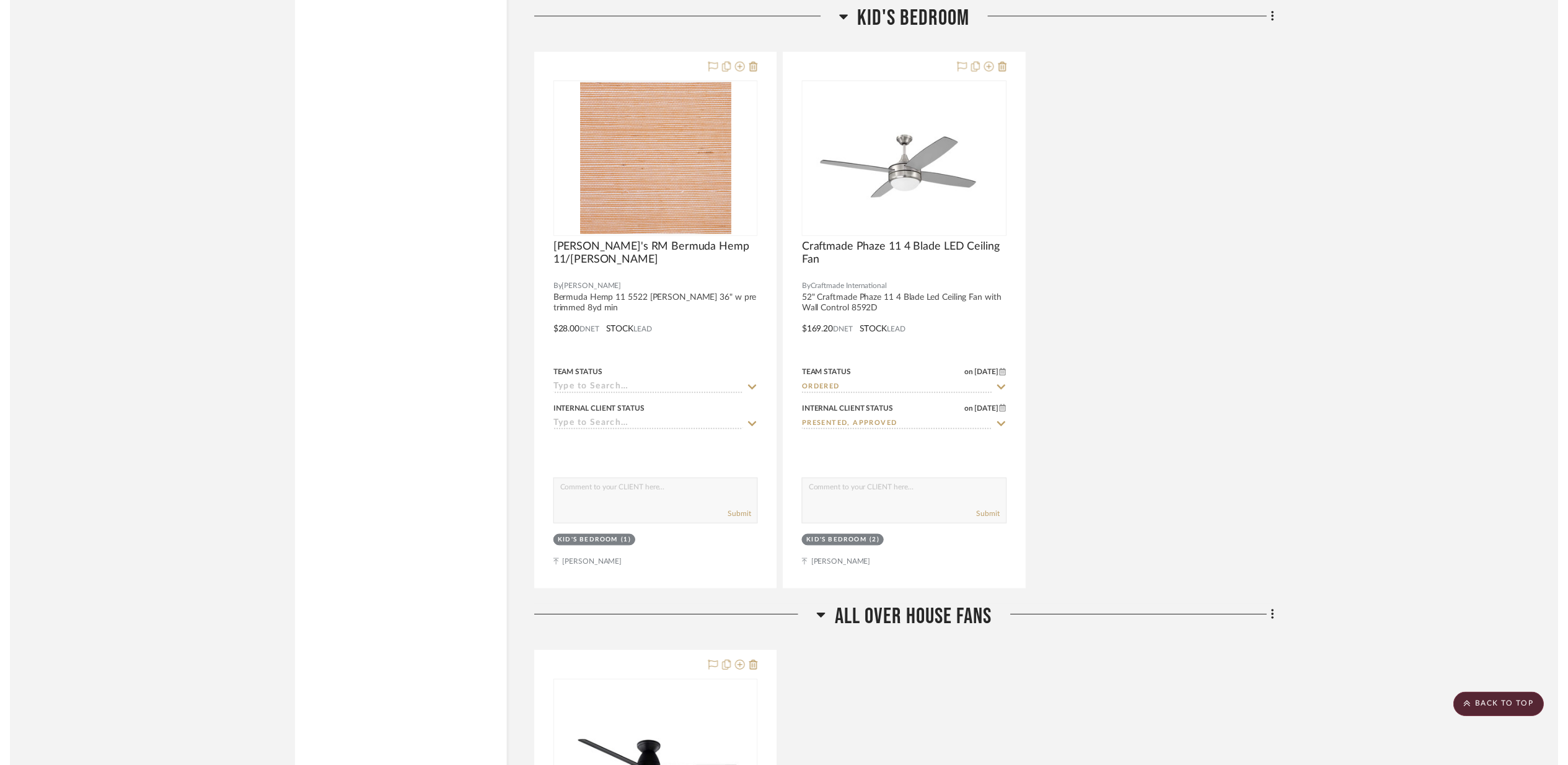
scroll to position [2049, 0]
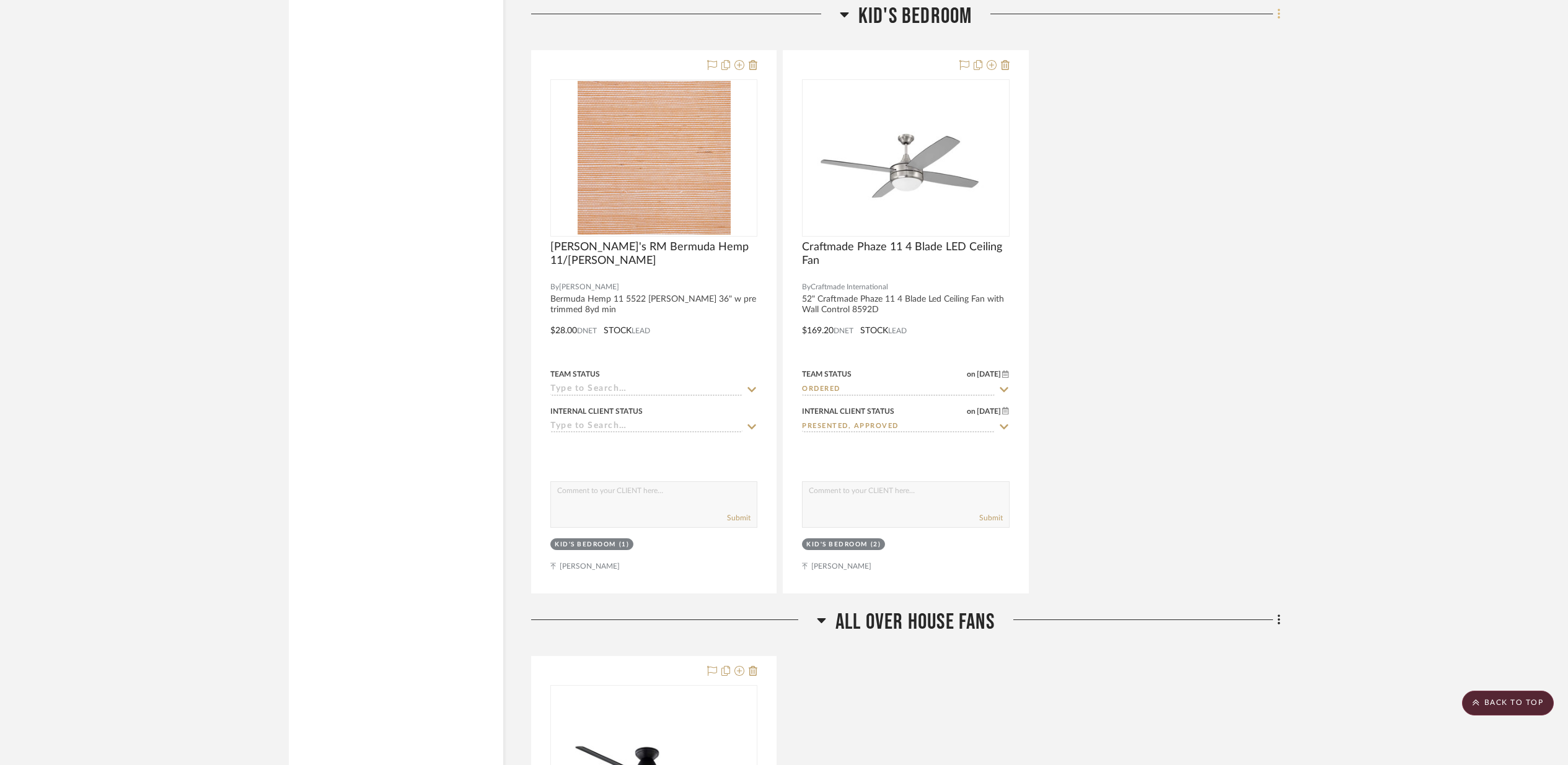
click at [1279, 13] on icon at bounding box center [1278, 14] width 2 height 11
click at [1198, 35] on span "Add New Item" at bounding box center [1216, 39] width 55 height 11
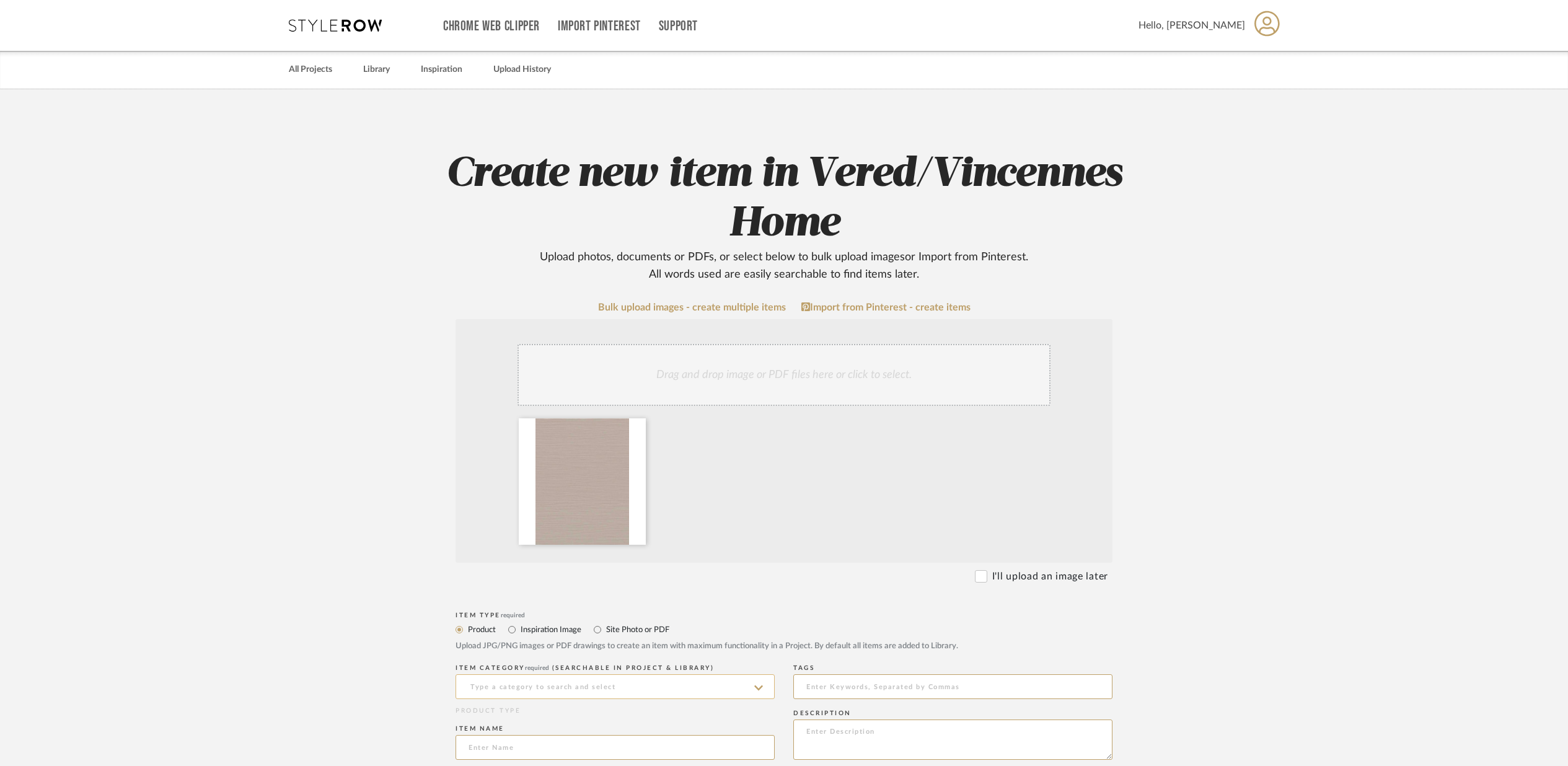
click at [490, 688] on input at bounding box center [615, 687] width 319 height 25
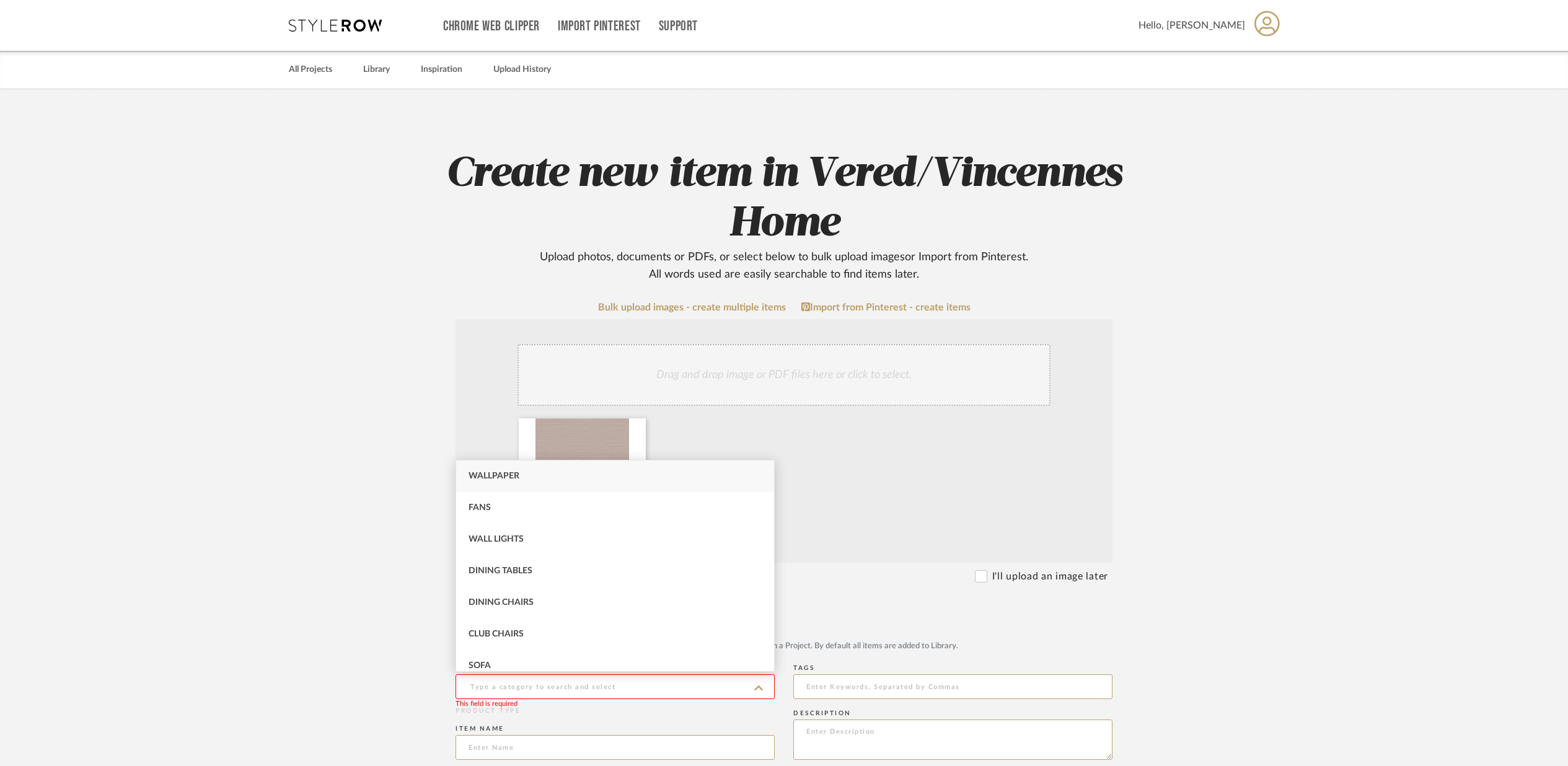
click at [489, 474] on span "Wallpaper" at bounding box center [493, 475] width 51 height 9
type input "Wallpaper"
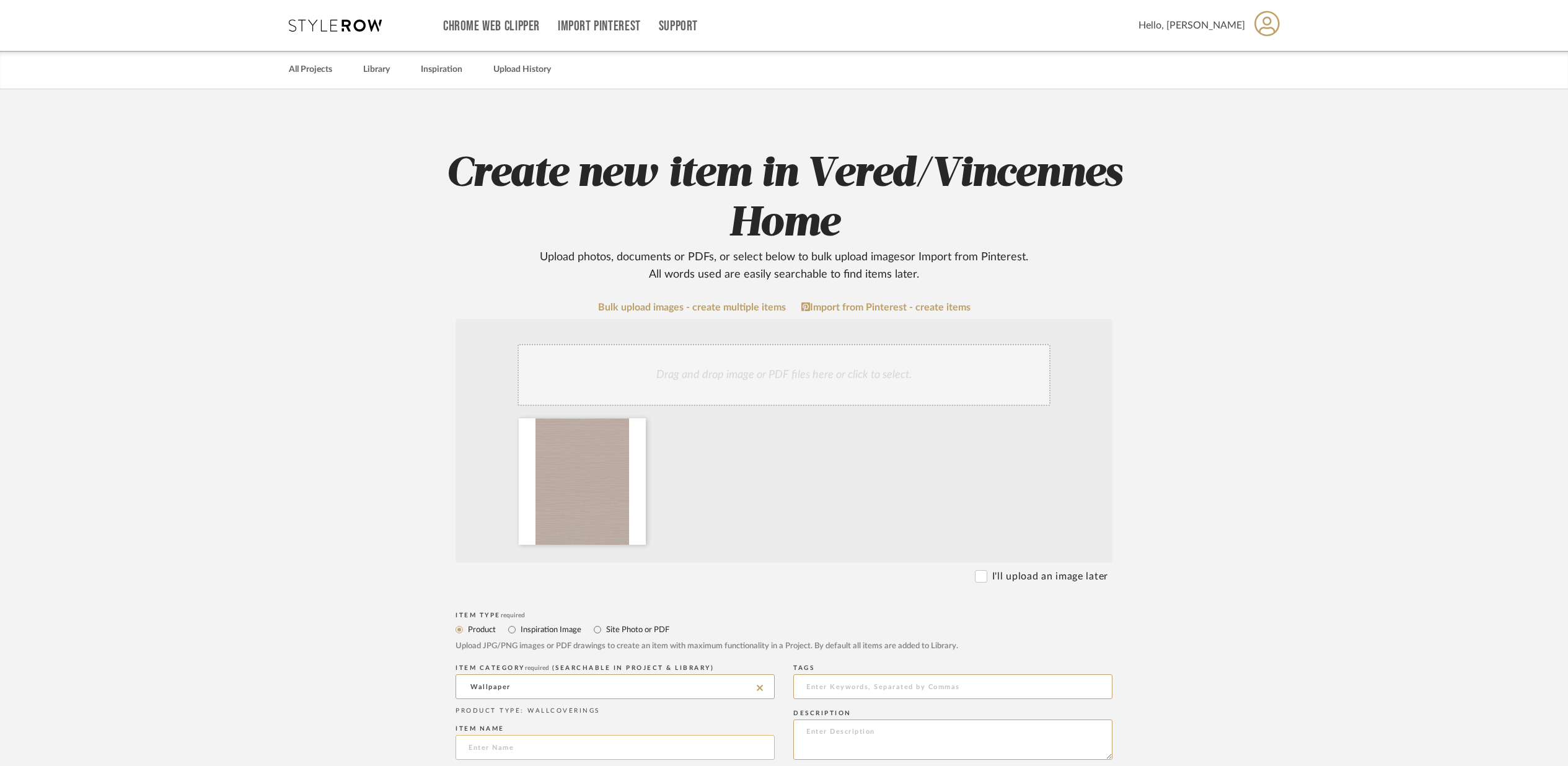
click at [478, 749] on input at bounding box center [615, 747] width 319 height 25
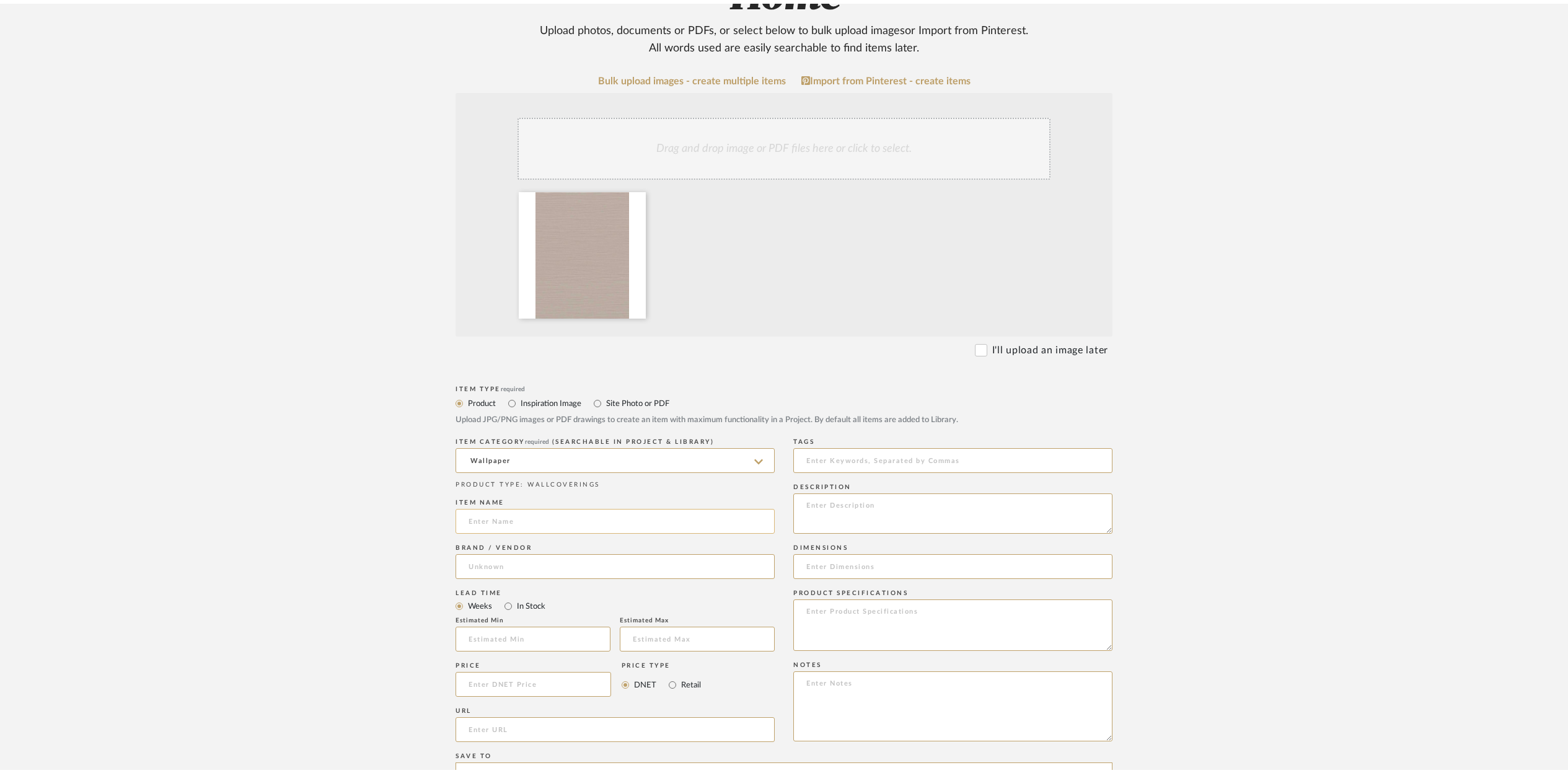
scroll to position [240, 0]
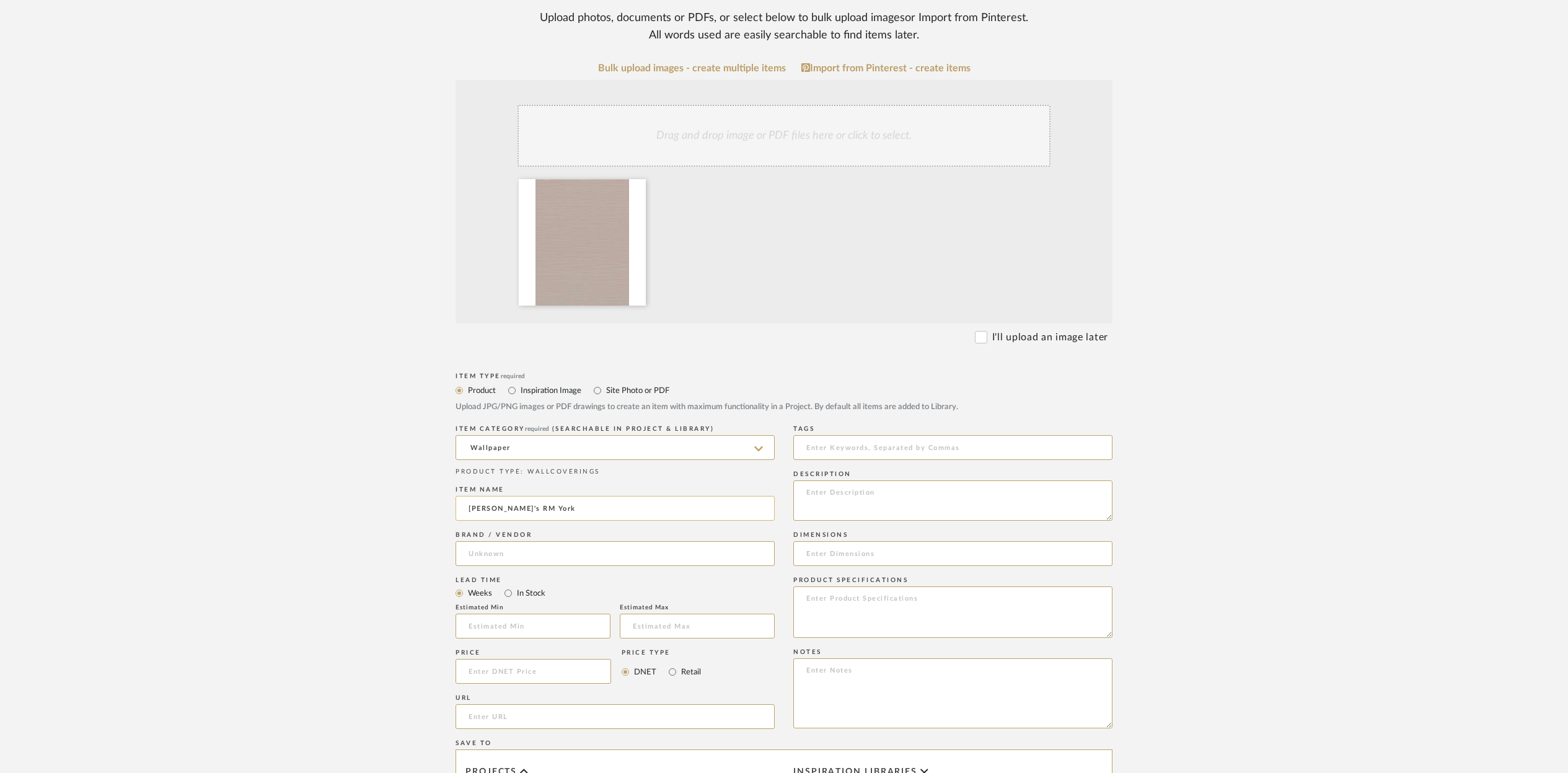
click at [564, 508] on input "[PERSON_NAME]'s RM York" at bounding box center [615, 509] width 319 height 25
paste input "Cannete Pink"
type input "[PERSON_NAME]'s RM York Cannete Pink"
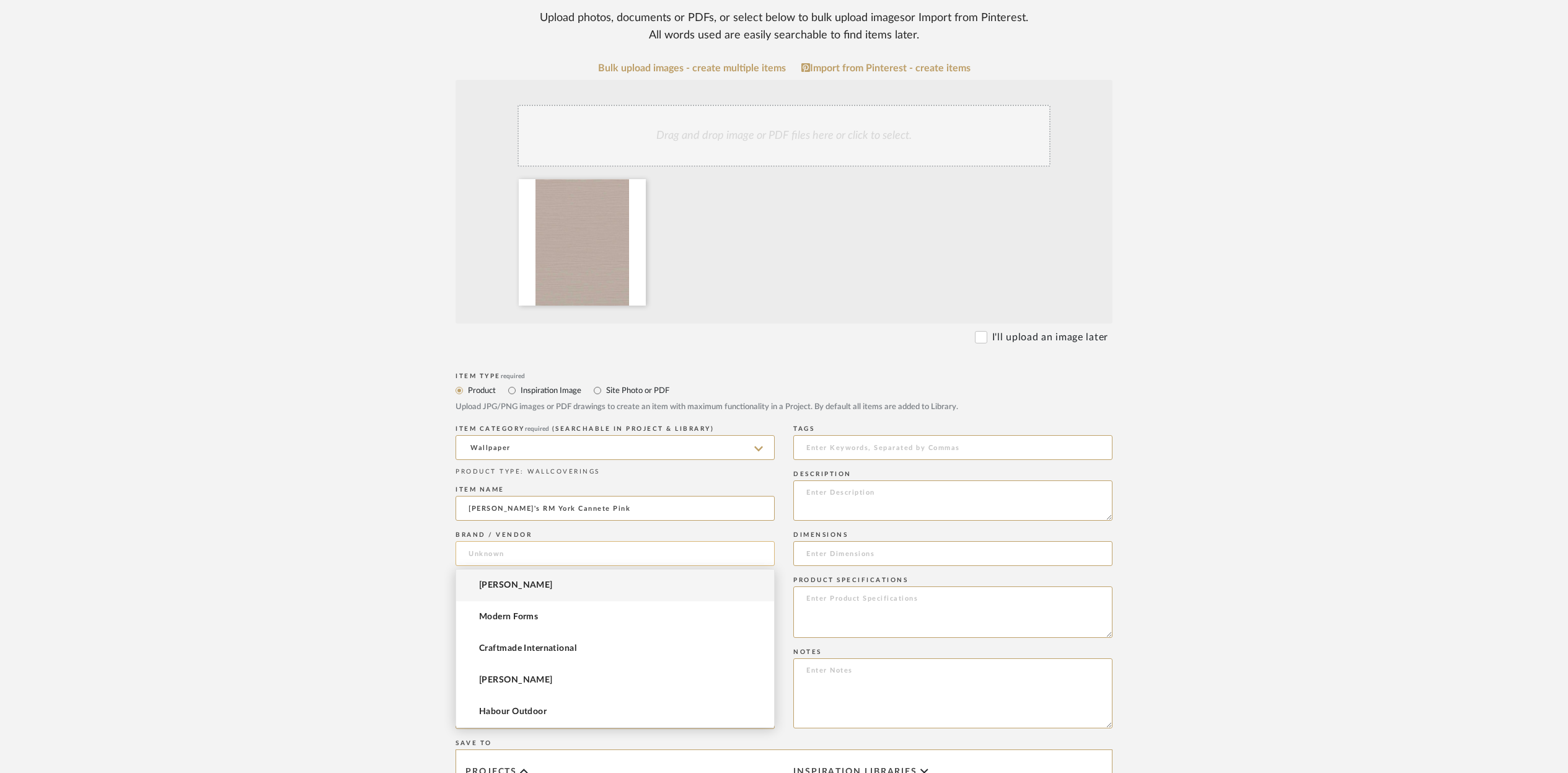
click at [474, 547] on input at bounding box center [615, 554] width 319 height 25
click at [476, 551] on input at bounding box center [615, 554] width 319 height 25
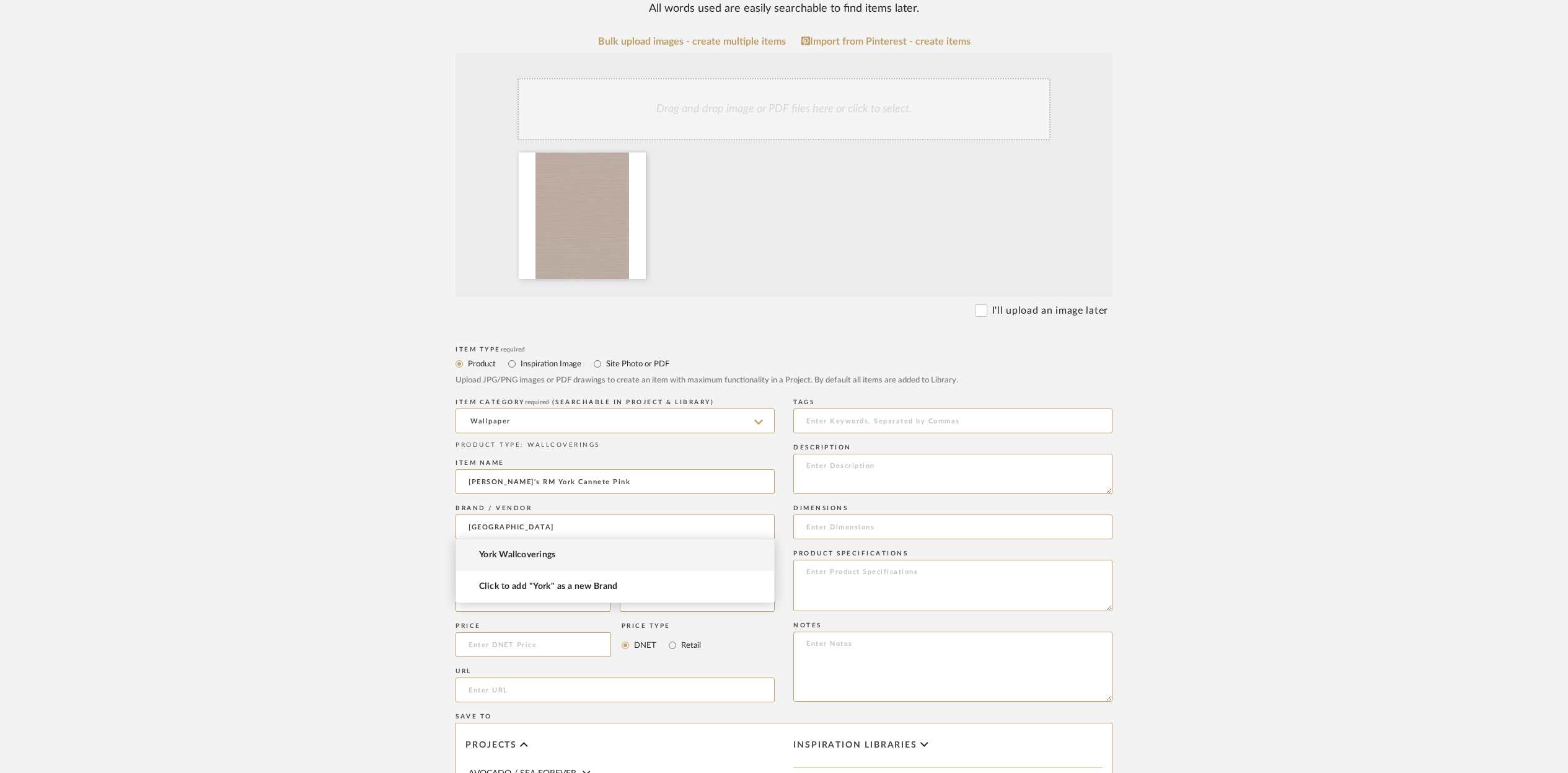
scroll to position [270, 0]
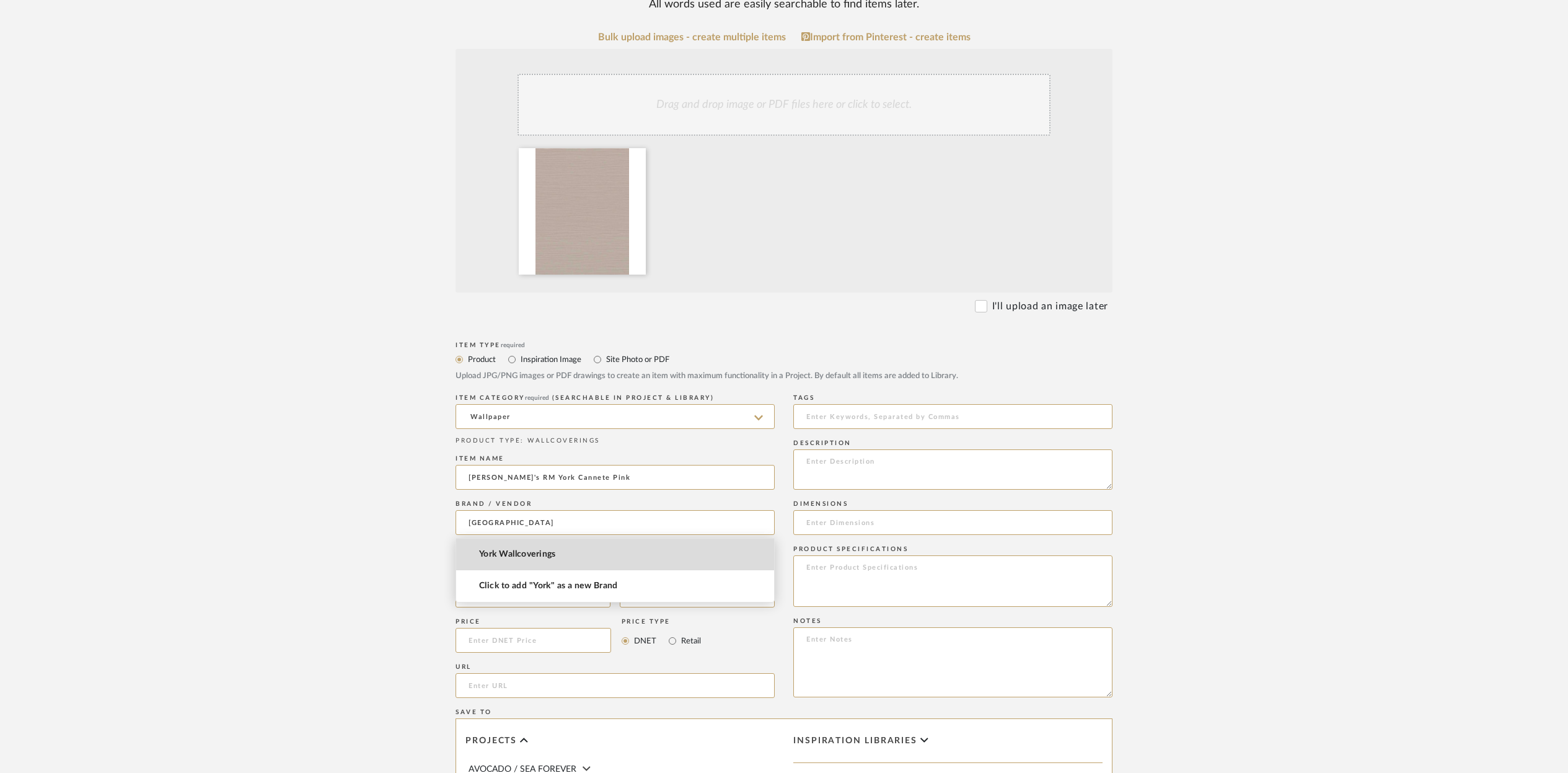
click at [509, 554] on span "York Wallcoverings" at bounding box center [517, 554] width 77 height 11
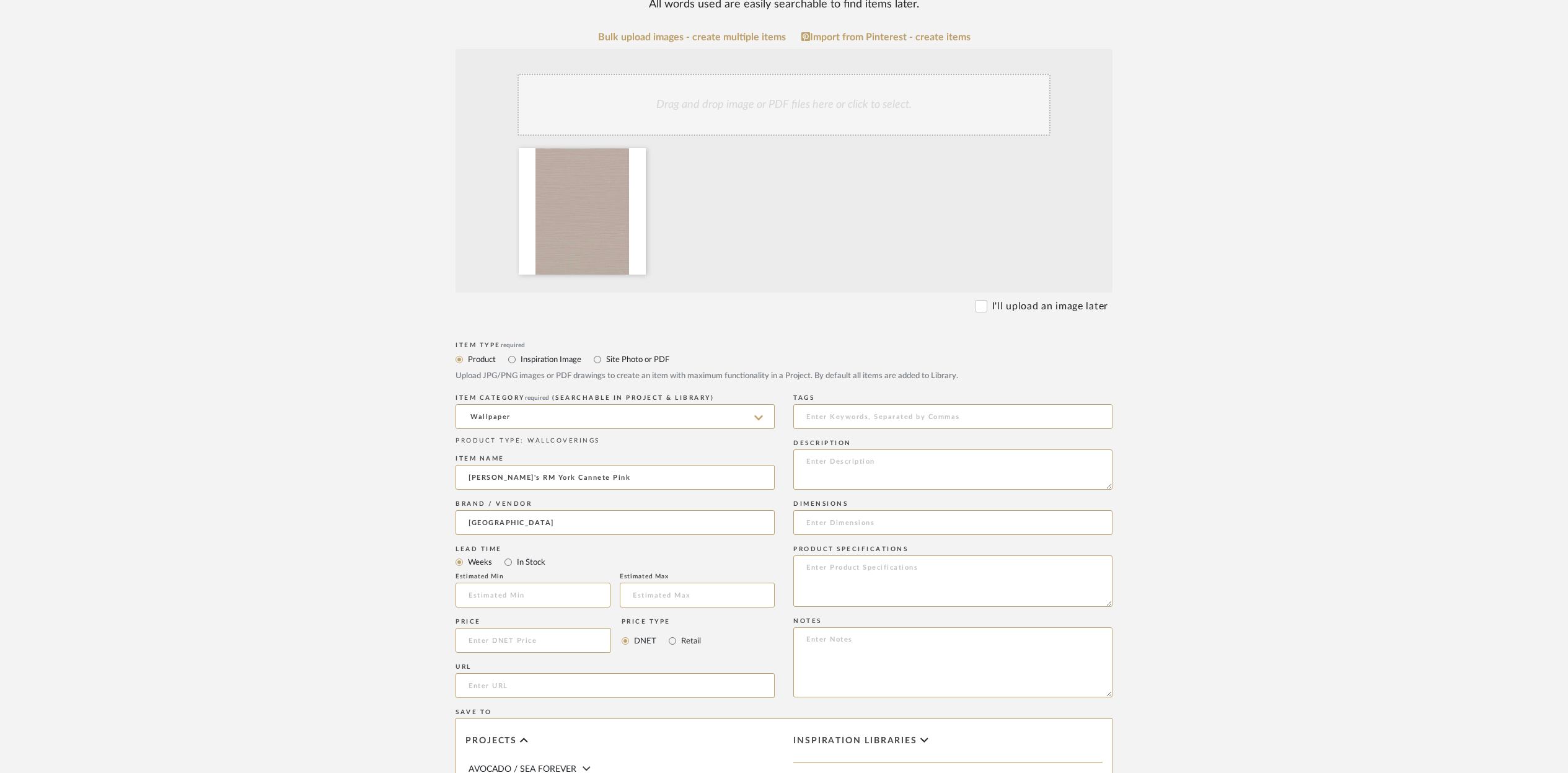
type input "York Wallcoverings"
click at [488, 601] on input at bounding box center [533, 595] width 155 height 25
click at [505, 565] on input "In Stock" at bounding box center [508, 561] width 15 height 15
radio input "true"
click at [469, 644] on input at bounding box center [534, 640] width 156 height 25
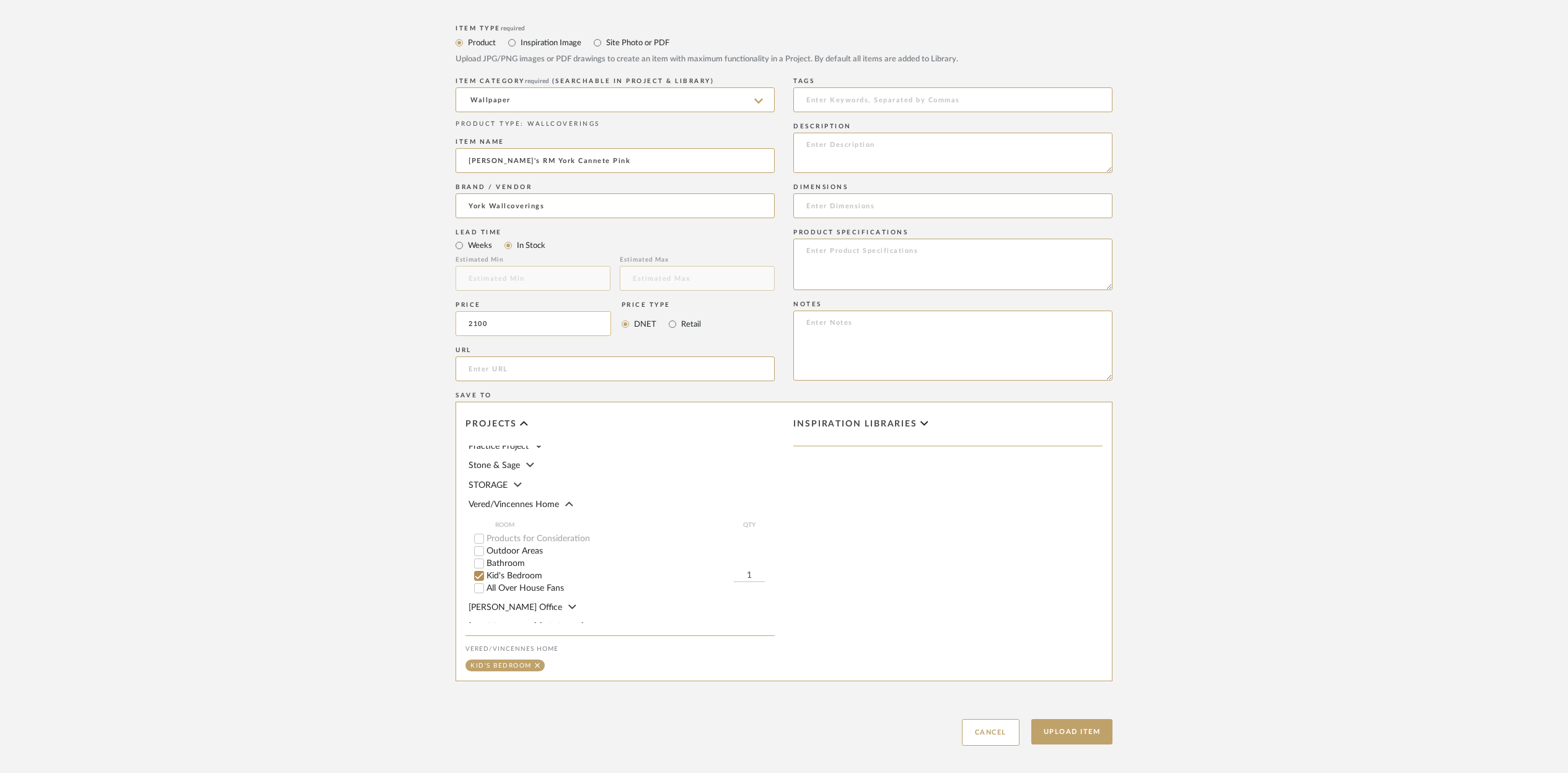
scroll to position [649, 0]
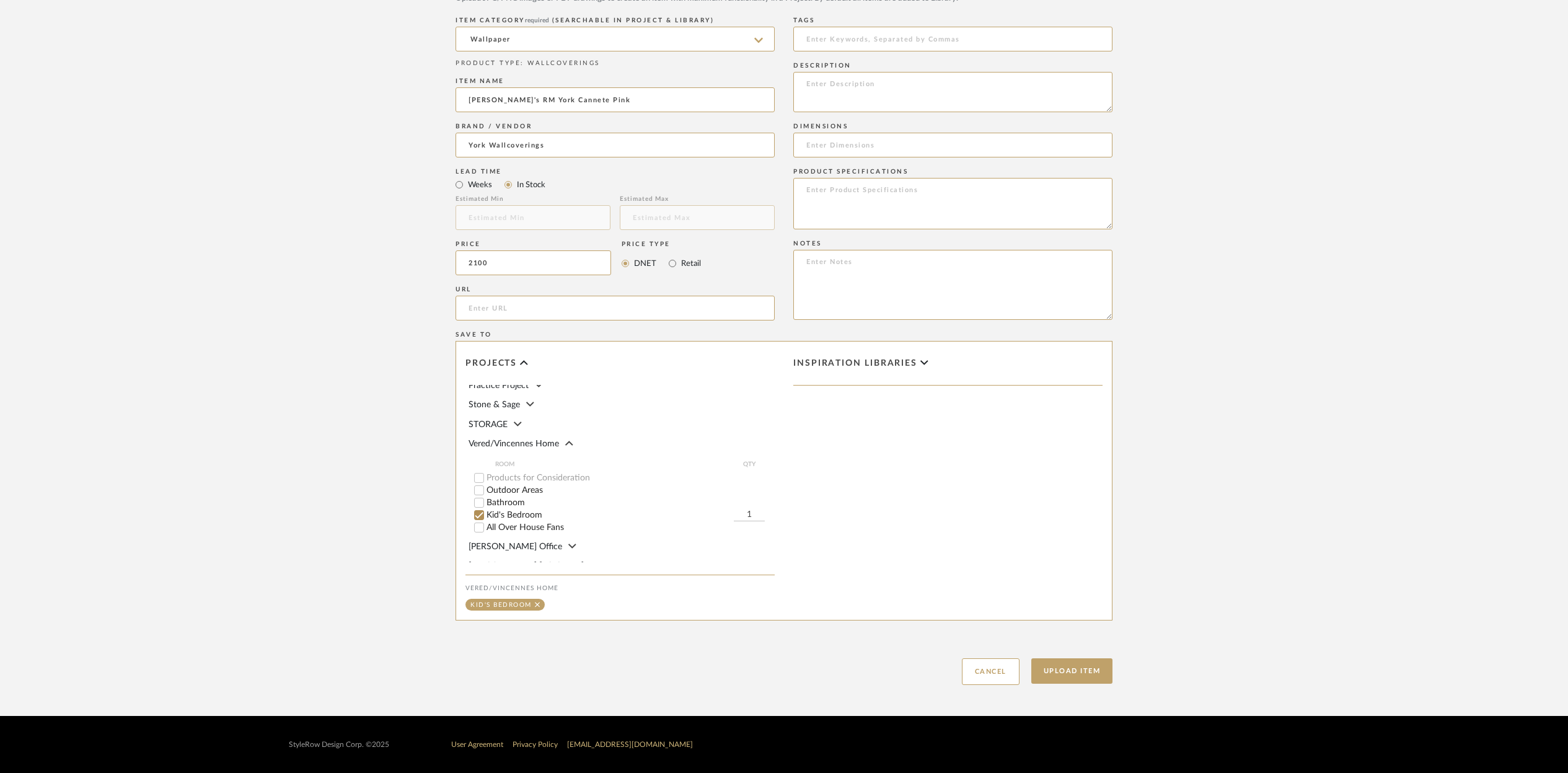
type input "$2,100.00"
click at [748, 509] on input "1" at bounding box center [750, 515] width 31 height 12
type input "22"
click at [1059, 674] on button "Upload Item" at bounding box center [1072, 670] width 82 height 26
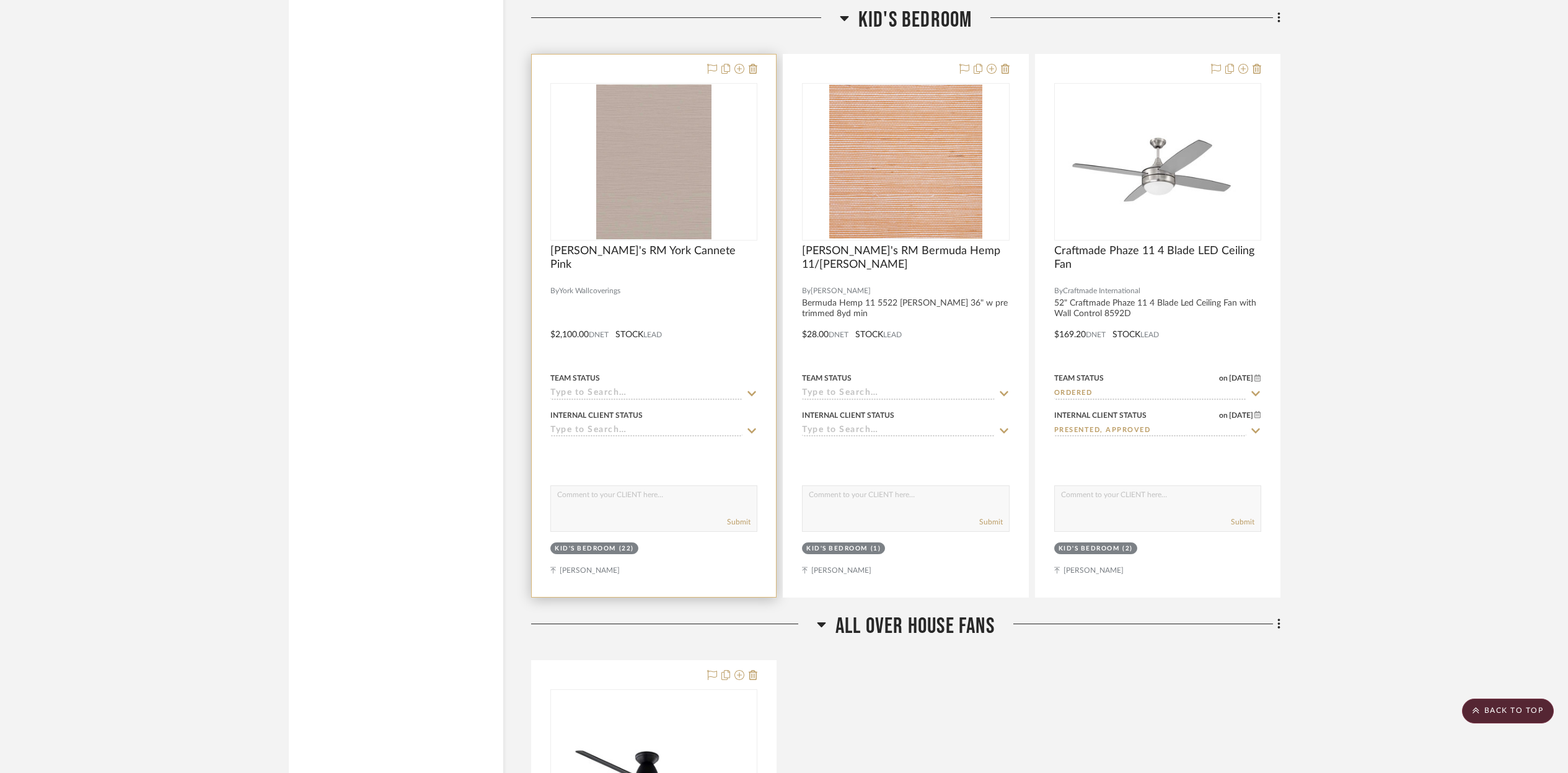
scroll to position [2046, 0]
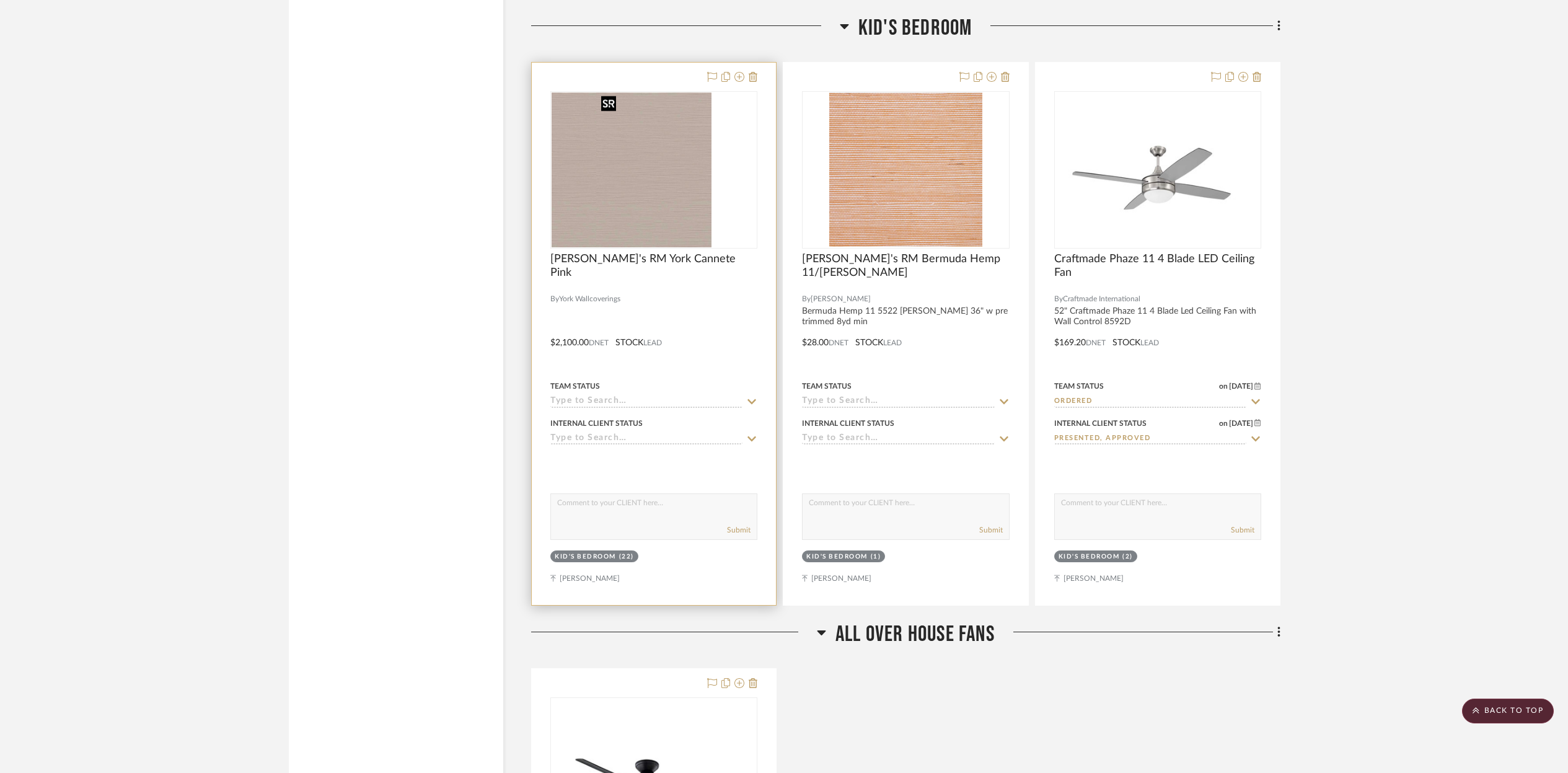
click at [688, 227] on div at bounding box center [654, 170] width 207 height 157
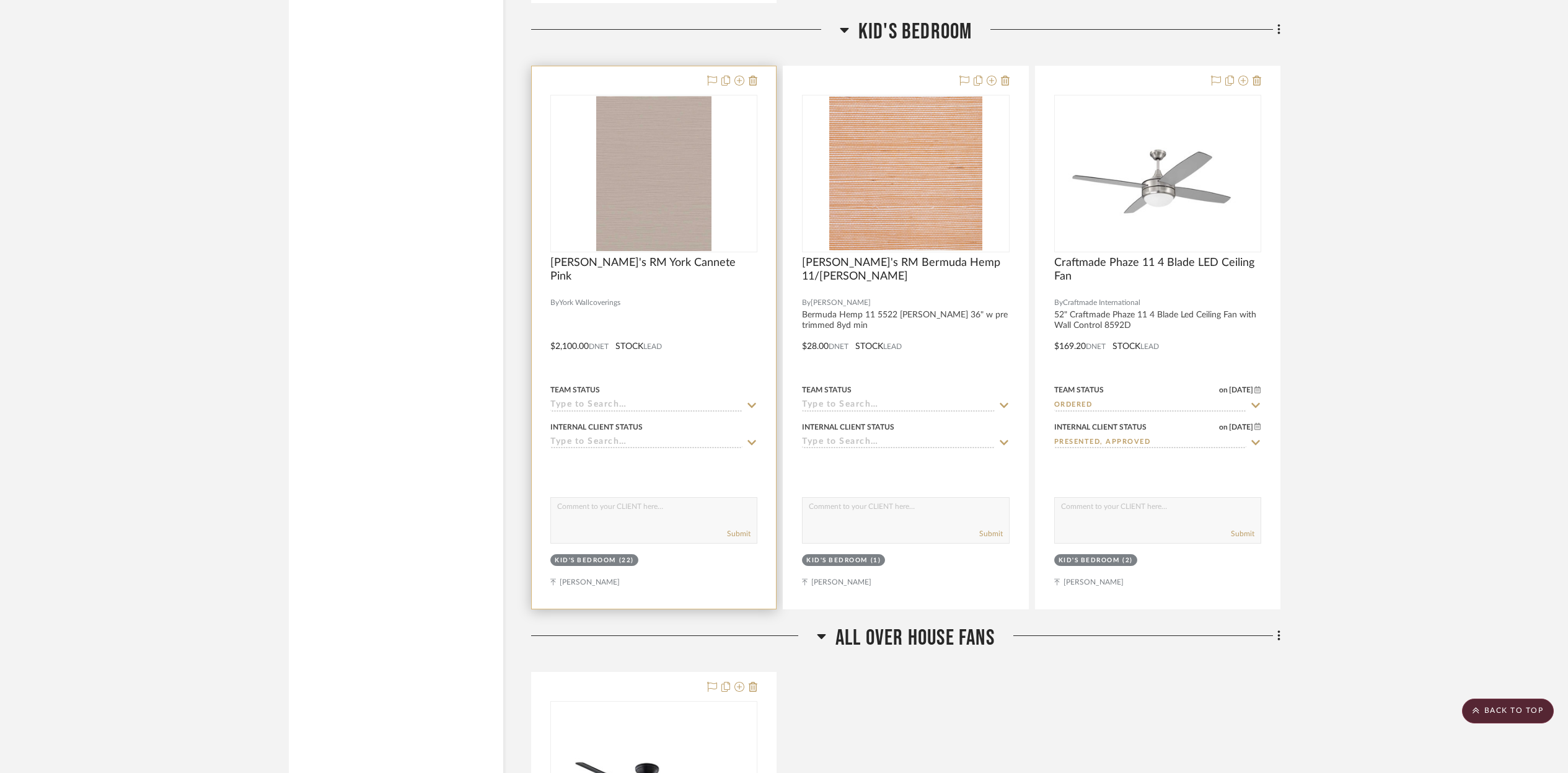
click at [738, 208] on div "0" at bounding box center [653, 173] width 206 height 156
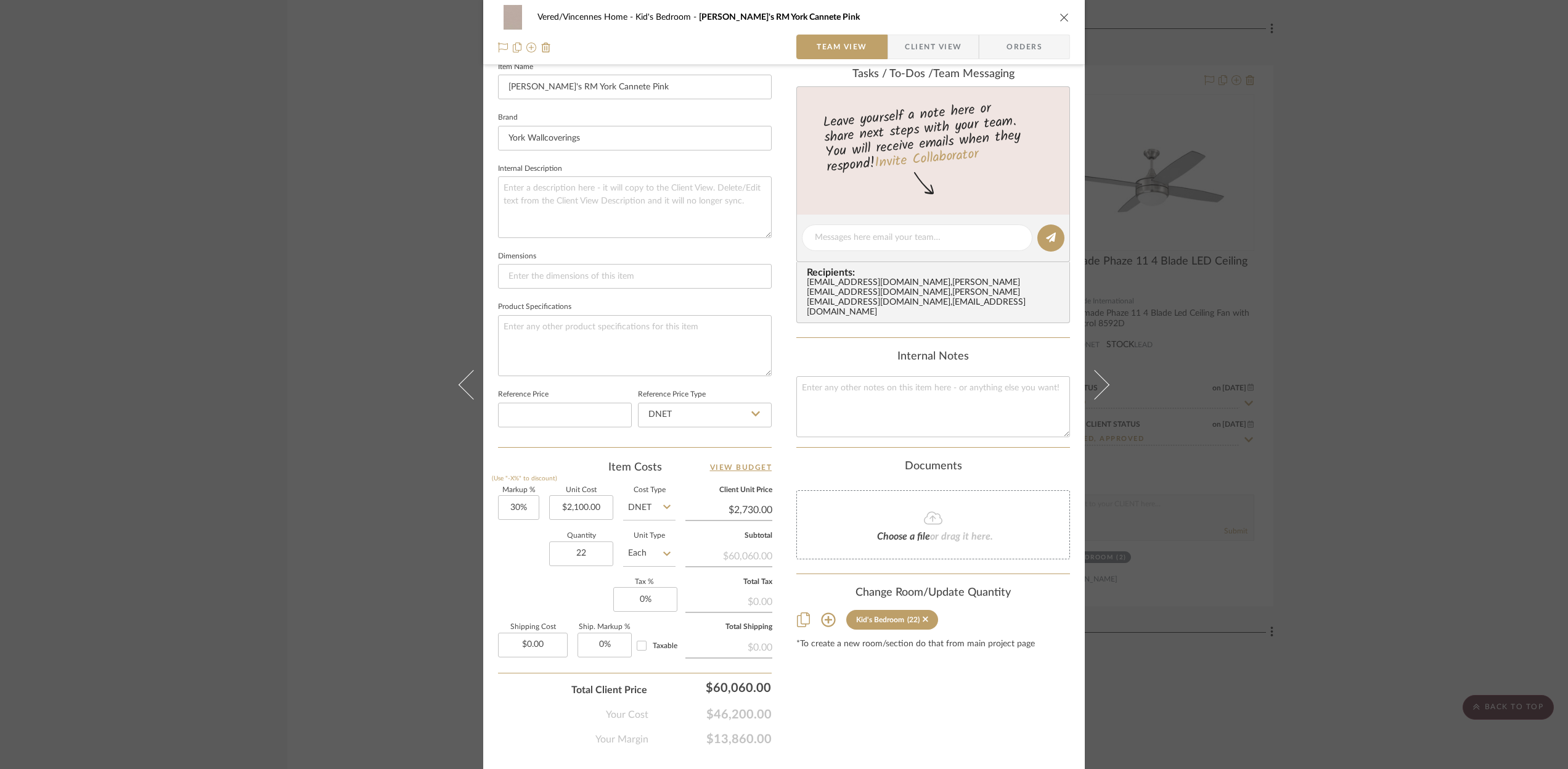
scroll to position [375, 0]
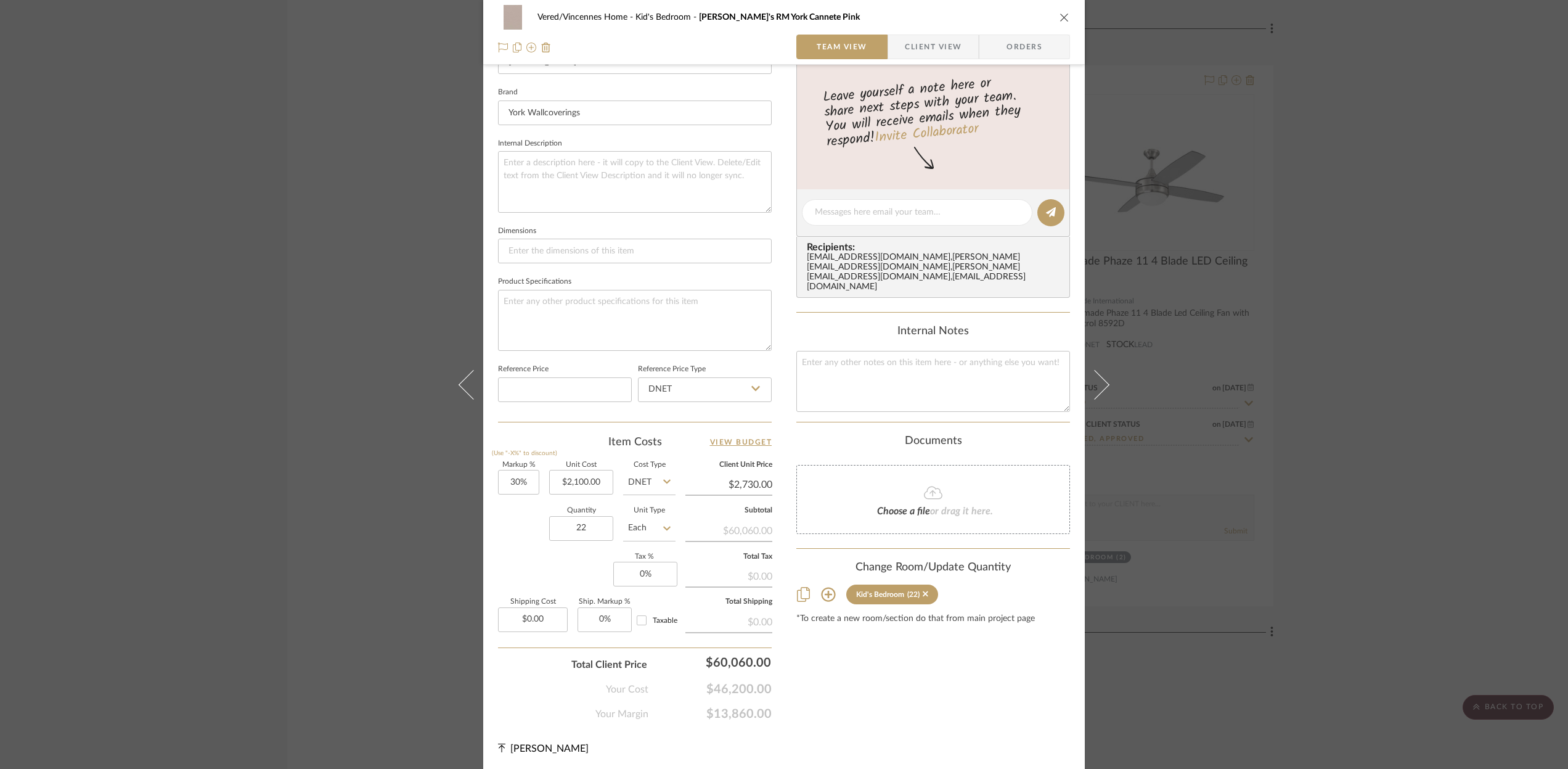
click at [663, 524] on icon at bounding box center [667, 528] width 8 height 10
click at [648, 593] on div "SF" at bounding box center [695, 589] width 152 height 32
type input "SF"
click at [663, 528] on icon at bounding box center [667, 528] width 8 height 5
click at [638, 648] on span "YD" at bounding box center [638, 651] width 12 height 9
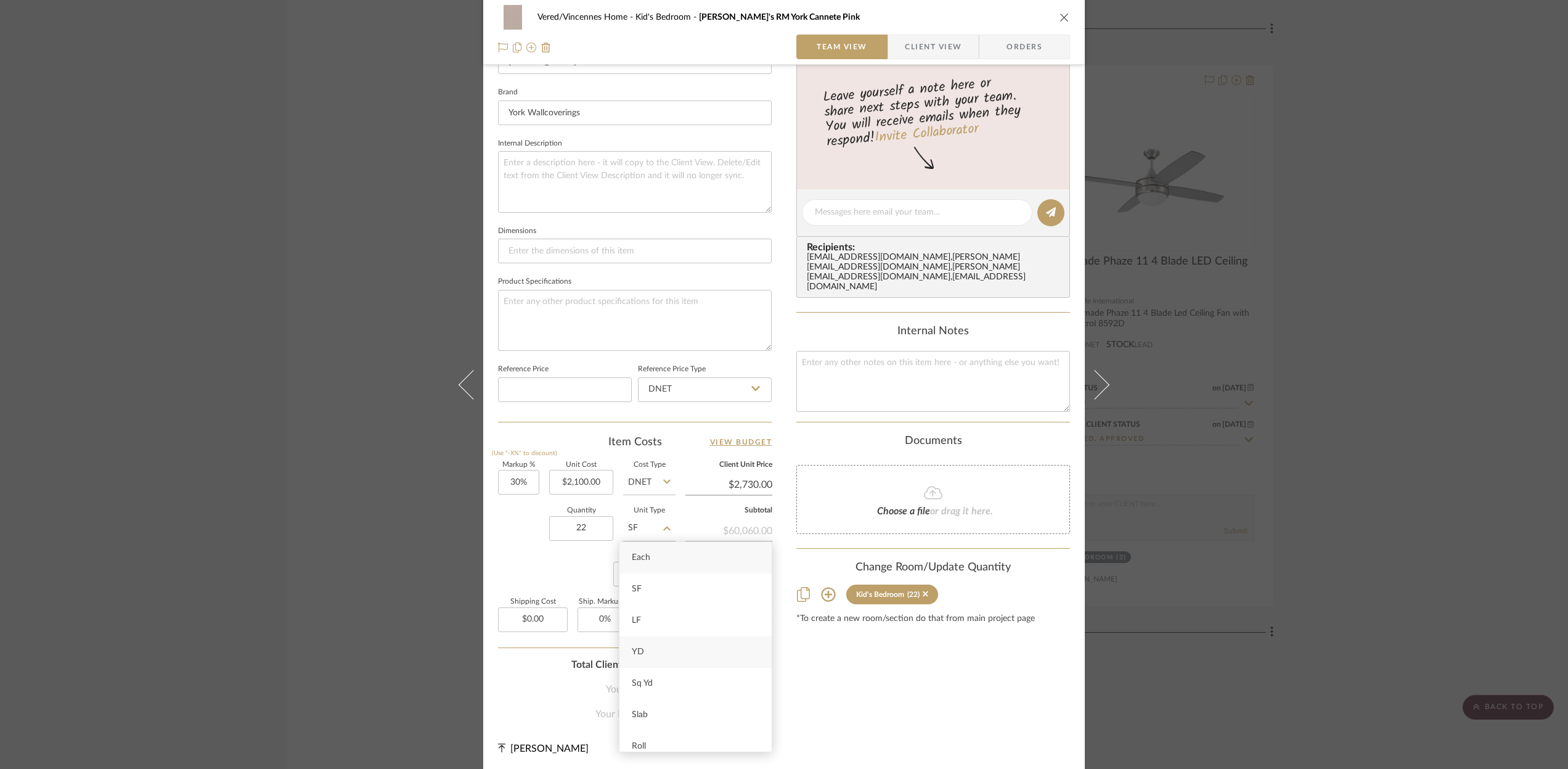
type input "YD"
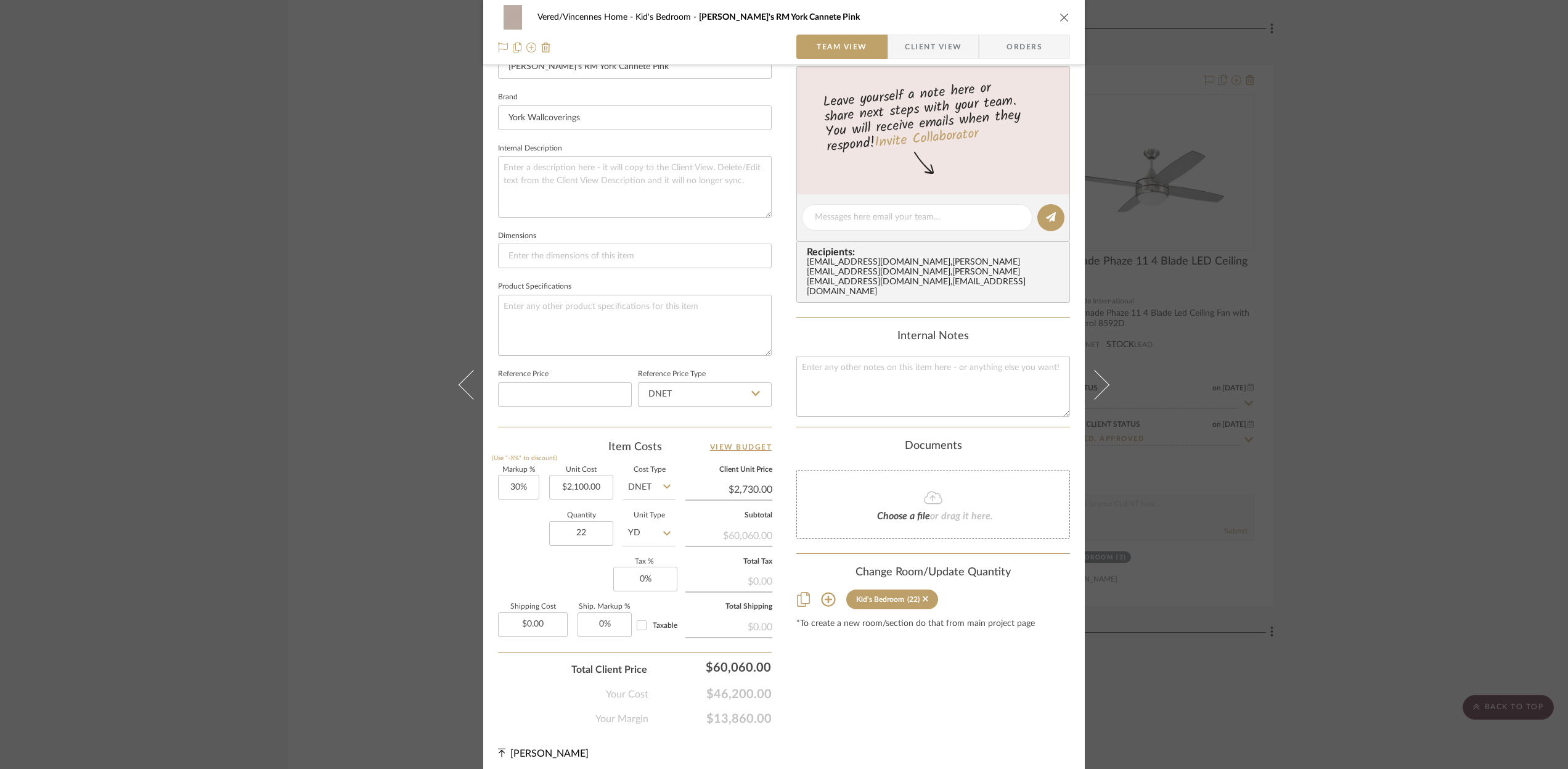
click at [545, 566] on div "Markup % (Use "-X%" to discount) 30% Unit Cost $2,100.00 Cost Type DNET Client …" at bounding box center [635, 556] width 274 height 180
type input "2100.00"
drag, startPoint x: 603, startPoint y: 484, endPoint x: 612, endPoint y: 485, distance: 9.1
click at [612, 485] on div "Markup % (Use "-X%" to discount) 30% Unit Cost 2100.00 Cost Type DNET Client Un…" at bounding box center [635, 555] width 274 height 180
type input "$21.00"
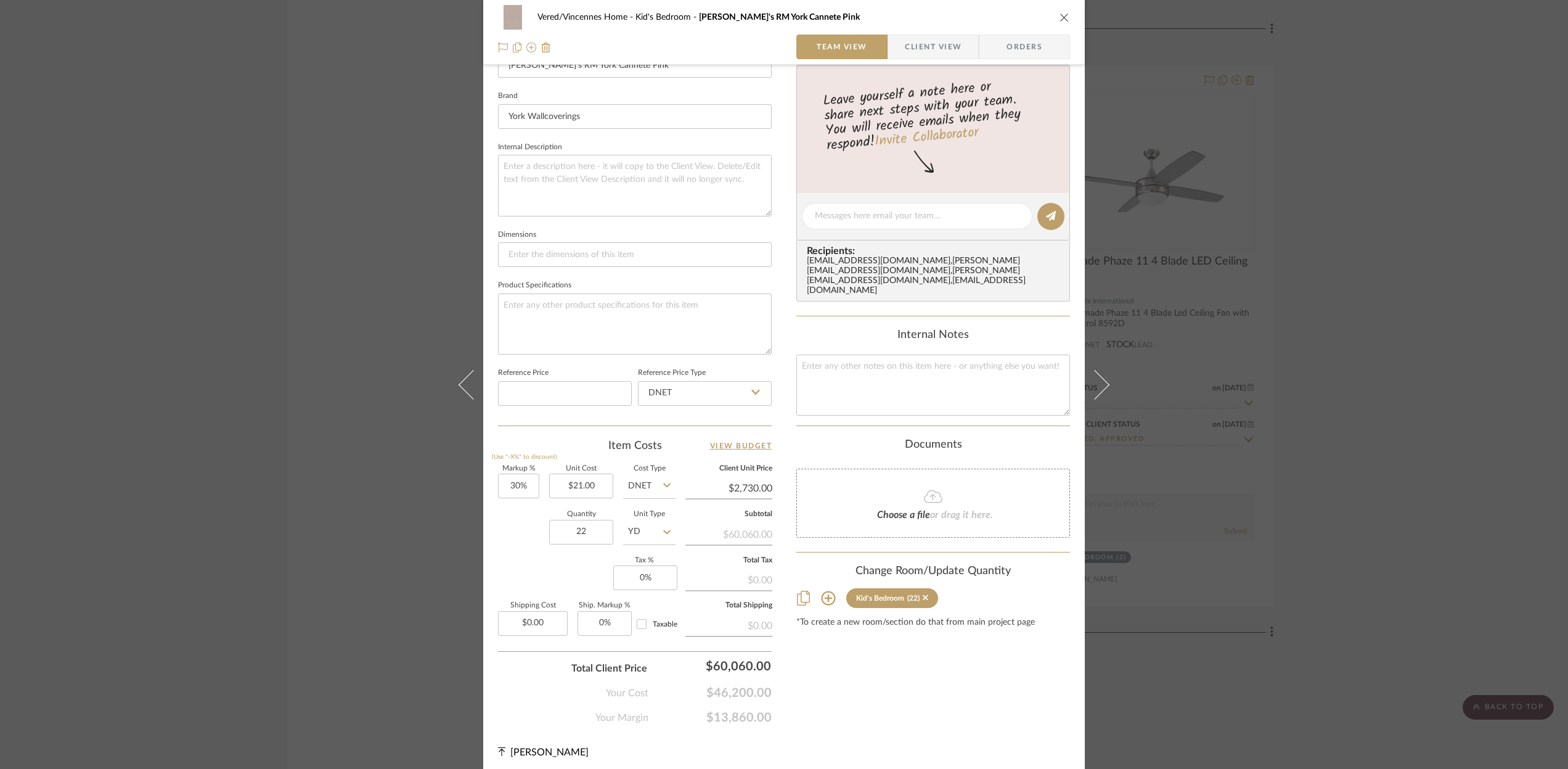
click at [511, 569] on div "Markup % (Use "-X%" to discount) 30% Unit Cost $21.00 Cost Type DNET Client Uni…" at bounding box center [635, 555] width 274 height 180
type input "$27.30"
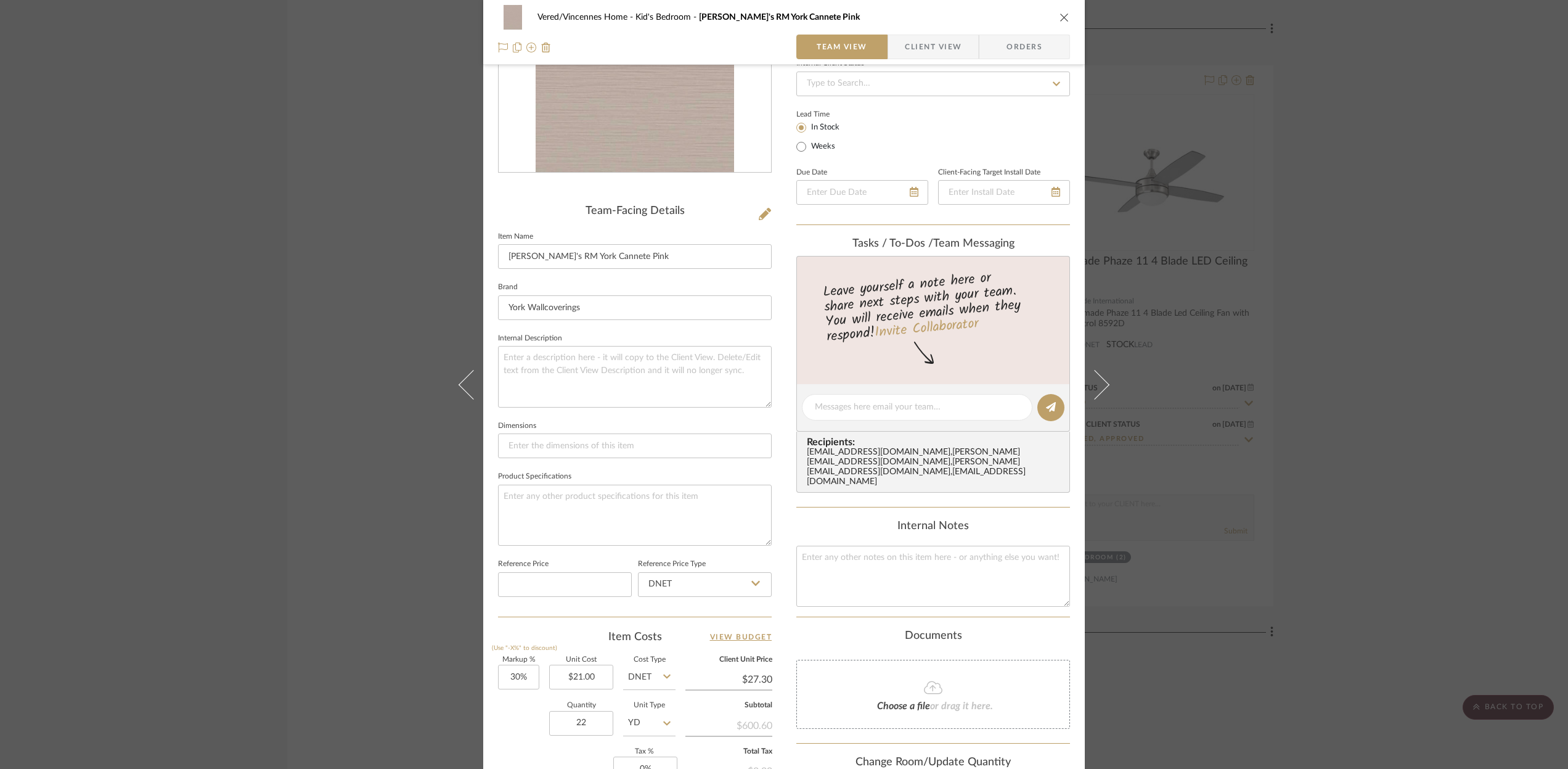
scroll to position [169, 0]
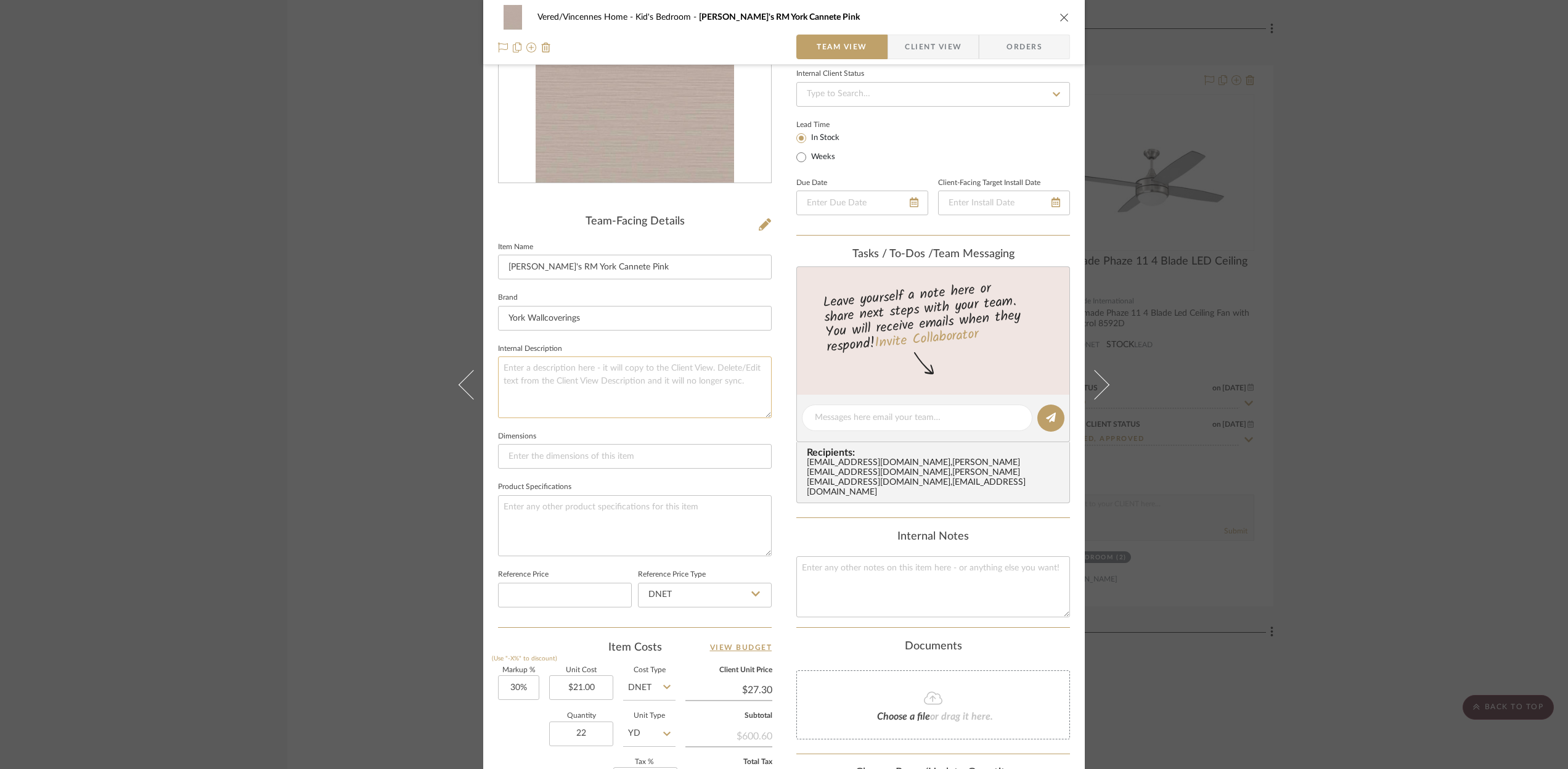
click at [511, 370] on textarea at bounding box center [635, 387] width 274 height 61
click at [502, 317] on input "York Wallcoverings" at bounding box center [635, 318] width 274 height 25
click at [508, 376] on textarea at bounding box center [635, 387] width 274 height 61
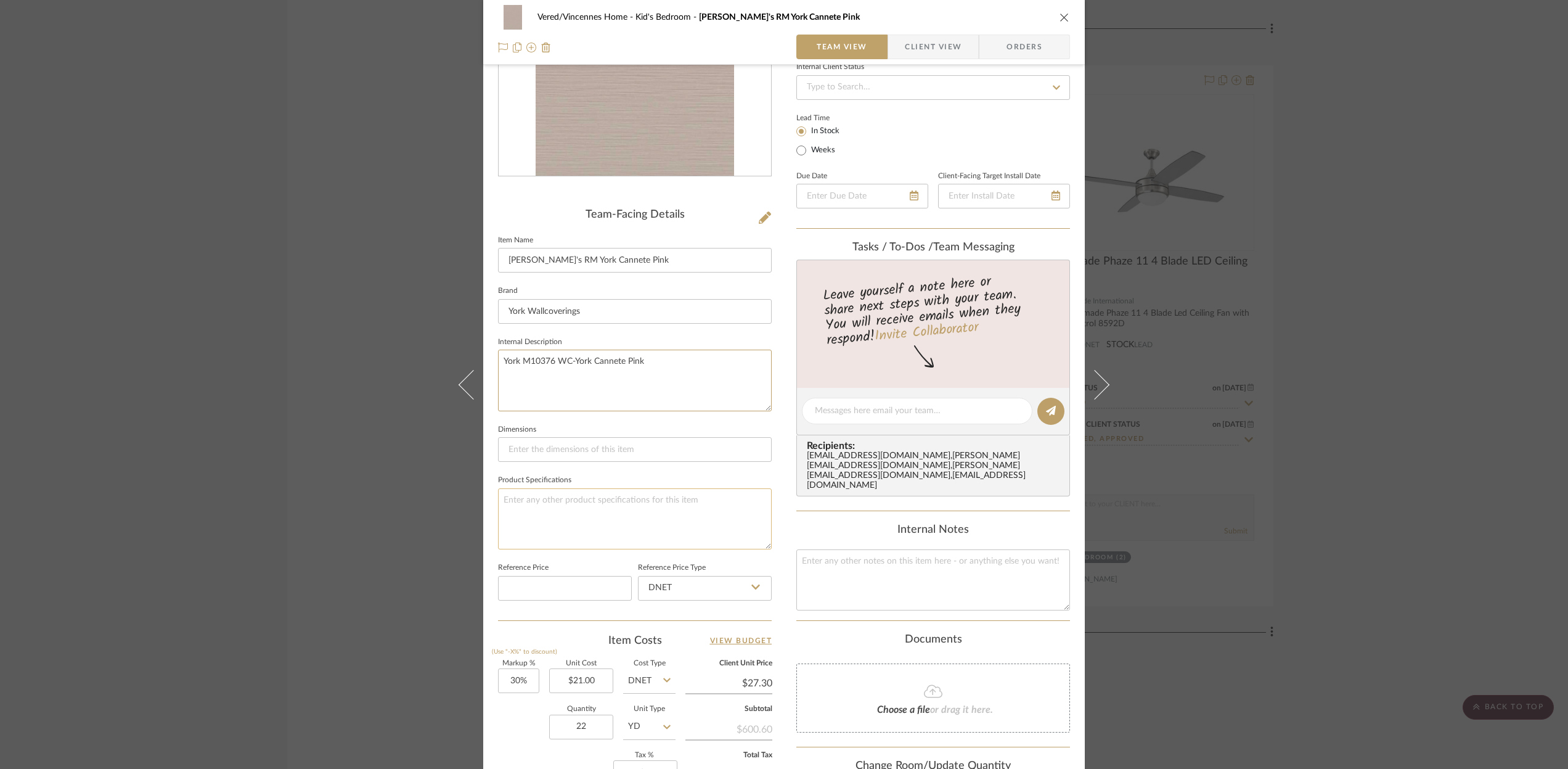
scroll to position [179, 0]
type textarea "York M10376 WC-York Cannete Pink"
click at [557, 449] on input at bounding box center [635, 446] width 274 height 25
click at [511, 444] on input at bounding box center [635, 446] width 274 height 25
click at [534, 447] on input "27.5 w" at bounding box center [635, 446] width 274 height 25
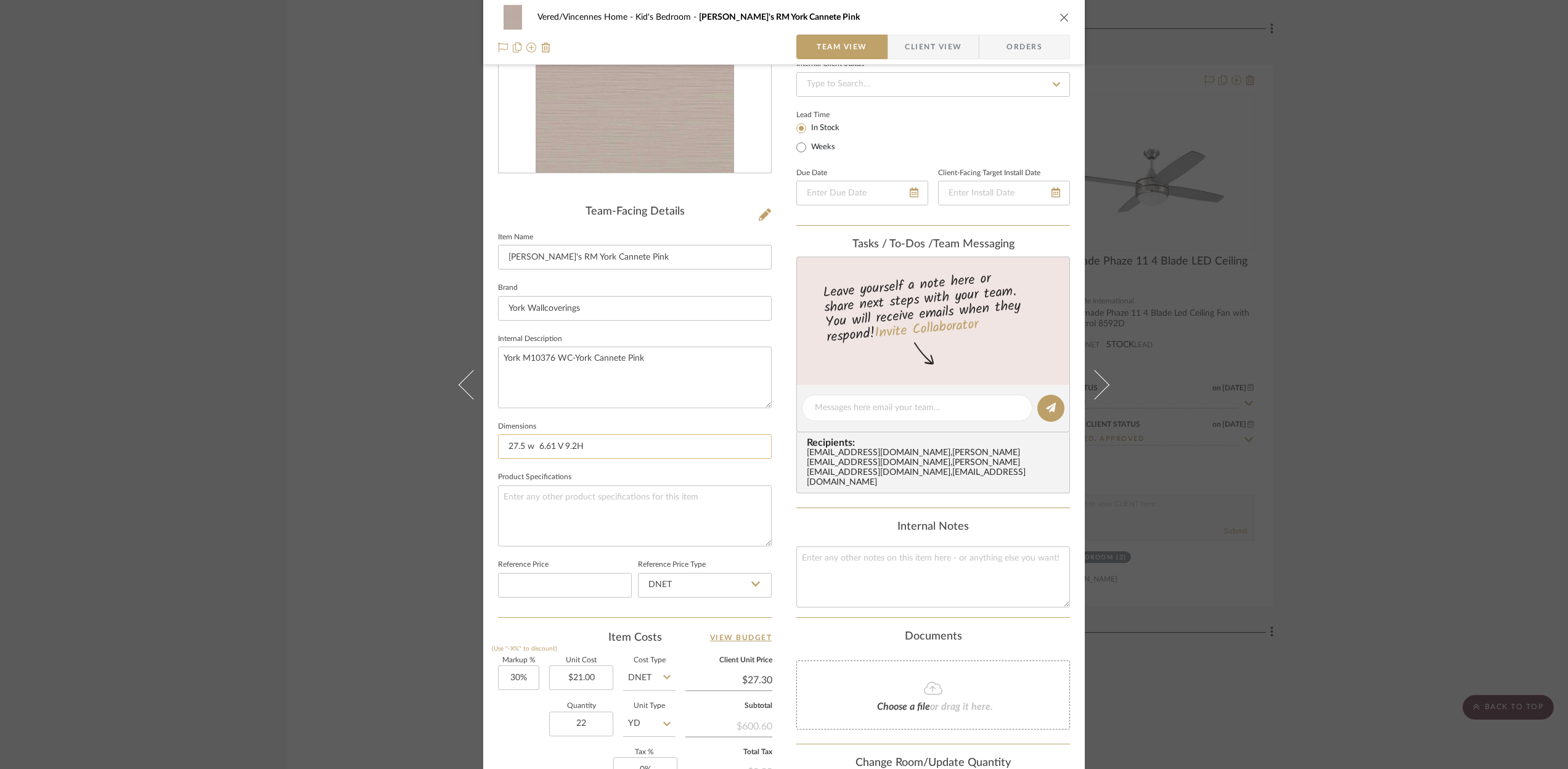
click at [531, 448] on input "27.5 w 6.61 V 9.2H" at bounding box center [635, 446] width 274 height 25
drag, startPoint x: 567, startPoint y: 448, endPoint x: 601, endPoint y: 457, distance: 35.2
click at [572, 449] on input "27.5 W 6.61 V 9.2H" at bounding box center [635, 446] width 274 height 25
drag, startPoint x: 588, startPoint y: 444, endPoint x: 569, endPoint y: 446, distance: 19.1
click at [569, 446] on input "27.5 W 6.61 V 2H" at bounding box center [635, 446] width 274 height 25
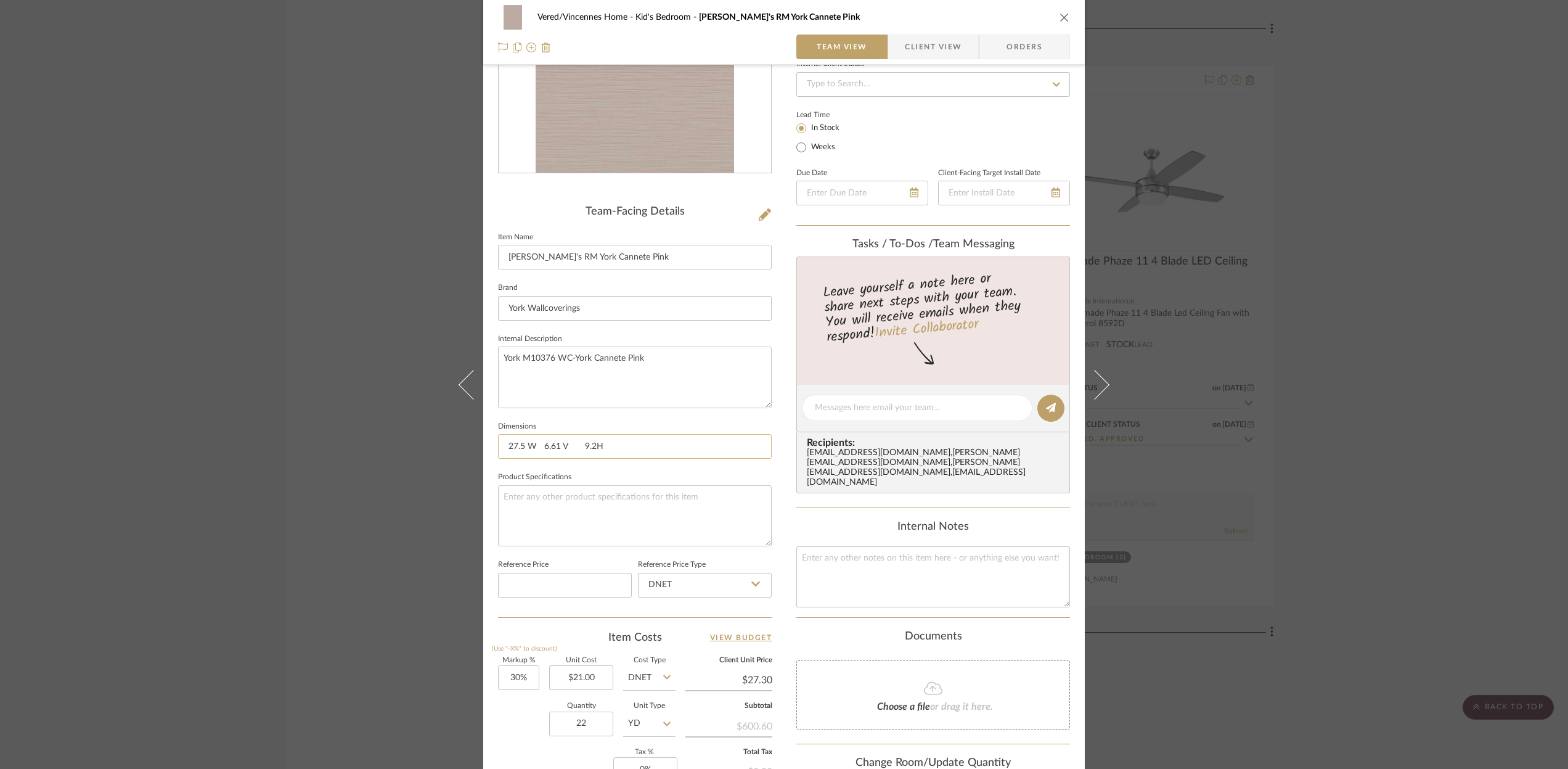
click at [580, 448] on input "27.5 W 6.61 V 9.2H" at bounding box center [635, 446] width 274 height 25
drag, startPoint x: 500, startPoint y: 443, endPoint x: 630, endPoint y: 447, distance: 130.1
click at [630, 446] on input "27.5 W 6.61 V 9.2H" at bounding box center [635, 446] width 274 height 25
type input "27.5 W 6.61 V 9.2H"
click at [505, 369] on textarea "York M10376 WC-York Cannete Pink" at bounding box center [635, 377] width 274 height 61
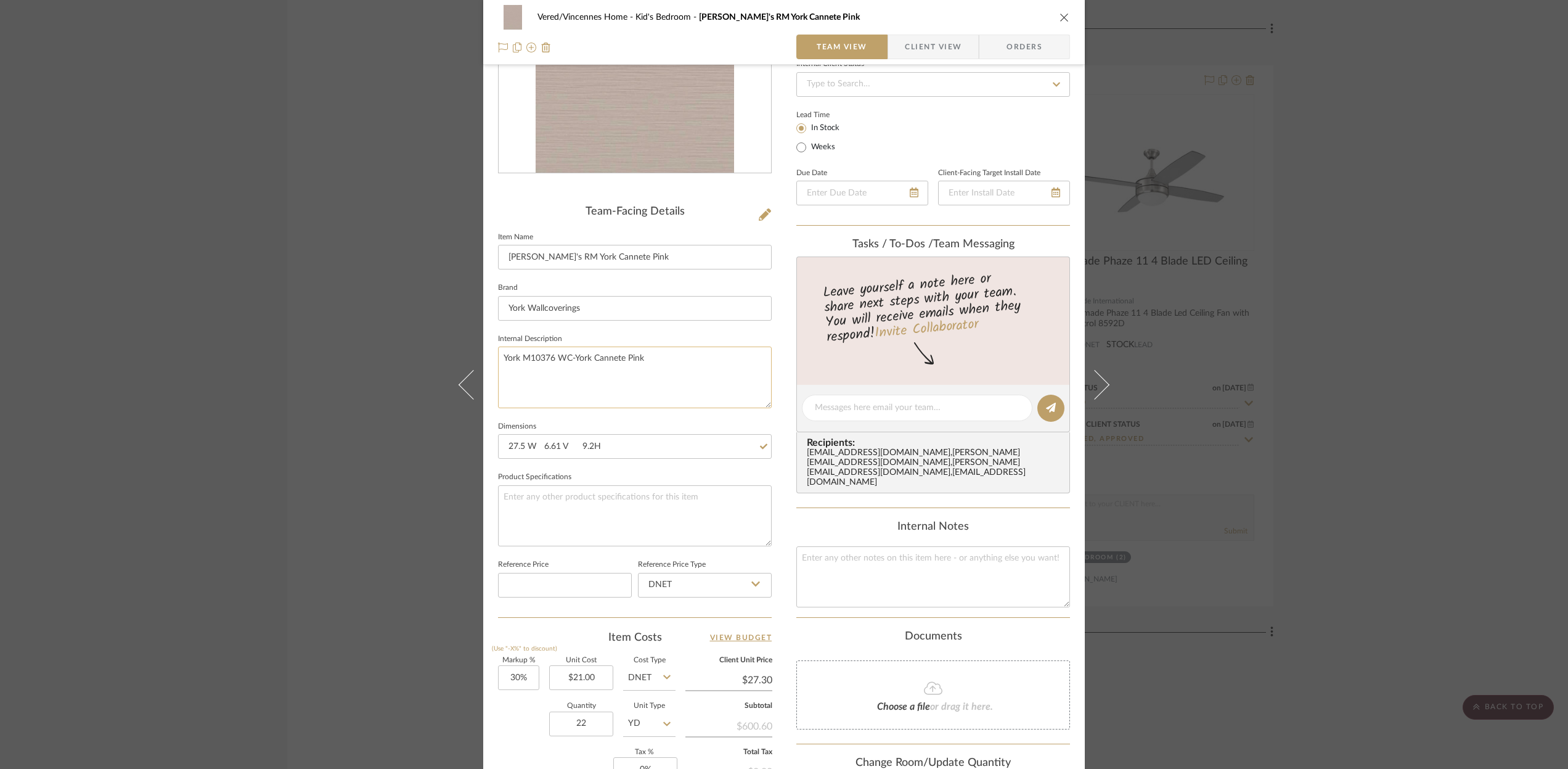
drag, startPoint x: 505, startPoint y: 369, endPoint x: 511, endPoint y: 372, distance: 6.7
click at [506, 372] on textarea "York M10376 WC-York Cannete Pink" at bounding box center [635, 377] width 274 height 61
drag, startPoint x: 522, startPoint y: 370, endPoint x: 567, endPoint y: 369, distance: 45.0
click at [554, 369] on textarea "York M10376 WC-York Cannete Pink" at bounding box center [635, 377] width 274 height 61
paste textarea "27.5 W 6.61 V 9.2H"
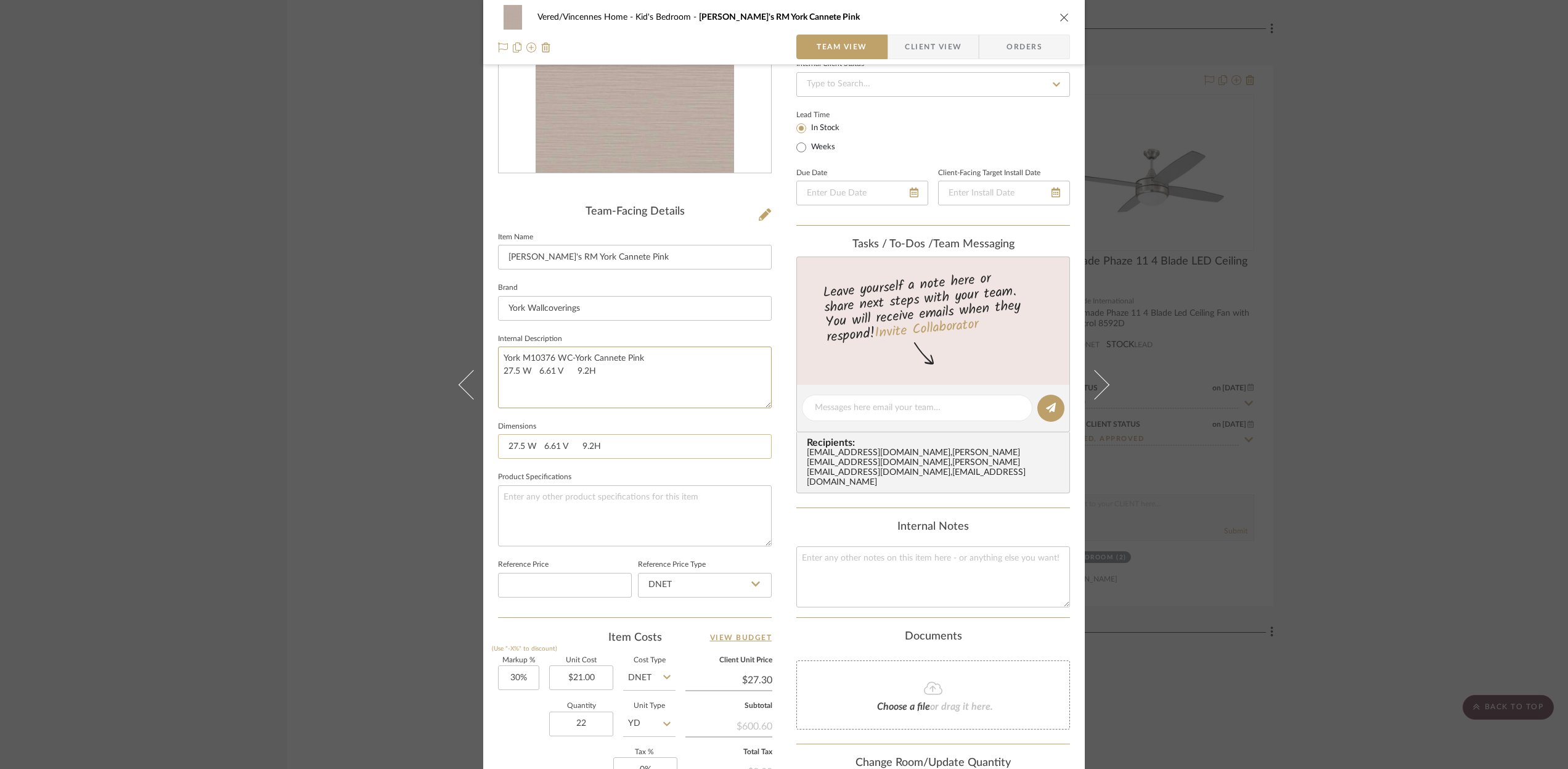
type textarea "York M10376 WC-York Cannete Pink 27.5 W 6.61 V 9.2H"
drag, startPoint x: 609, startPoint y: 448, endPoint x: 487, endPoint y: 443, distance: 122.1
click at [487, 443] on div "Vered/Vincennes Home Kid's Bedroom [PERSON_NAME]'s RM York Cannete Pink Team Vi…" at bounding box center [784, 398] width 602 height 1136
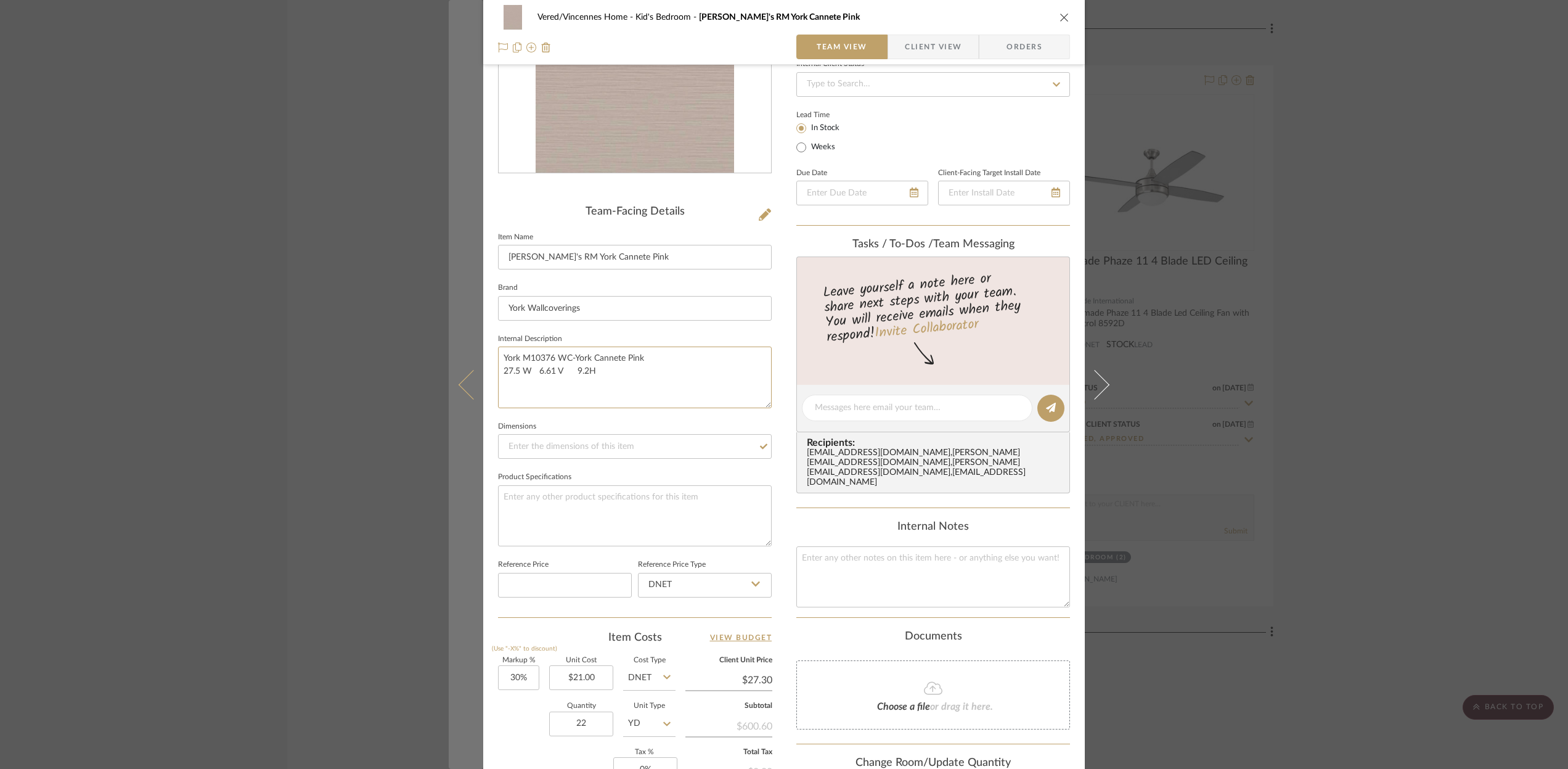
drag, startPoint x: 594, startPoint y: 368, endPoint x: 466, endPoint y: 369, distance: 128.0
click at [466, 369] on mat-dialog-content "Vered/Vincennes Home Kid's Bedroom [PERSON_NAME]'s RM York Cannete Pink Team Vi…" at bounding box center [784, 398] width 671 height 1136
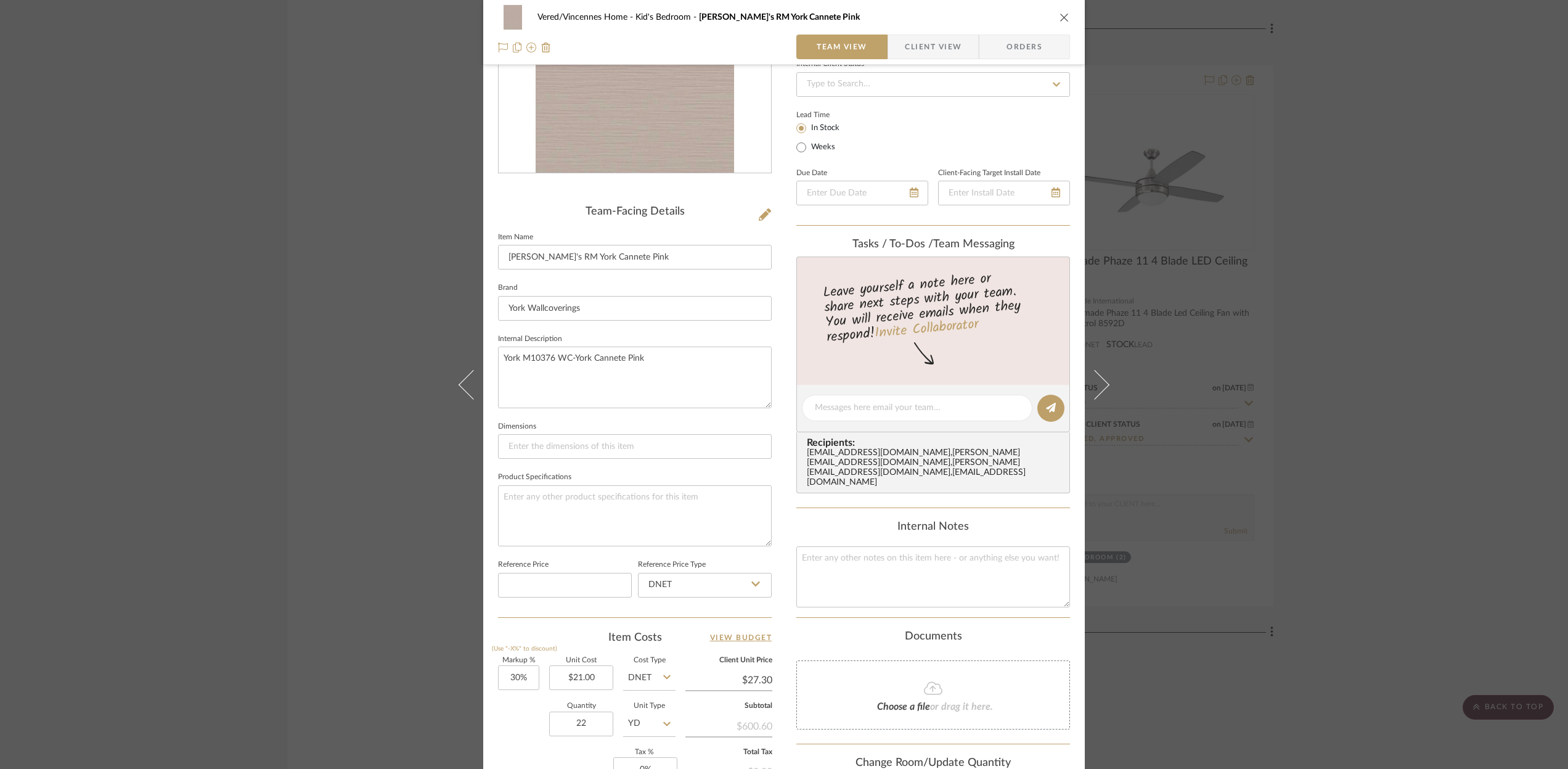
type textarea "York M10376 WC-York Cannete Pink"
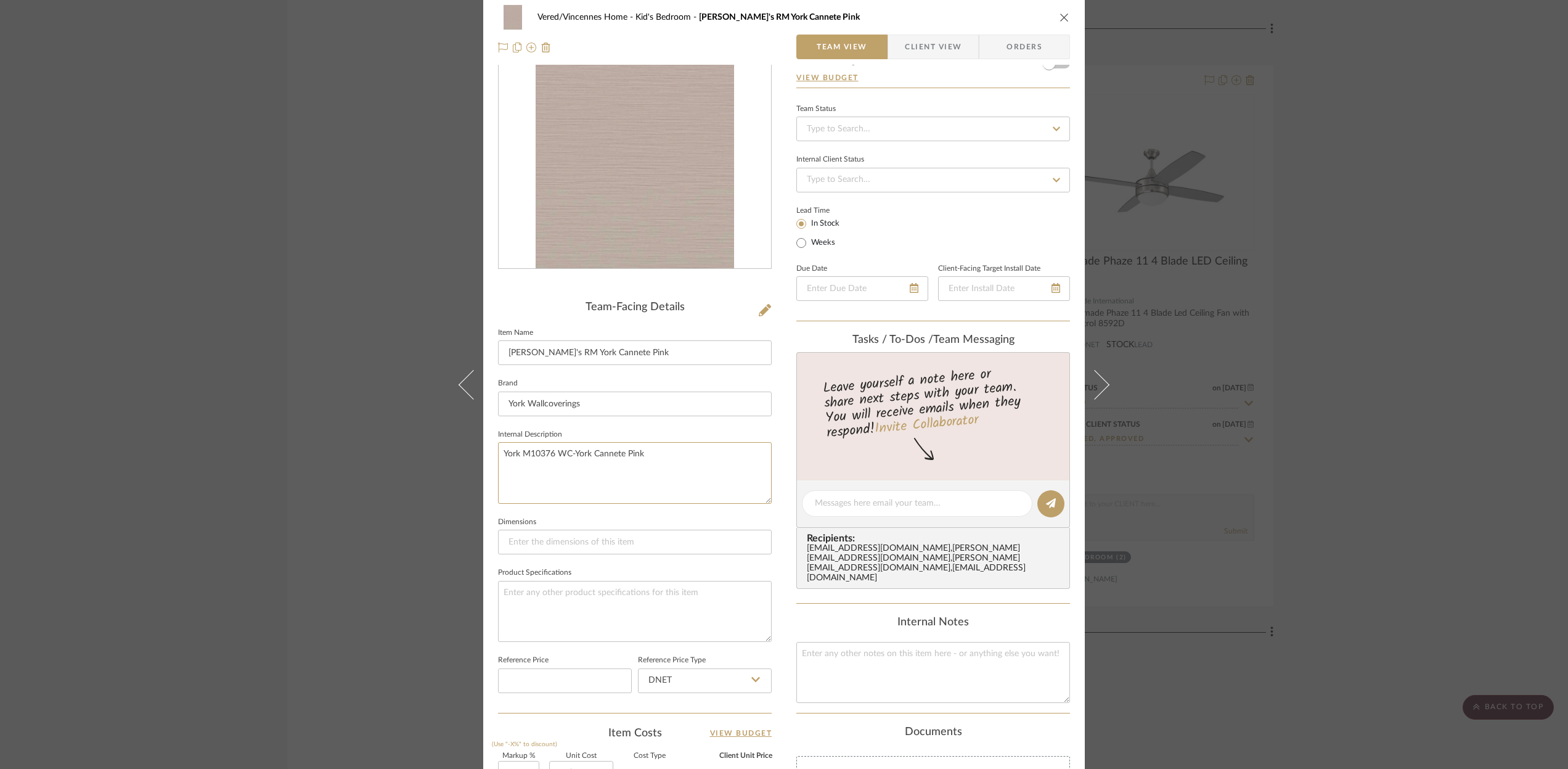
scroll to position [0, 0]
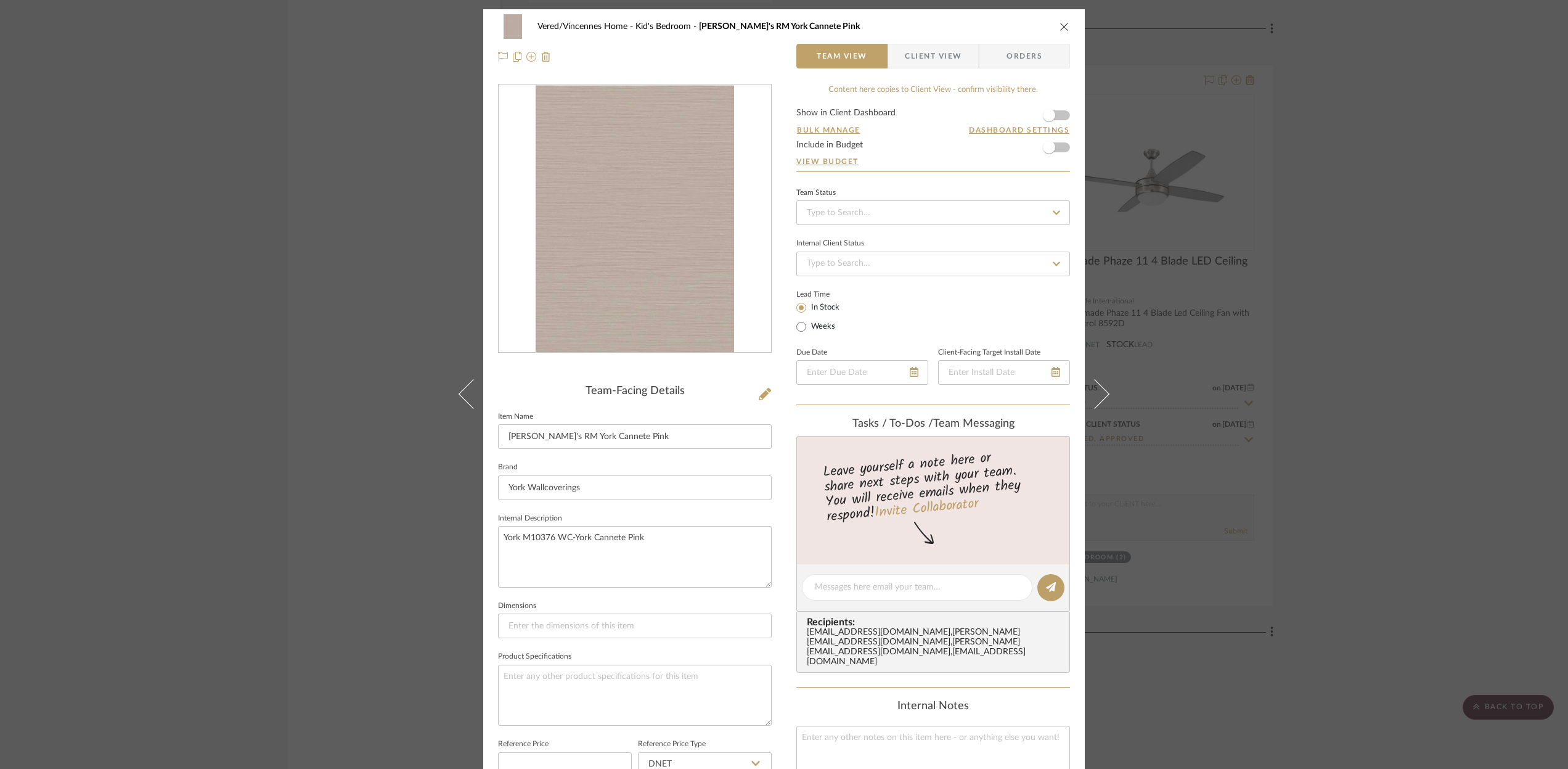
click at [1052, 212] on icon at bounding box center [1057, 212] width 11 height 9
click at [827, 372] on span "Quote Needed" at bounding box center [833, 370] width 56 height 9
type input "[DATE]"
type input "Quote Needed"
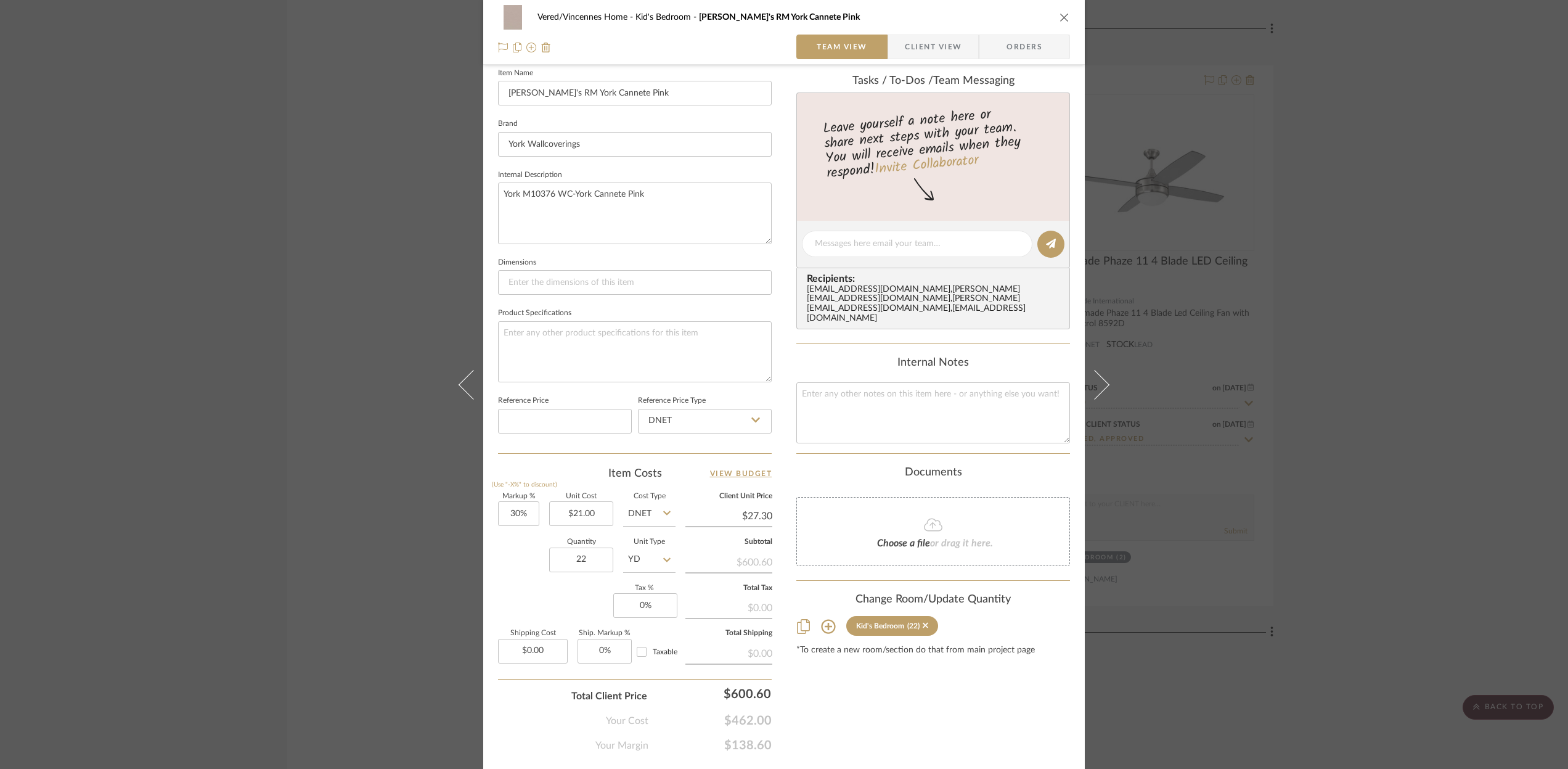
scroll to position [375, 0]
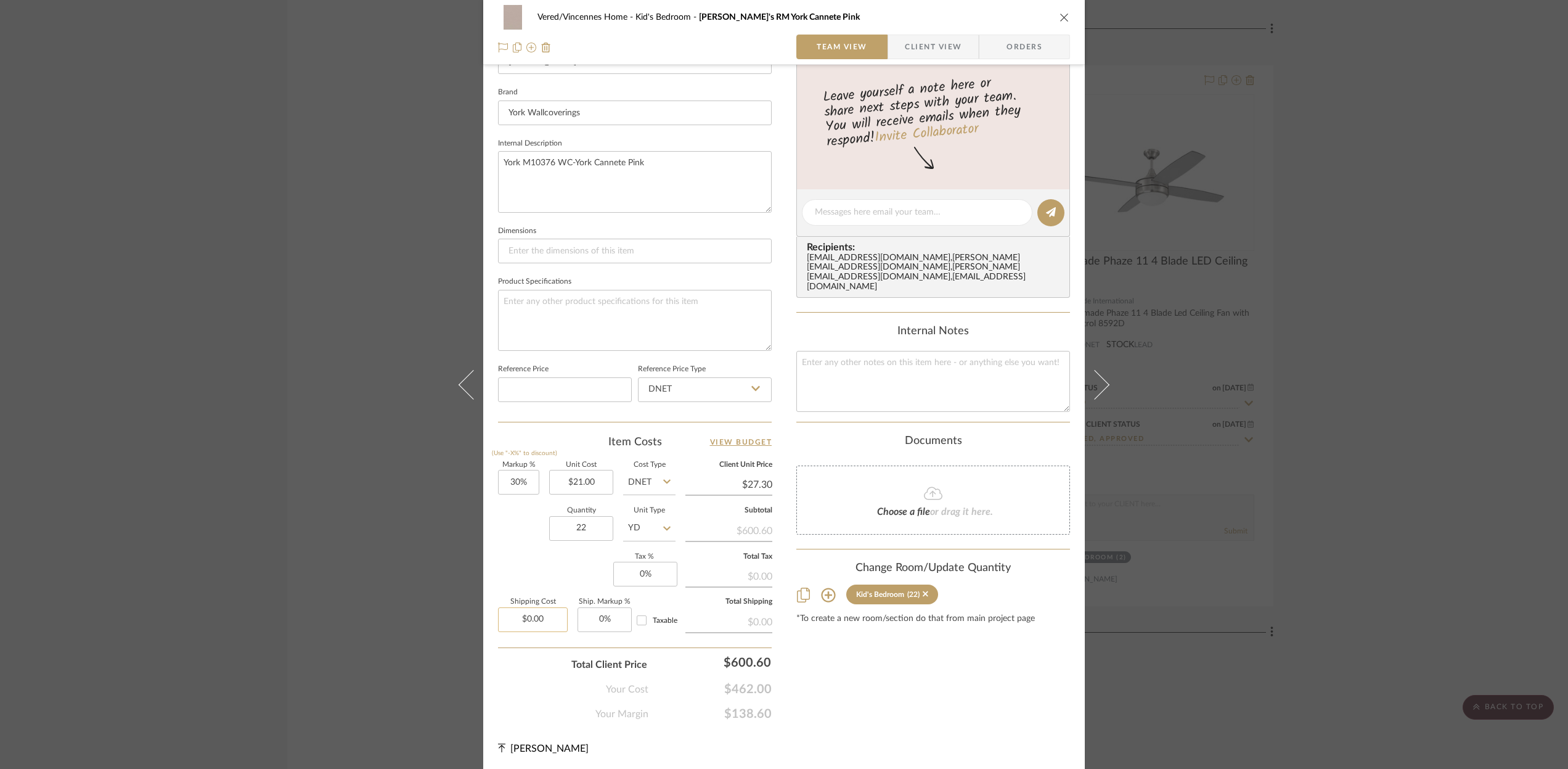
type input "[DATE]"
type input "Quote Needed"
click at [544, 617] on input "0.00" at bounding box center [533, 620] width 70 height 25
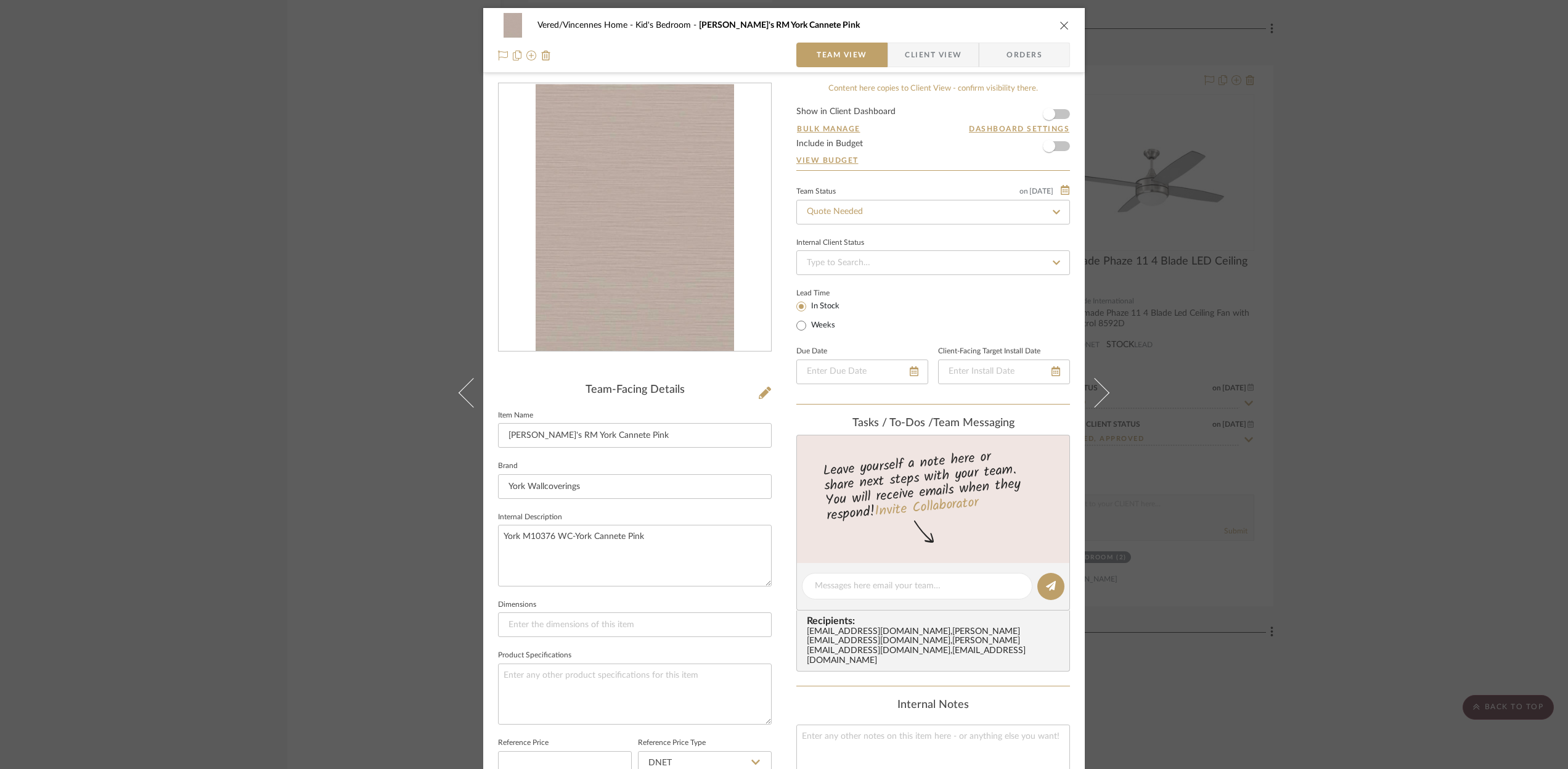
scroll to position [0, 0]
type input "$0.00"
click at [1061, 26] on icon "close" at bounding box center [1064, 26] width 10 height 10
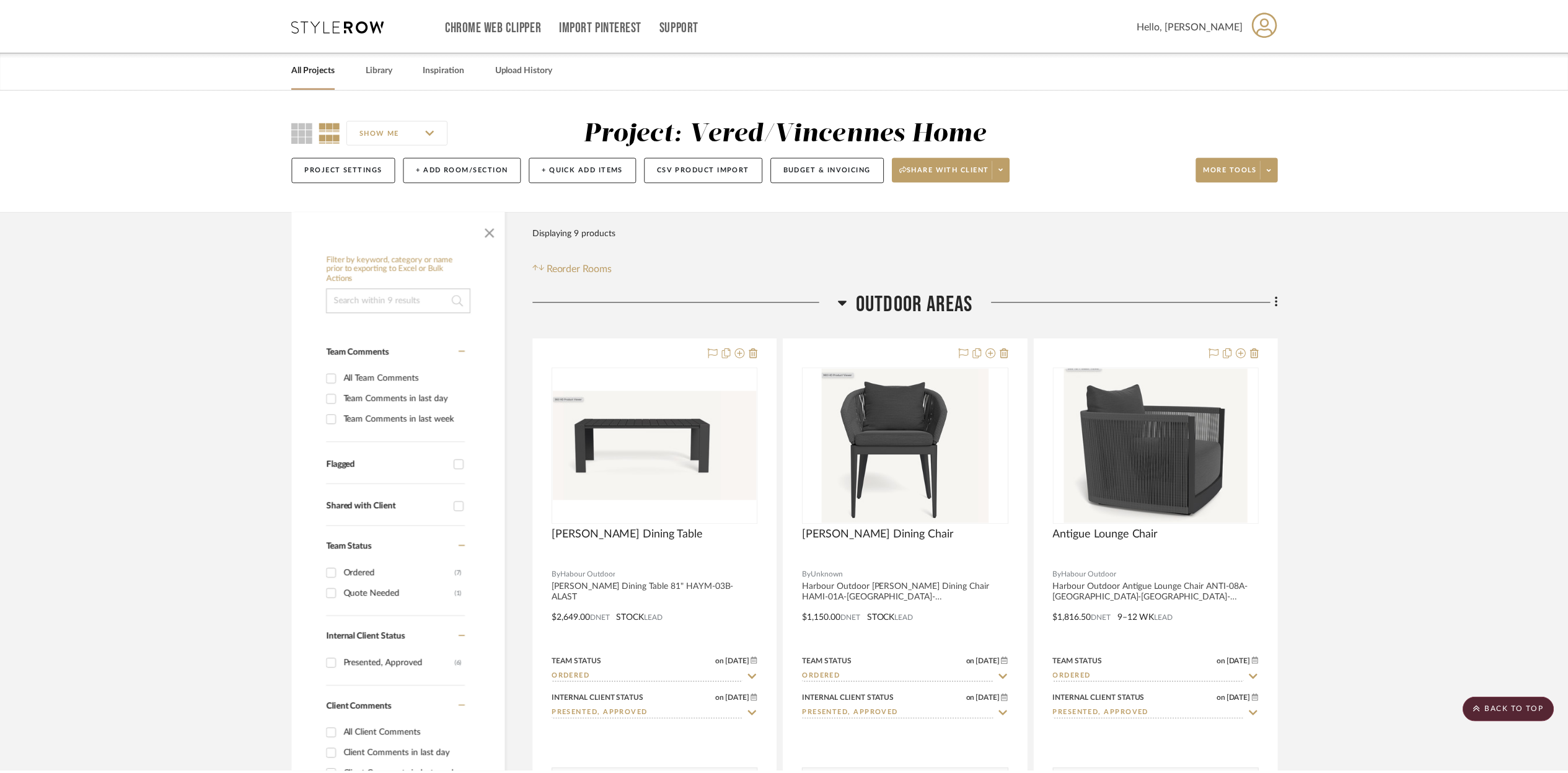
scroll to position [2034, 0]
